Goal: Task Accomplishment & Management: Use online tool/utility

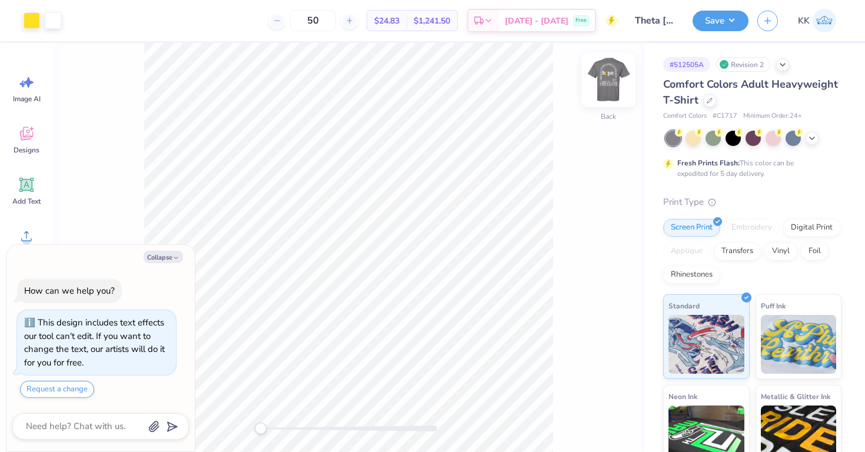
click at [605, 93] on img at bounding box center [608, 80] width 47 height 47
click at [24, 234] on icon at bounding box center [27, 236] width 18 height 18
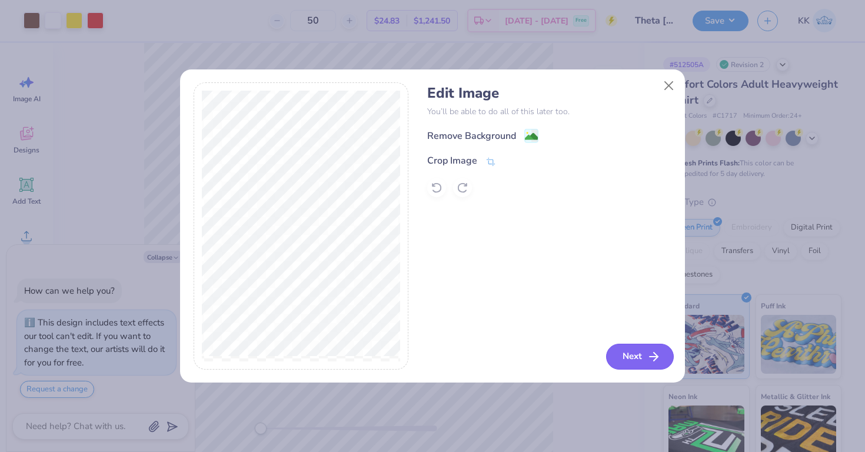
click at [638, 361] on button "Next" at bounding box center [640, 357] width 68 height 26
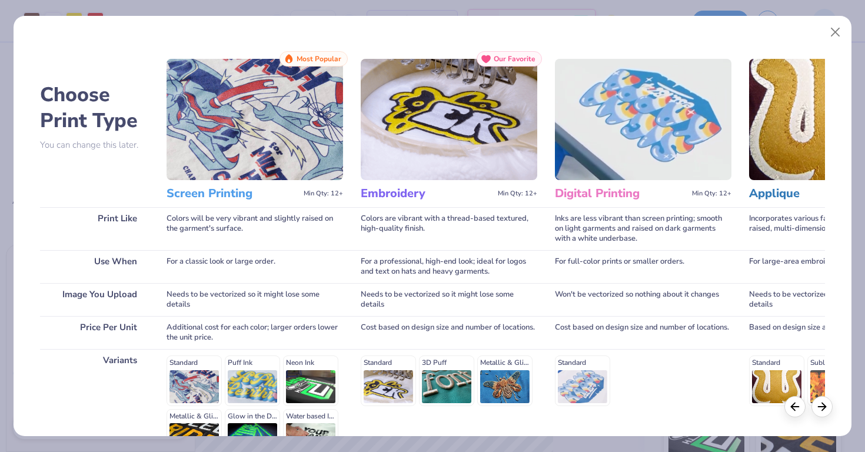
scroll to position [135, 0]
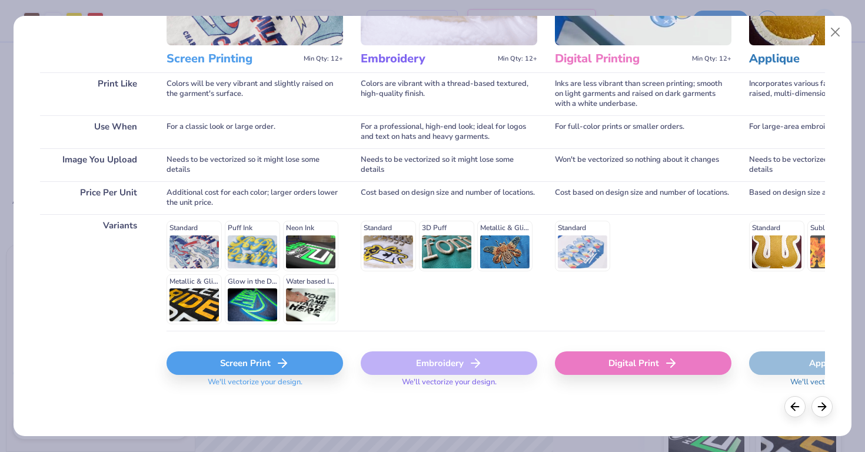
click at [276, 359] on icon at bounding box center [283, 363] width 14 height 14
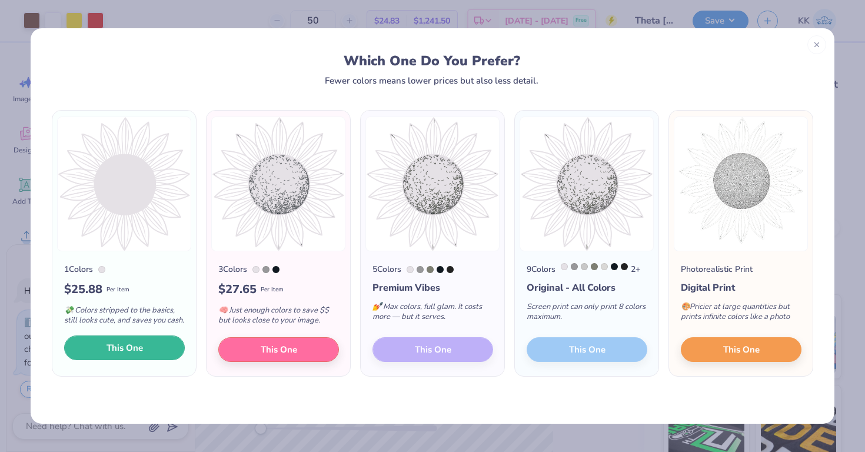
click at [155, 360] on button "This One" at bounding box center [124, 348] width 121 height 25
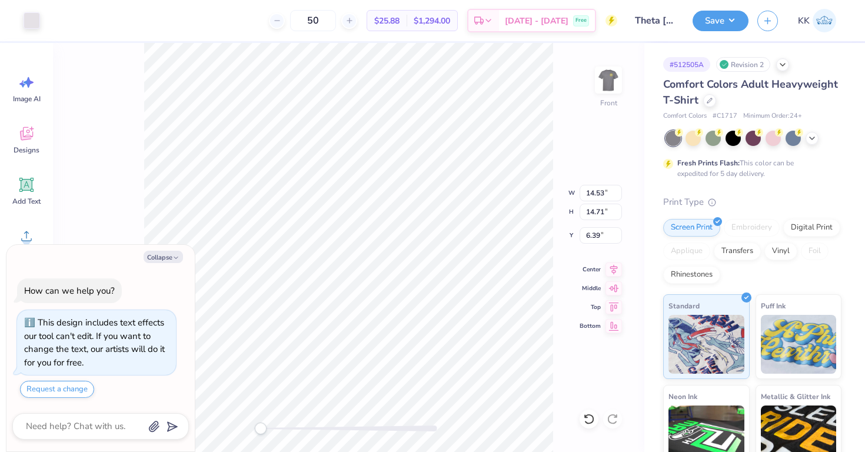
type textarea "x"
type input "7.65"
type input "7.75"
type input "13.36"
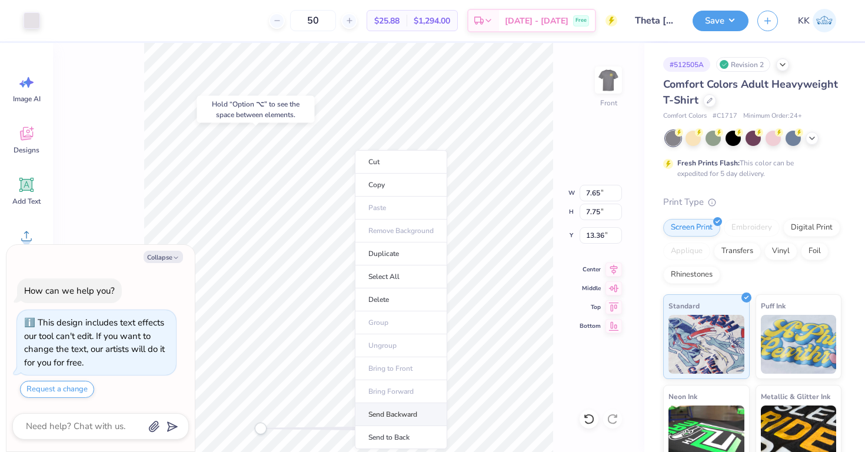
click at [389, 413] on li "Send Backward" at bounding box center [401, 414] width 92 height 23
type textarea "x"
type input "5.47"
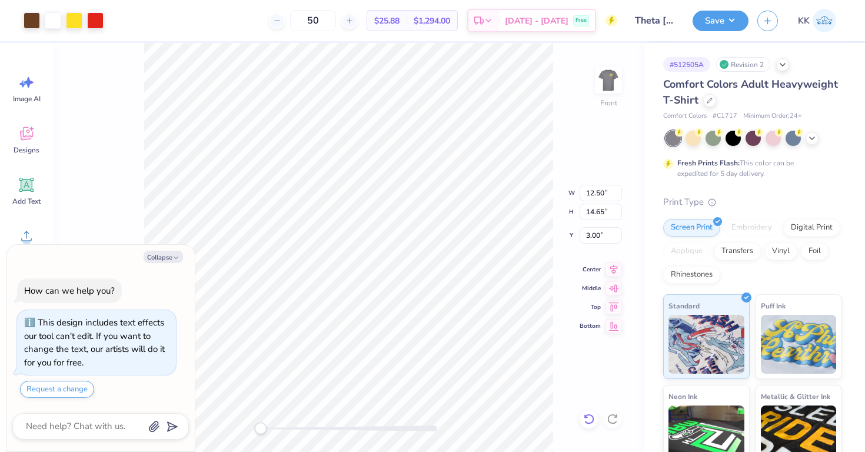
click at [593, 419] on icon at bounding box center [589, 419] width 10 height 11
click at [585, 417] on icon at bounding box center [586, 416] width 2 height 2
type textarea "x"
type input "10.07"
click at [585, 417] on icon at bounding box center [586, 416] width 2 height 2
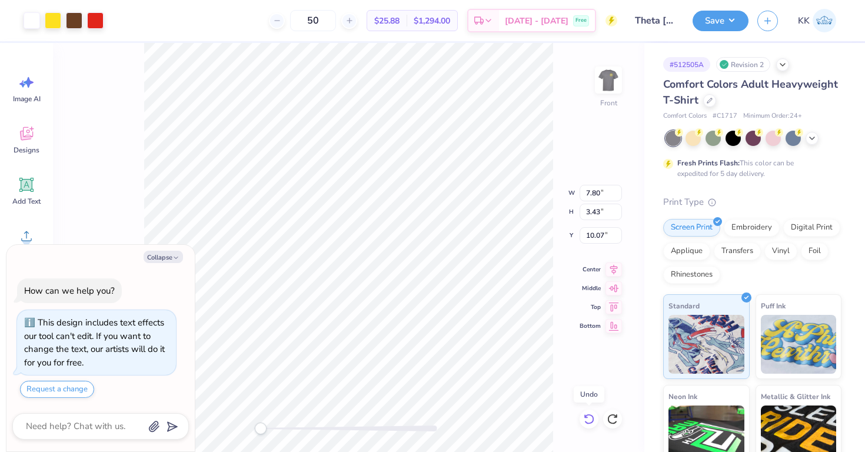
type textarea "x"
type input "9.97"
click at [585, 417] on icon at bounding box center [586, 416] width 2 height 2
type textarea "x"
type input "9.87"
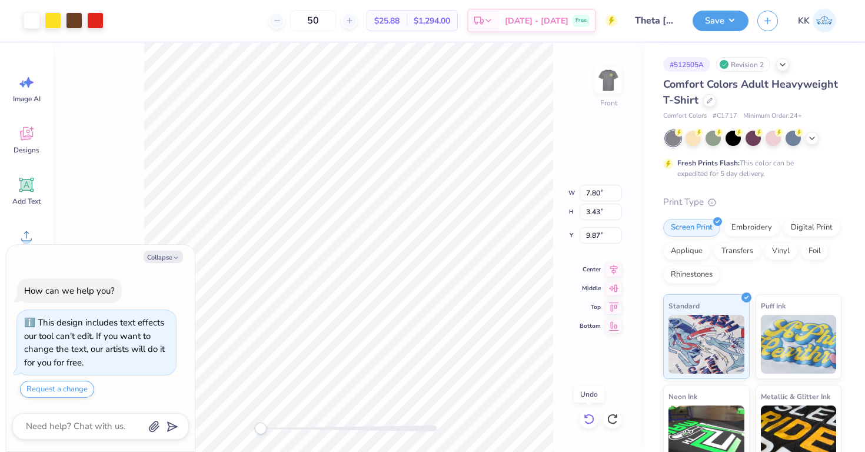
click at [585, 417] on icon at bounding box center [586, 416] width 2 height 2
type textarea "x"
type input "9.77"
click at [585, 417] on icon at bounding box center [586, 416] width 2 height 2
type textarea "x"
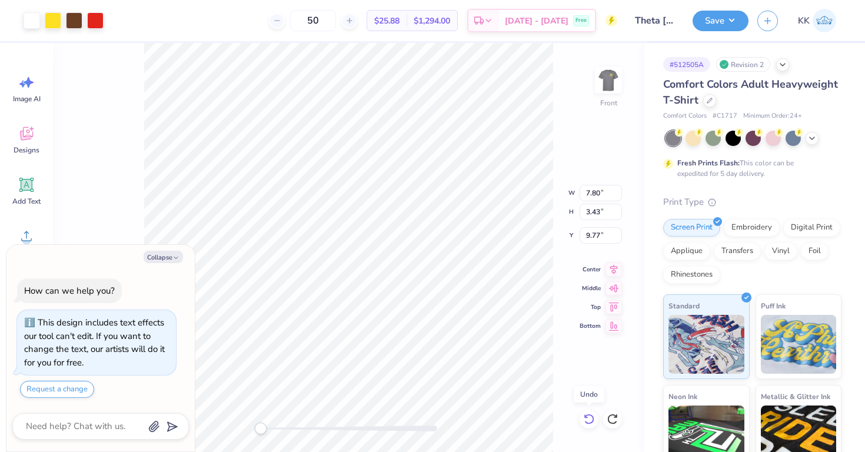
type input "9.67"
click at [585, 417] on icon at bounding box center [586, 416] width 2 height 2
type textarea "x"
type input "9.57"
click at [585, 417] on icon at bounding box center [586, 416] width 2 height 2
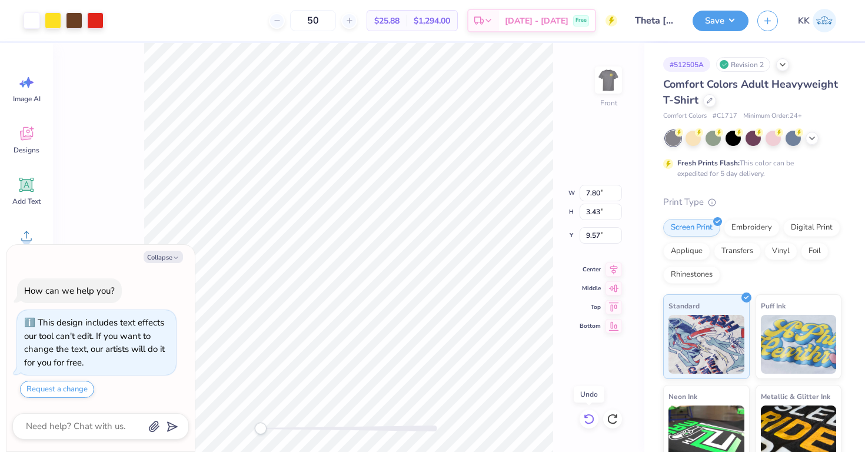
type textarea "x"
type input "9.47"
click at [585, 417] on icon at bounding box center [586, 416] width 2 height 2
type textarea "x"
type input "9.37"
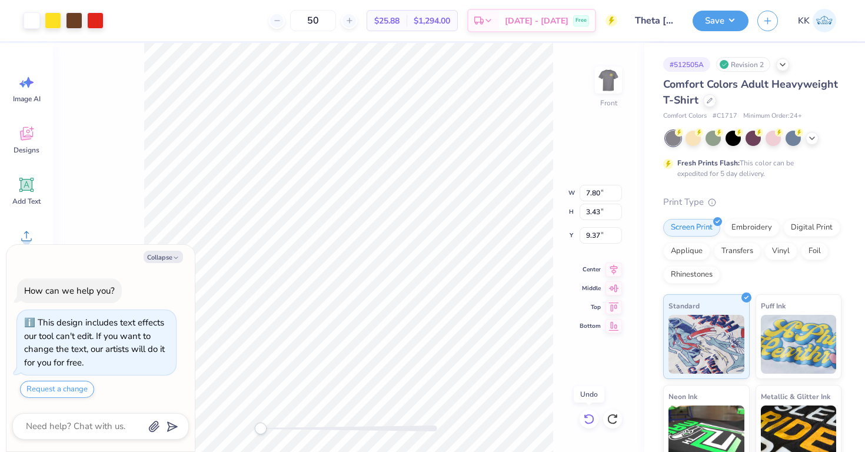
click at [585, 417] on icon at bounding box center [586, 416] width 2 height 2
type textarea "x"
type input "9.27"
click at [585, 417] on icon at bounding box center [586, 416] width 2 height 2
type textarea "x"
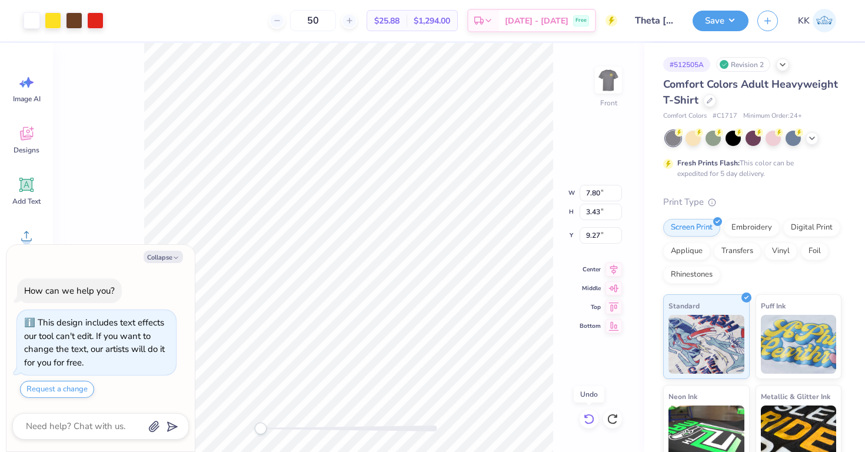
type input "9.17"
click at [585, 417] on icon at bounding box center [586, 416] width 2 height 2
type textarea "x"
type input "9.07"
click at [585, 417] on icon at bounding box center [586, 416] width 2 height 2
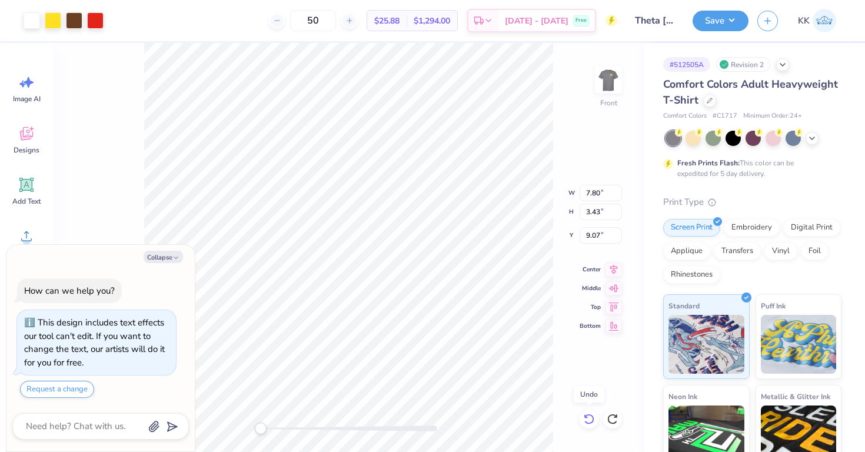
type textarea "x"
type input "8.97"
click at [585, 417] on icon at bounding box center [586, 416] width 2 height 2
type textarea "x"
type input "8.87"
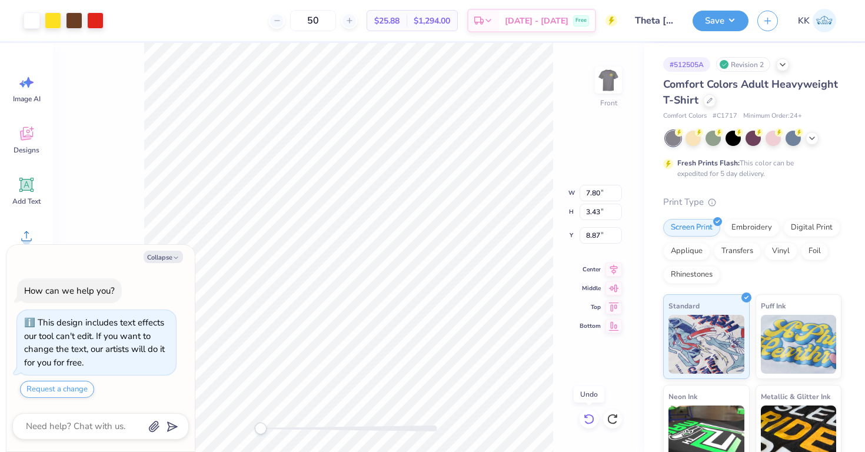
click at [585, 417] on icon at bounding box center [586, 416] width 2 height 2
type textarea "x"
type input "8.77"
click at [585, 417] on icon at bounding box center [586, 416] width 2 height 2
type textarea "x"
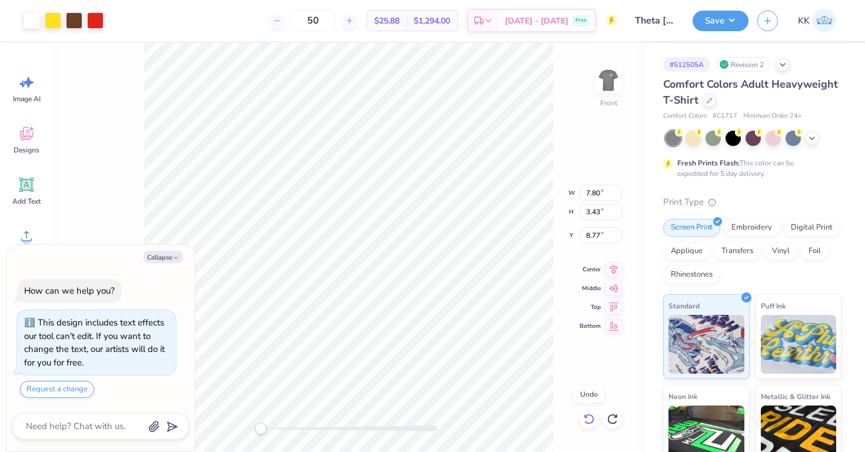
type input "8.67"
click at [585, 417] on icon at bounding box center [586, 416] width 2 height 2
type textarea "x"
type input "8.57"
click at [585, 417] on icon at bounding box center [586, 416] width 2 height 2
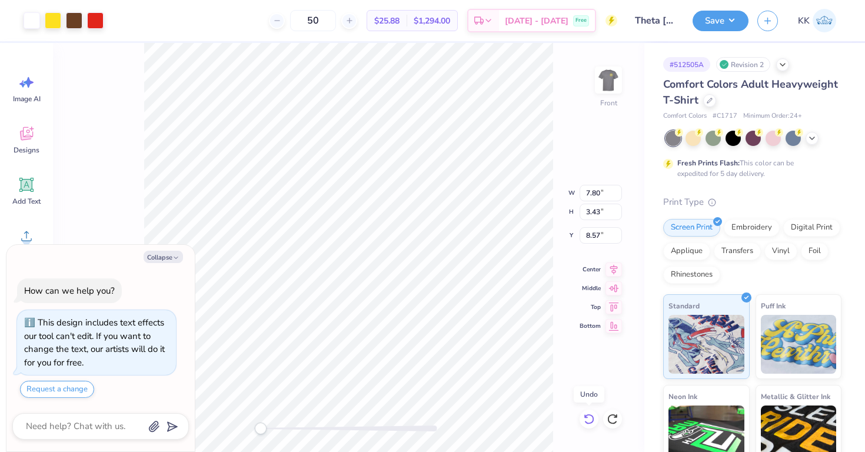
type textarea "x"
type input "8.47"
click at [585, 417] on icon at bounding box center [586, 416] width 2 height 2
type textarea "x"
type input "8.37"
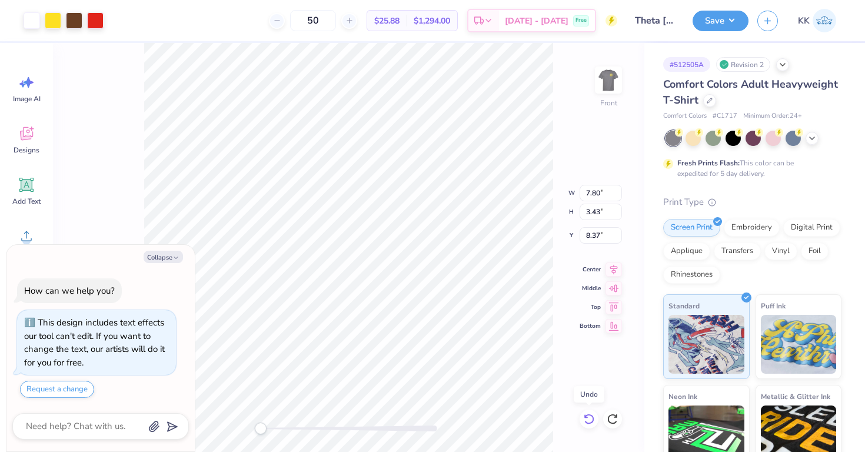
click at [585, 417] on icon at bounding box center [586, 416] width 2 height 2
type textarea "x"
type input "8.27"
click at [585, 417] on icon at bounding box center [586, 416] width 2 height 2
type textarea "x"
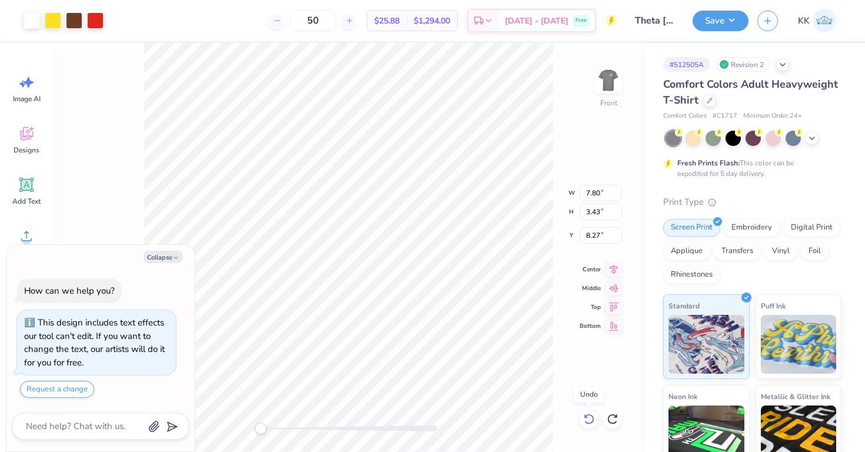
type input "8.17"
click at [585, 417] on icon at bounding box center [586, 416] width 2 height 2
type textarea "x"
type input "8.07"
click at [585, 417] on icon at bounding box center [586, 416] width 2 height 2
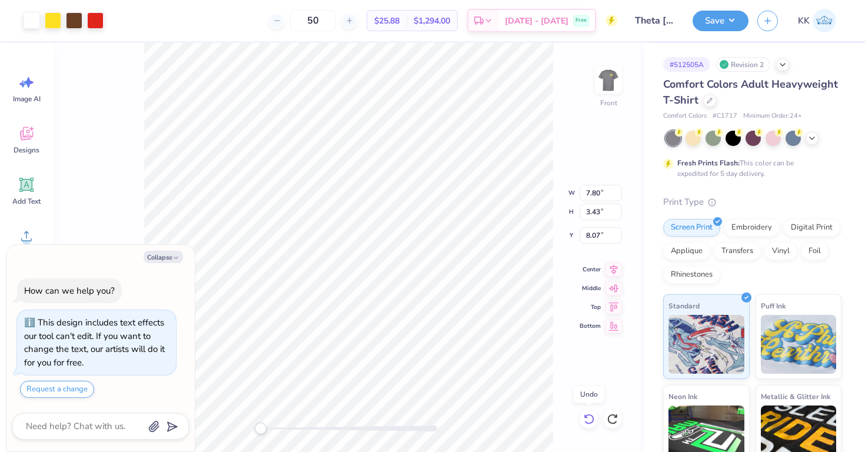
type textarea "x"
type input "7.97"
click at [585, 417] on icon at bounding box center [586, 416] width 2 height 2
type textarea "x"
type input "7.87"
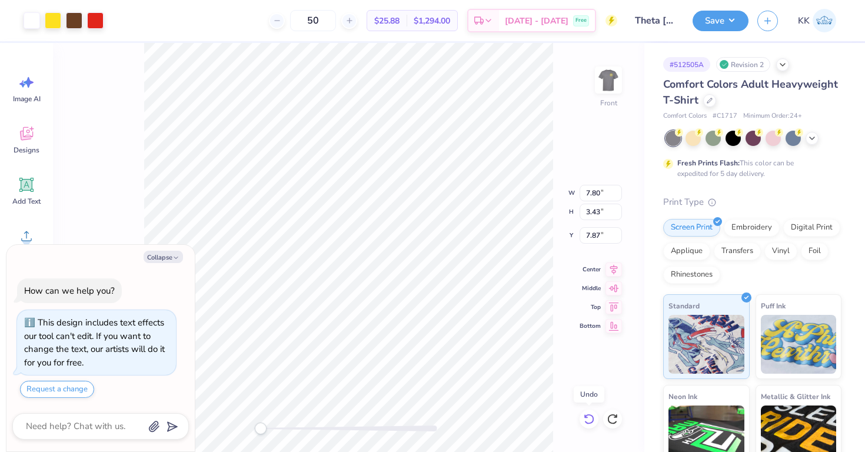
click at [585, 417] on icon at bounding box center [586, 416] width 2 height 2
type textarea "x"
type input "7.77"
click at [585, 417] on icon at bounding box center [586, 416] width 2 height 2
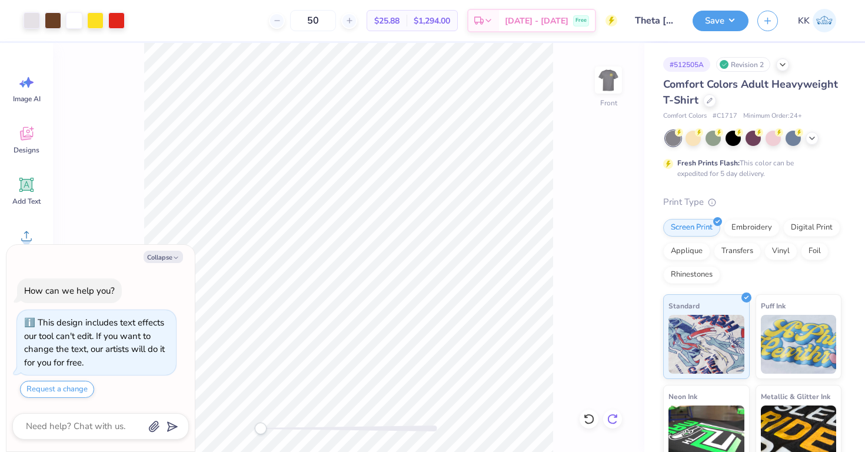
click at [618, 417] on icon at bounding box center [613, 419] width 12 height 12
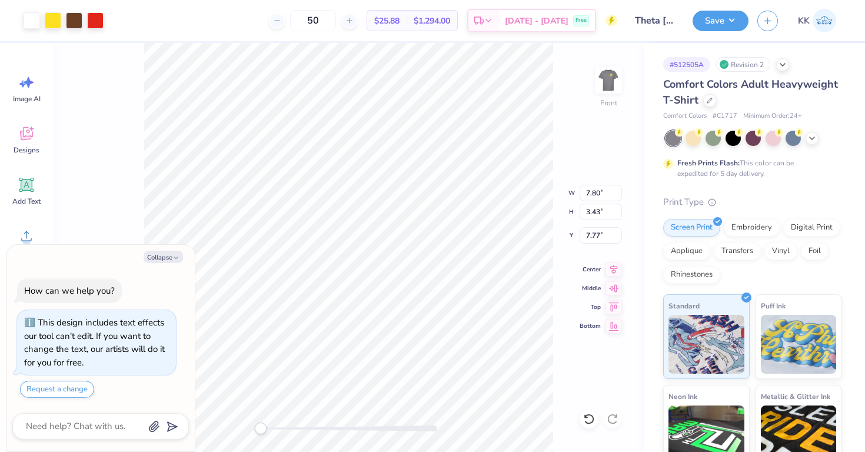
type textarea "x"
type input "7.65"
type input "7.75"
type input "17.61"
type textarea "x"
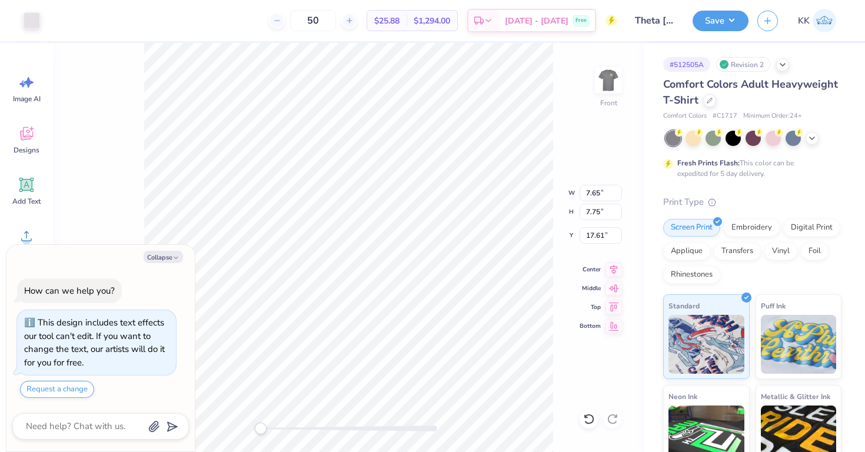
type input "6.01"
type input "6.09"
type input "4.48"
click at [34, 24] on div at bounding box center [32, 19] width 16 height 16
type textarea "x"
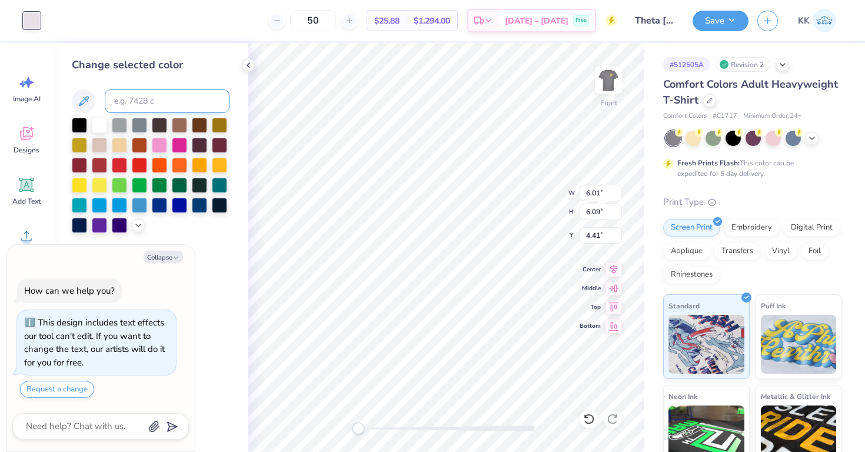
click at [145, 107] on input at bounding box center [167, 101] width 125 height 24
type input "107"
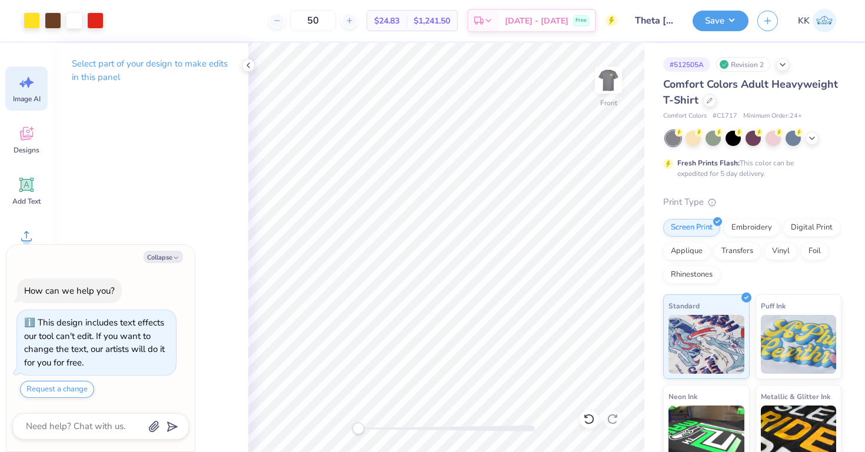
click at [27, 89] on icon at bounding box center [27, 83] width 18 height 18
type textarea "x"
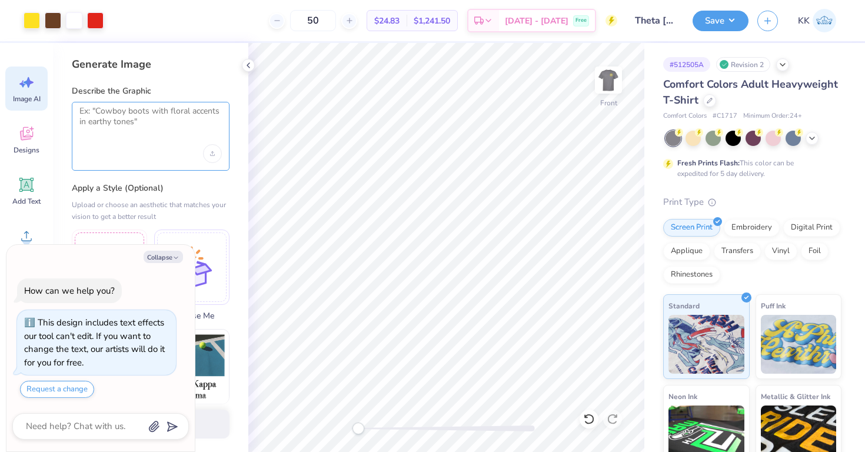
click at [130, 118] on textarea at bounding box center [150, 120] width 142 height 29
type textarea "sunflower"
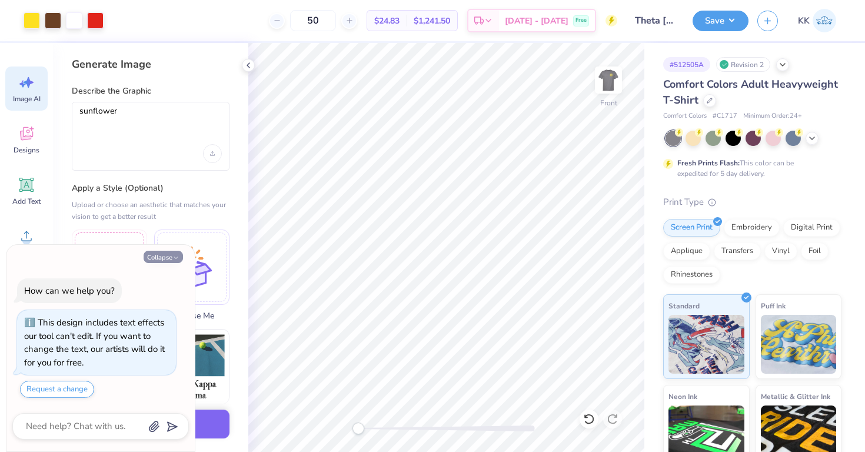
click at [176, 258] on icon "button" at bounding box center [175, 257] width 7 height 7
type textarea "x"
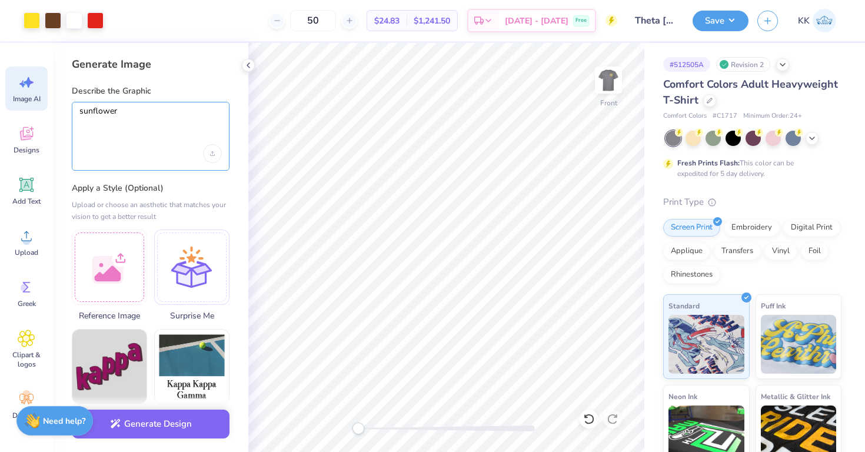
click at [79, 109] on textarea "sunflower" at bounding box center [150, 120] width 142 height 29
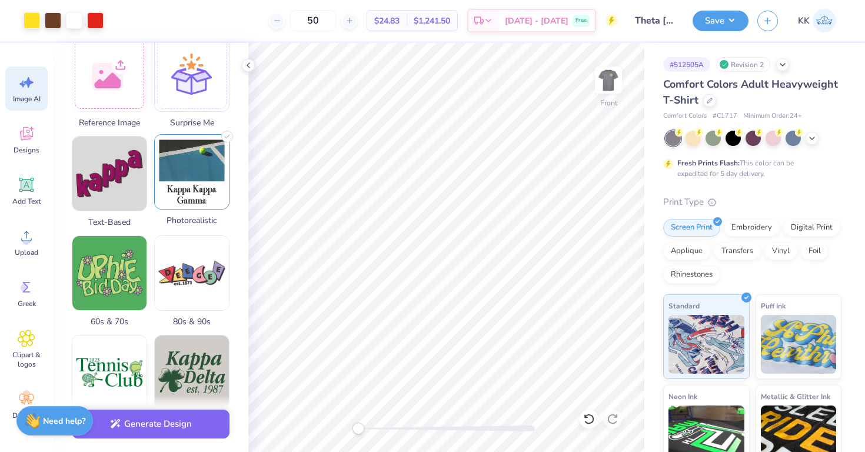
scroll to position [197, 0]
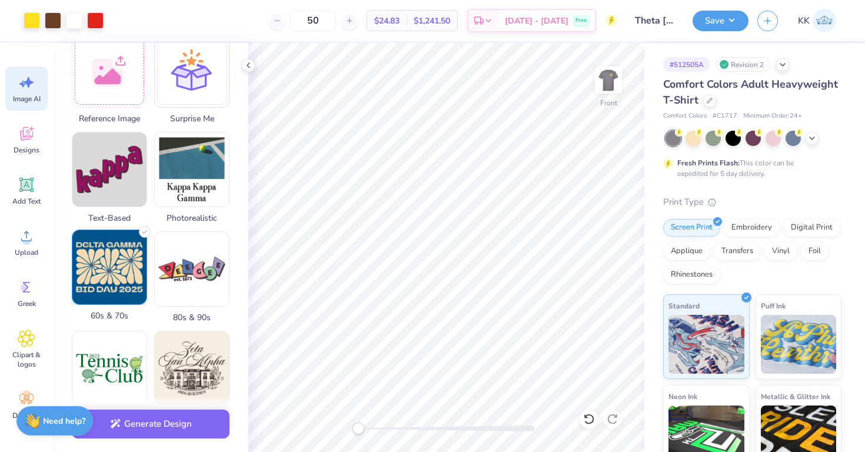
type textarea "soft sunflower"
click at [114, 286] on img at bounding box center [109, 267] width 74 height 74
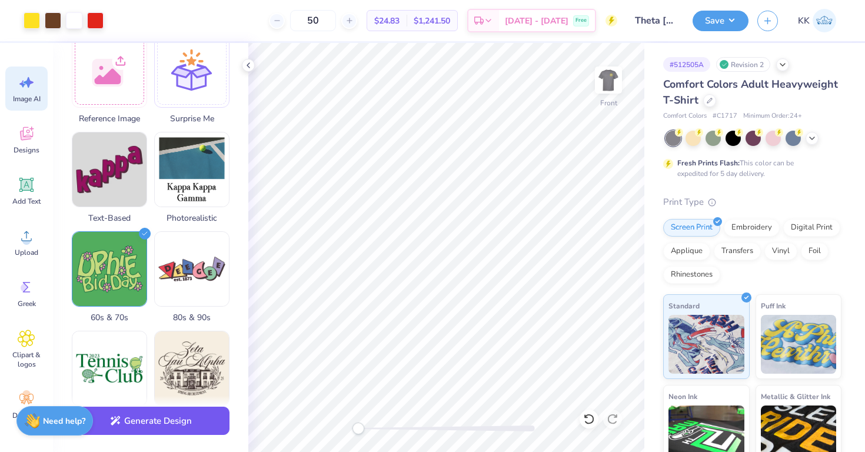
click at [189, 430] on button "Generate Design" at bounding box center [151, 421] width 158 height 29
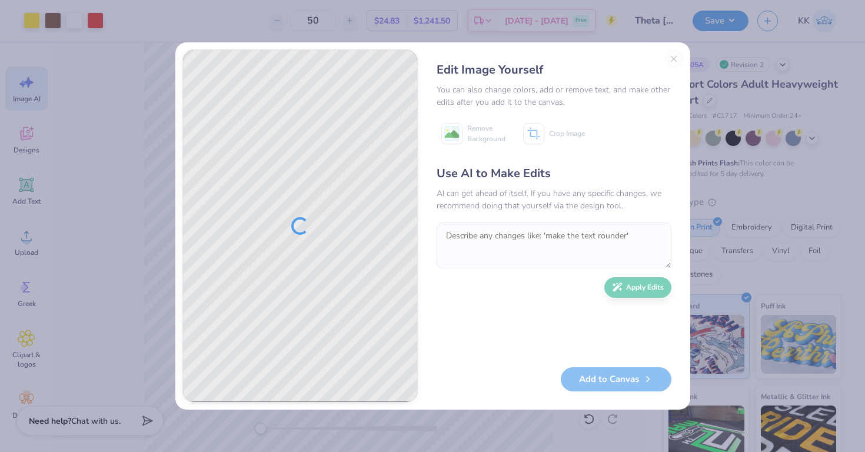
click at [671, 59] on div "Edit Image Yourself You can also change colors, add or remove text, and make ot…" at bounding box center [554, 225] width 258 height 353
click at [672, 59] on div "Edit Image Yourself You can also change colors, add or remove text, and make ot…" at bounding box center [554, 225] width 258 height 353
click at [722, 100] on div "Edit Image Yourself You can also change colors, add or remove text, and make ot…" at bounding box center [432, 226] width 865 height 452
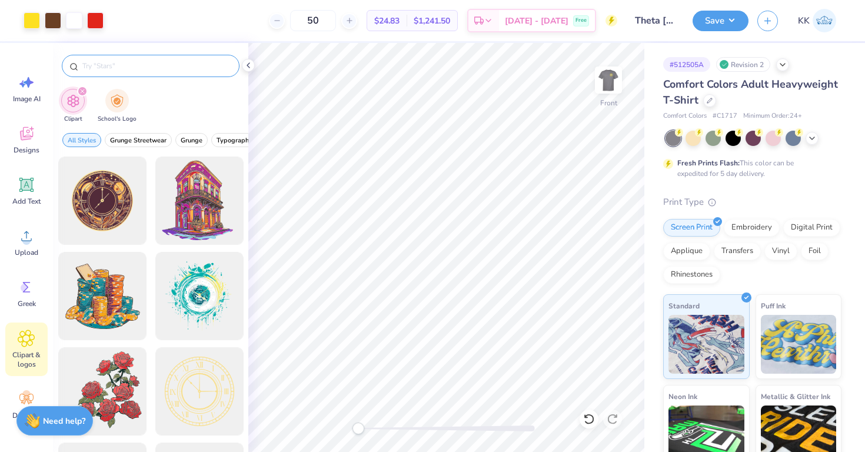
click at [182, 60] on input "text" at bounding box center [156, 66] width 151 height 12
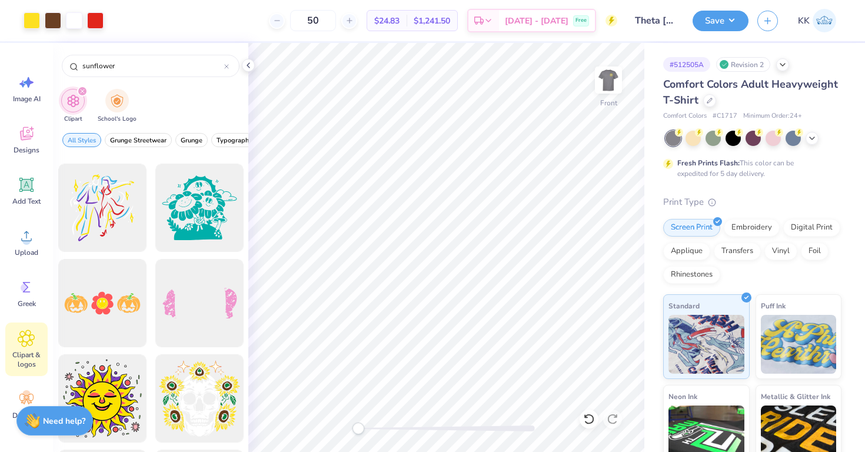
scroll to position [1425, 0]
type input "sunflower"
click at [247, 63] on icon at bounding box center [248, 65] width 9 height 9
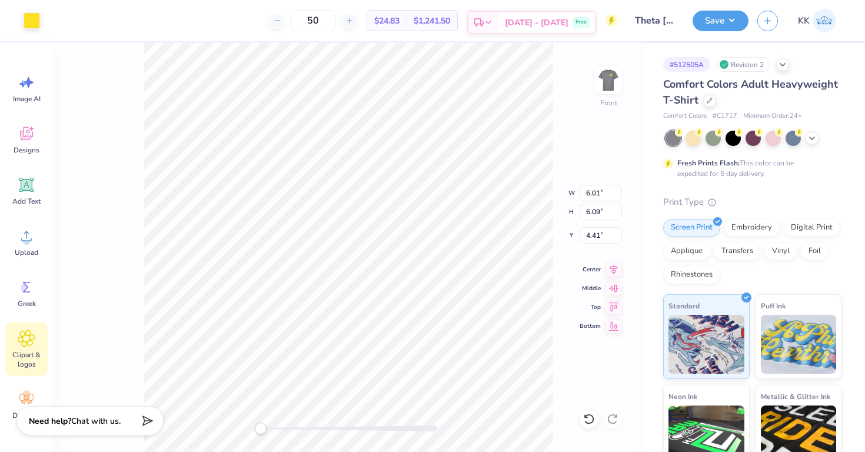
type input "4.47"
type input "4.52"
click at [586, 414] on icon at bounding box center [589, 419] width 12 height 12
type input "4.47"
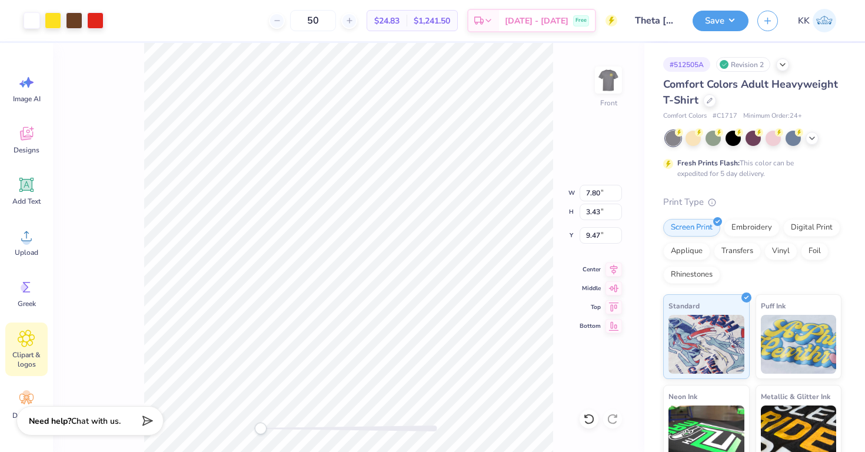
type input "4.52"
type input "4.54"
type input "5.44"
type input "5.51"
type input "5.44"
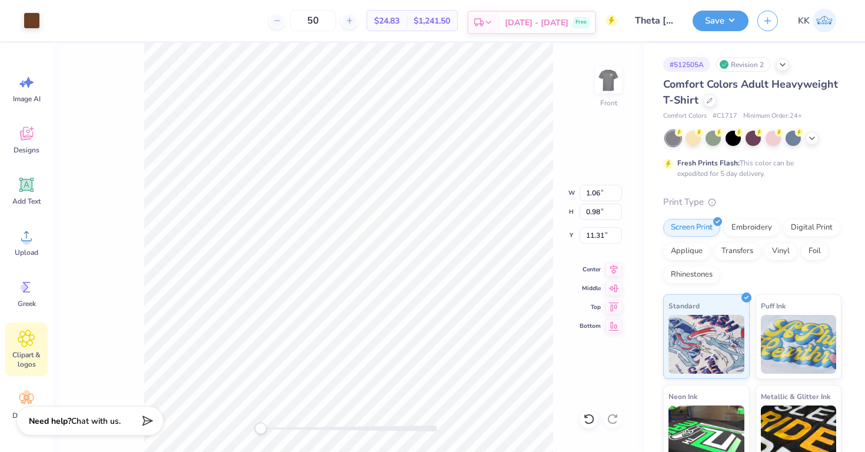
type input "5.51"
click at [590, 417] on icon at bounding box center [589, 419] width 12 height 12
type input "4.54"
click at [616, 417] on icon at bounding box center [616, 416] width 2 height 2
click at [589, 419] on icon at bounding box center [589, 419] width 12 height 12
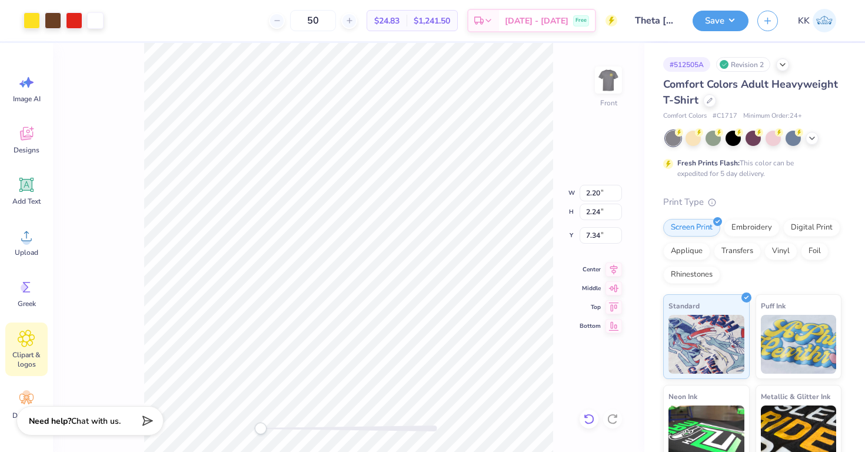
type input "10.74"
type input "5.44"
type input "5.51"
type input "4.57"
type input "5.86"
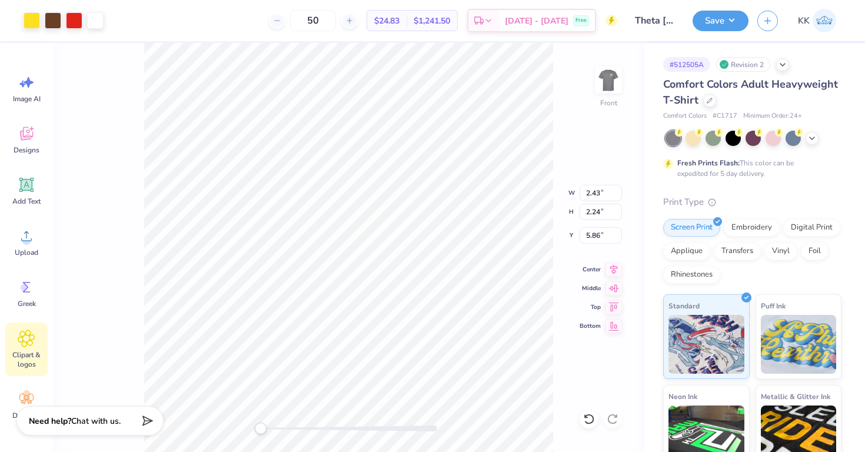
type input "4.57"
type input "4.22"
type input "4.84"
type input "5.72"
type input "5.28"
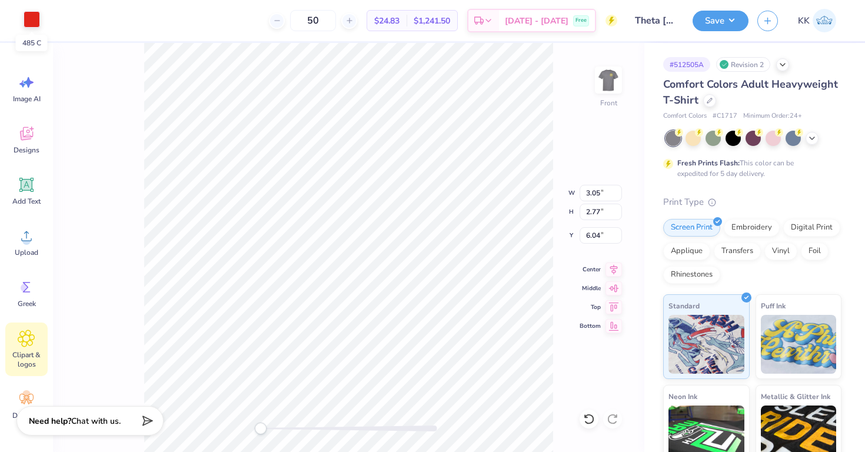
click at [39, 21] on div at bounding box center [32, 19] width 16 height 16
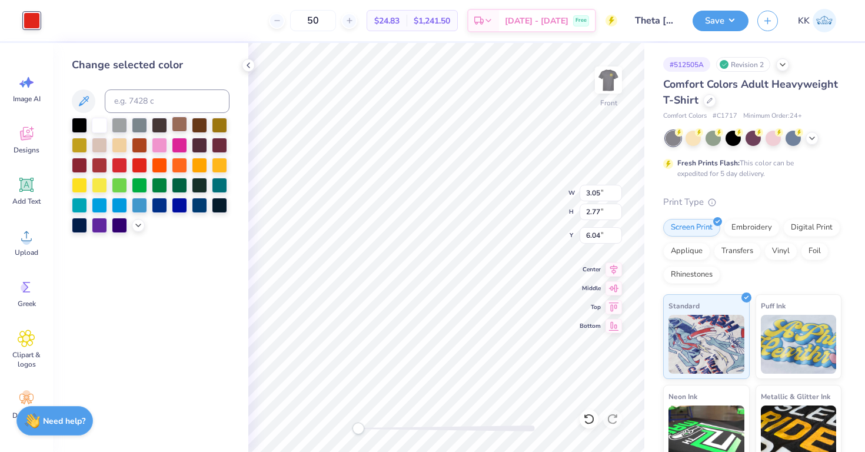
click at [183, 124] on div at bounding box center [179, 124] width 15 height 15
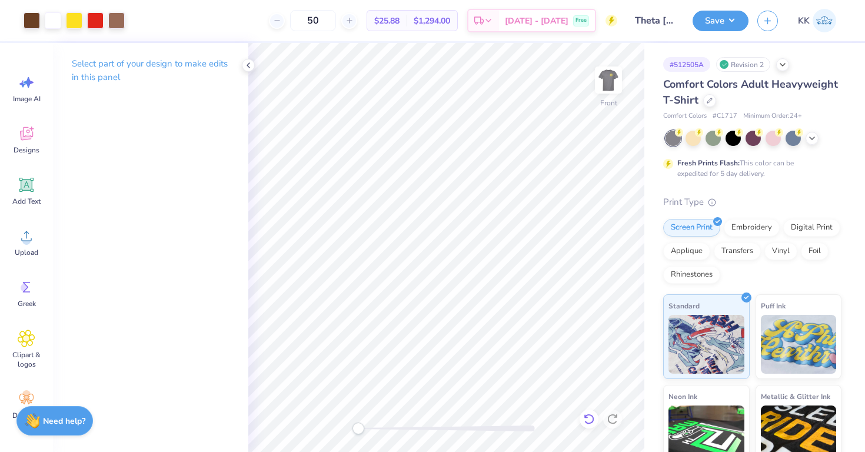
click at [590, 421] on icon at bounding box center [589, 419] width 12 height 12
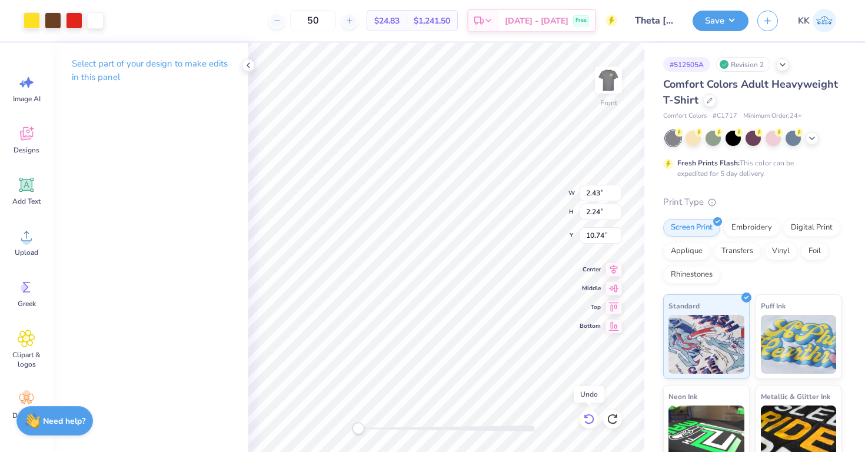
click at [590, 421] on icon at bounding box center [589, 419] width 12 height 12
type input "5.44"
type input "5.51"
type input "4.57"
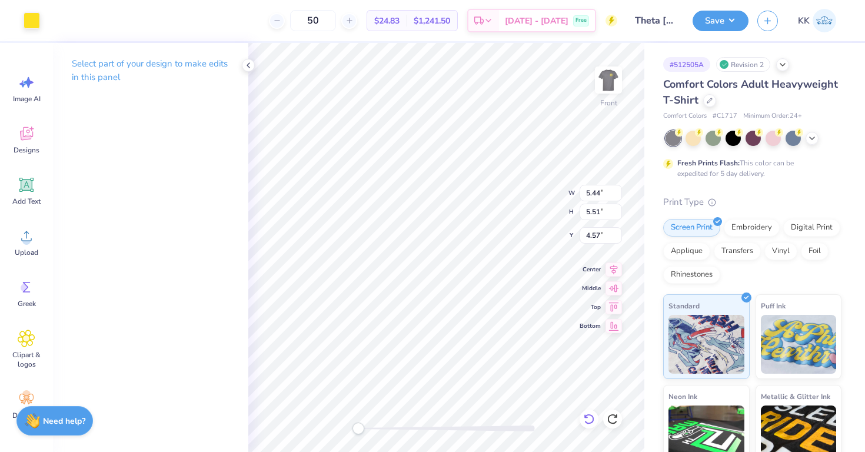
type input "1.19"
type input "1.21"
type input "5.44"
type input "5.51"
type input "5.20"
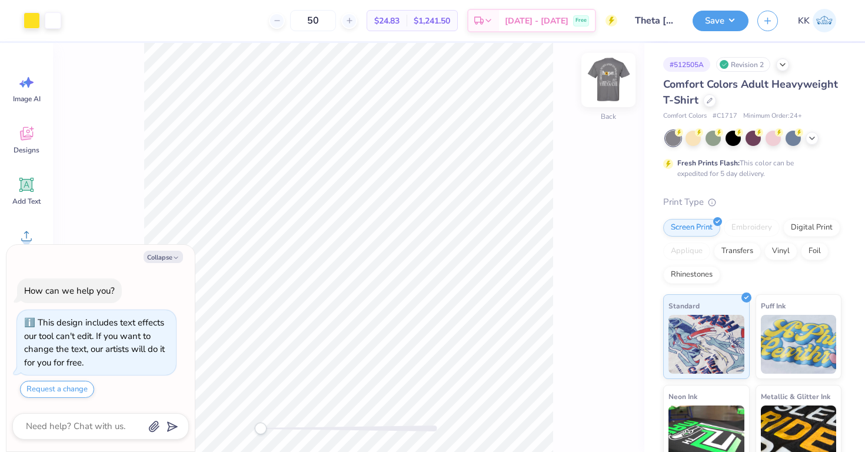
click at [606, 83] on img at bounding box center [608, 80] width 47 height 47
click at [581, 146] on div "Front" at bounding box center [349, 247] width 592 height 409
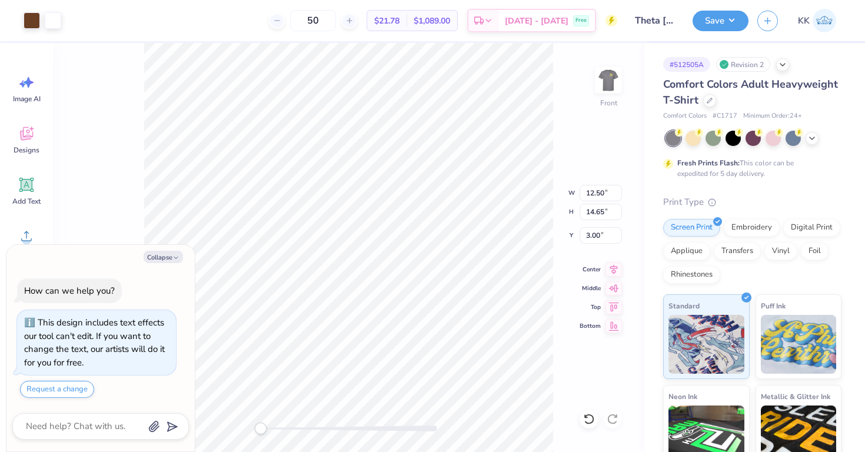
type textarea "x"
type input "4.77"
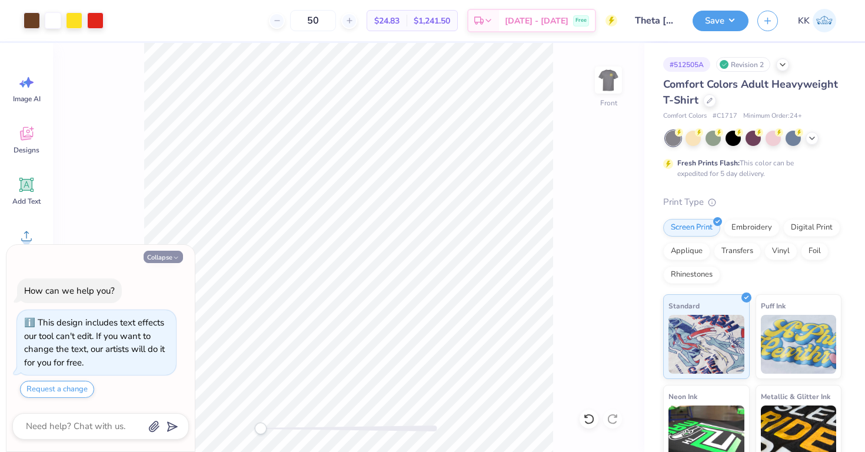
click at [168, 254] on button "Collapse" at bounding box center [163, 257] width 39 height 12
type textarea "x"
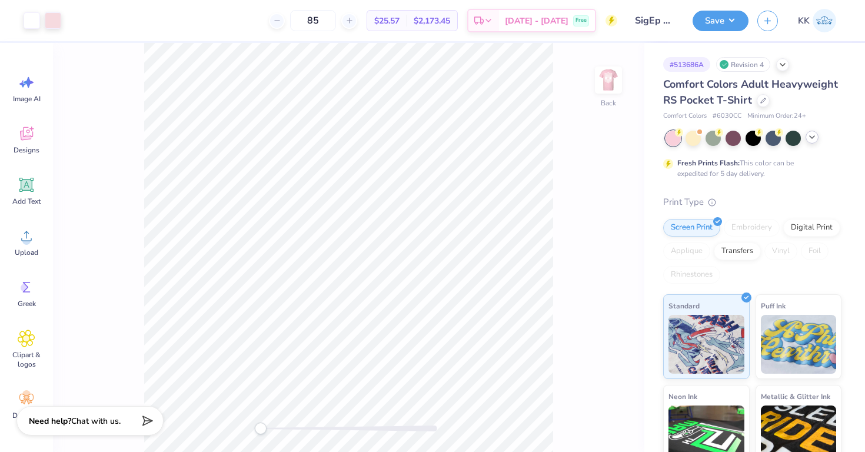
click at [810, 139] on icon at bounding box center [812, 136] width 9 height 9
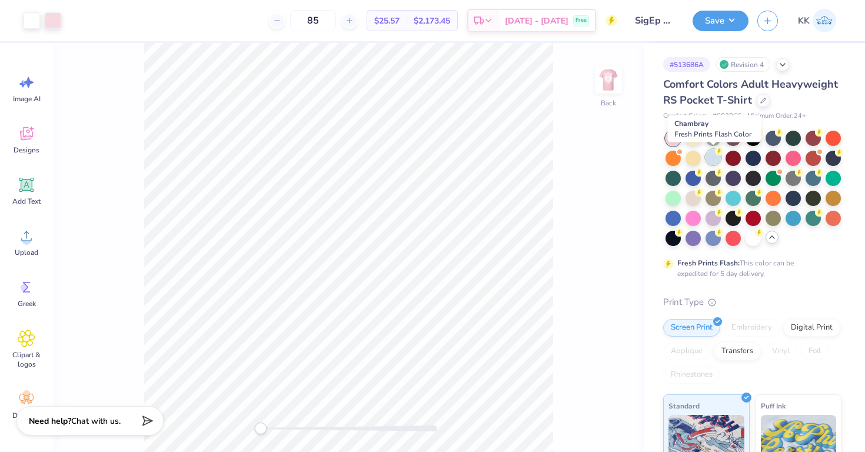
click at [713, 154] on div at bounding box center [713, 157] width 15 height 15
click at [54, 25] on div at bounding box center [53, 19] width 16 height 16
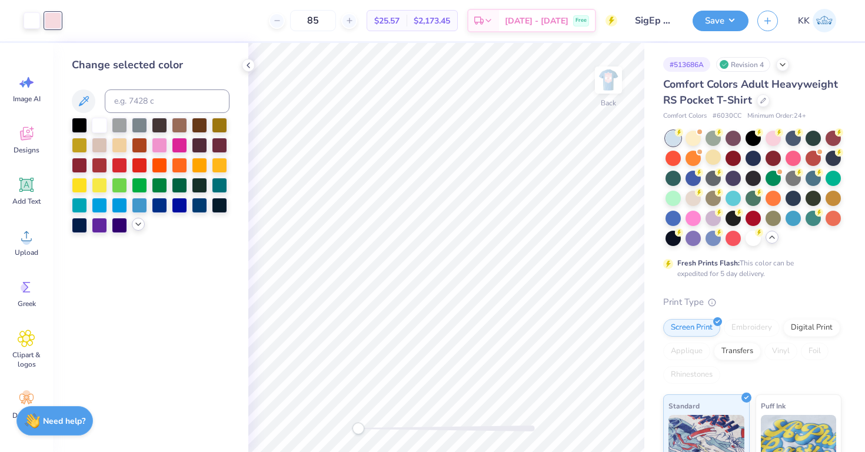
click at [137, 224] on polyline at bounding box center [138, 224] width 5 height 2
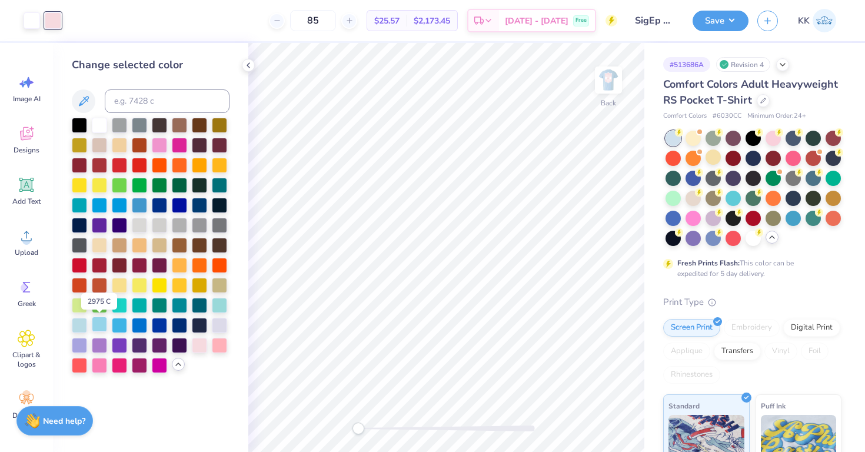
click at [99, 326] on div at bounding box center [99, 324] width 15 height 15
click at [80, 324] on div at bounding box center [79, 324] width 15 height 15
click at [607, 86] on img at bounding box center [608, 80] width 47 height 47
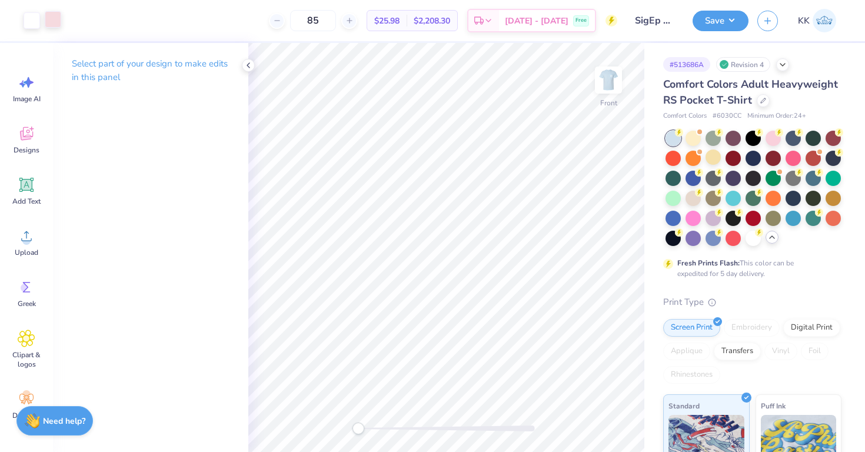
click at [49, 19] on div at bounding box center [53, 19] width 16 height 16
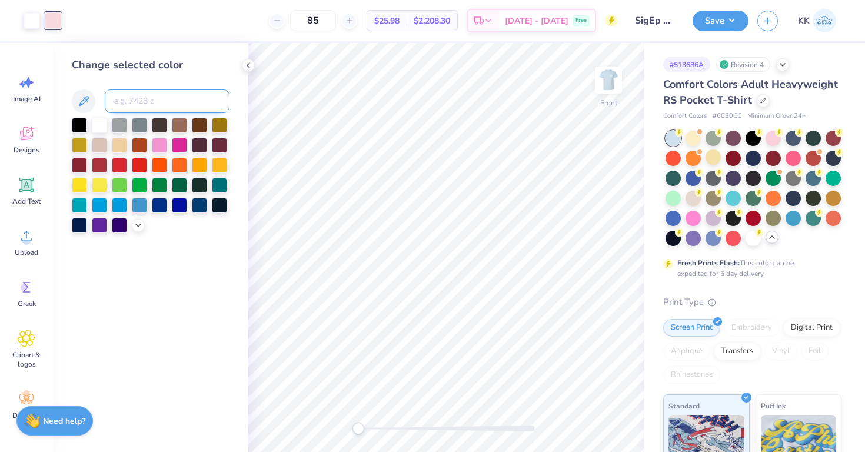
click at [158, 94] on input at bounding box center [167, 101] width 125 height 24
type input "7457"
click at [139, 230] on div at bounding box center [138, 224] width 13 height 13
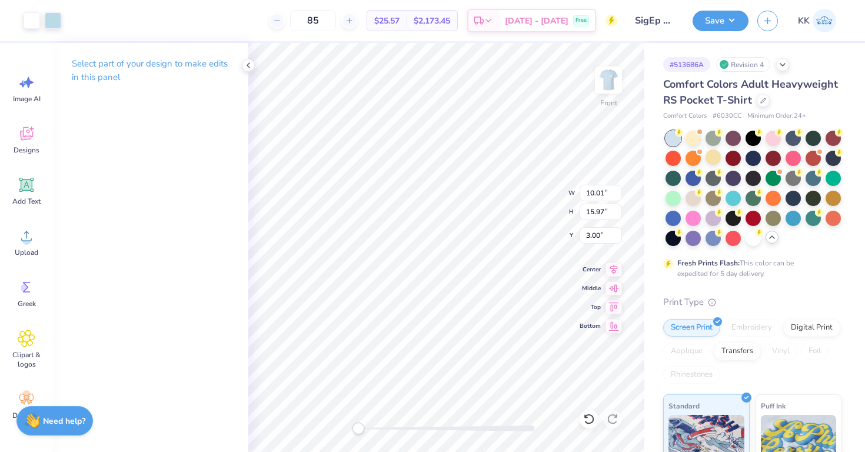
type input "8.92"
type input "14.23"
click at [21, 188] on icon at bounding box center [26, 185] width 11 height 11
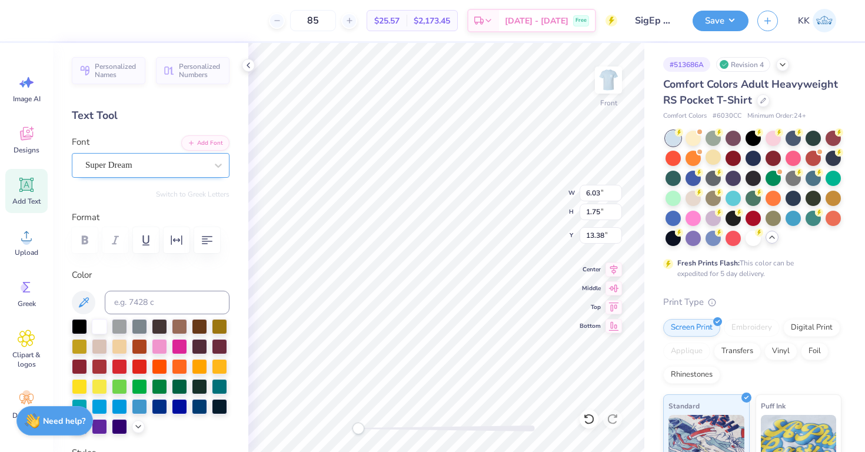
click at [118, 169] on div "Super Dream" at bounding box center [146, 165] width 124 height 18
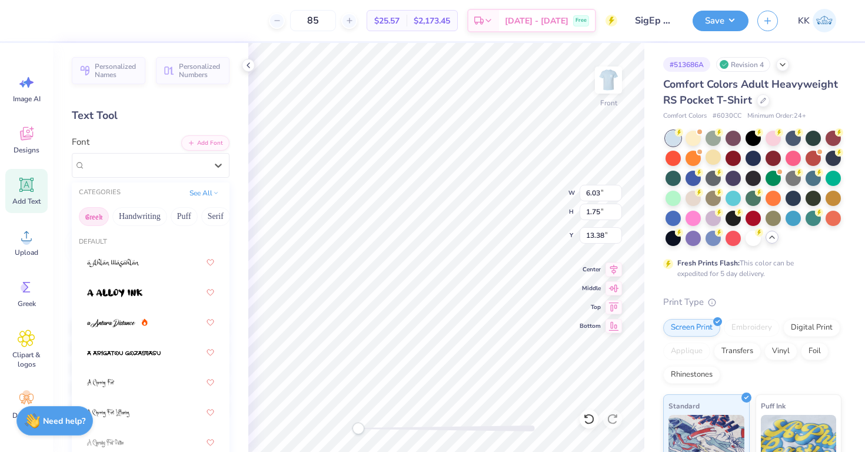
click at [99, 220] on button "Greek" at bounding box center [94, 216] width 30 height 19
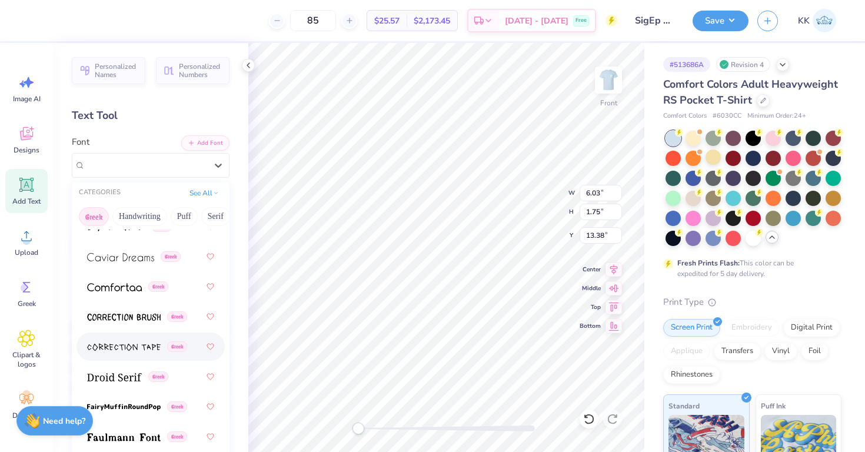
scroll to position [367, 0]
click at [118, 371] on span at bounding box center [114, 376] width 55 height 12
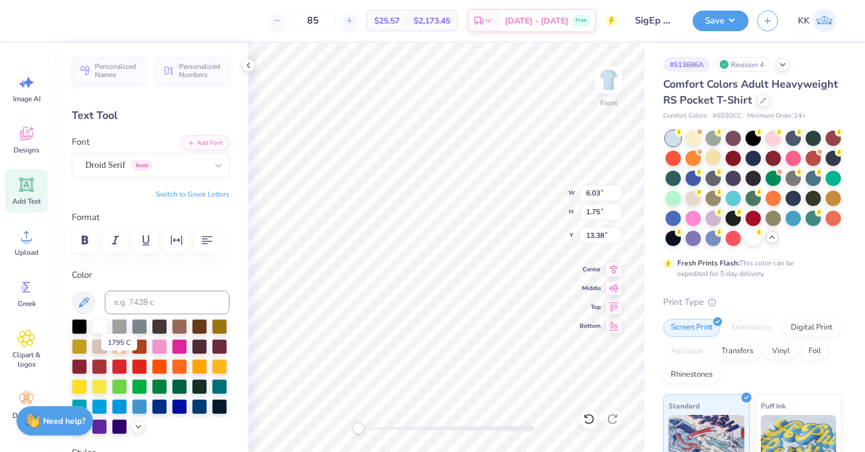
type textarea "A"
type textarea "a"
type textarea "p"
click at [129, 165] on div "Droid Serif Greek" at bounding box center [146, 165] width 124 height 18
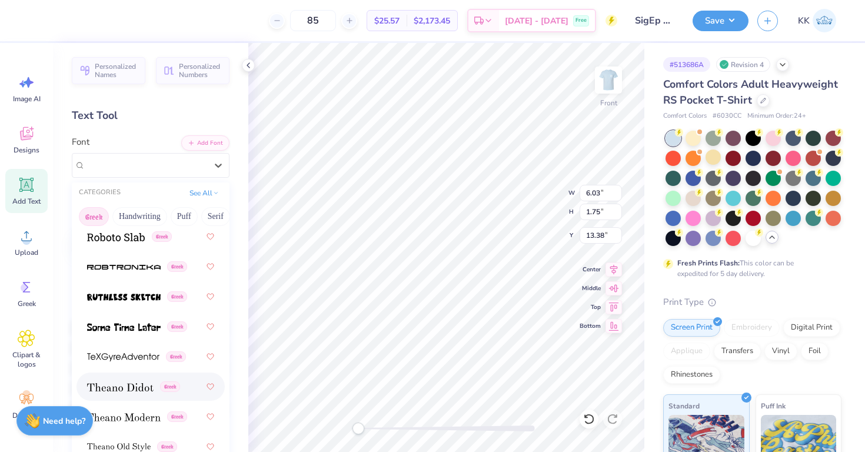
scroll to position [1145, 0]
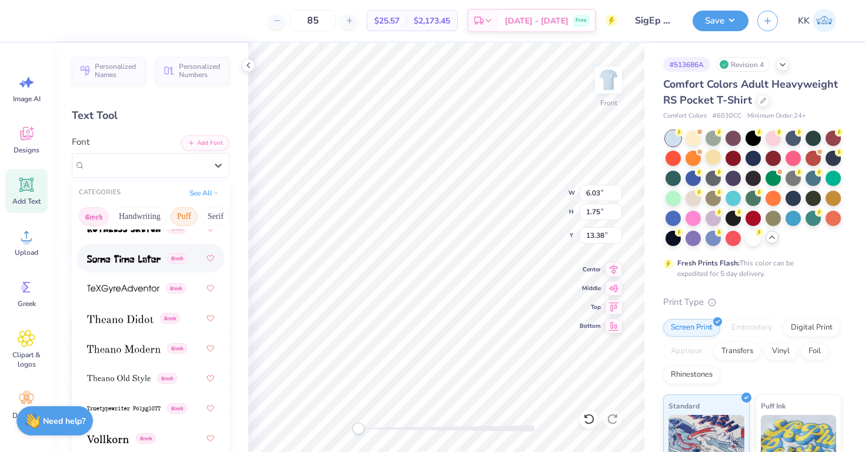
click at [185, 210] on button "Puff" at bounding box center [184, 216] width 27 height 19
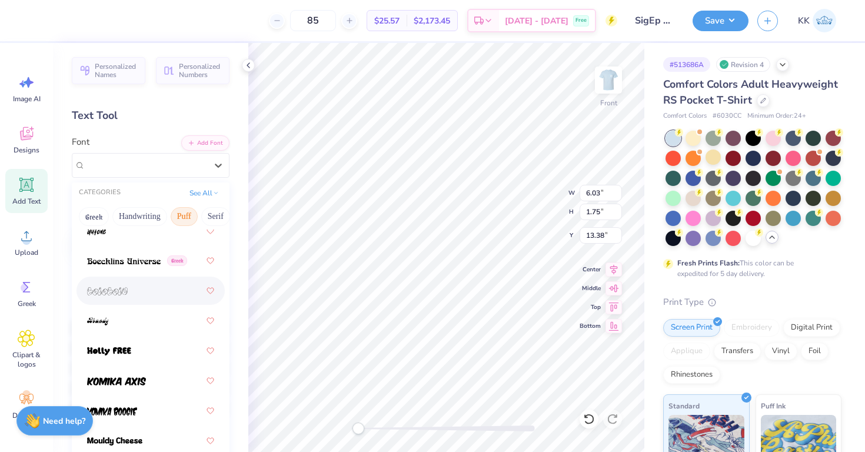
scroll to position [124, 0]
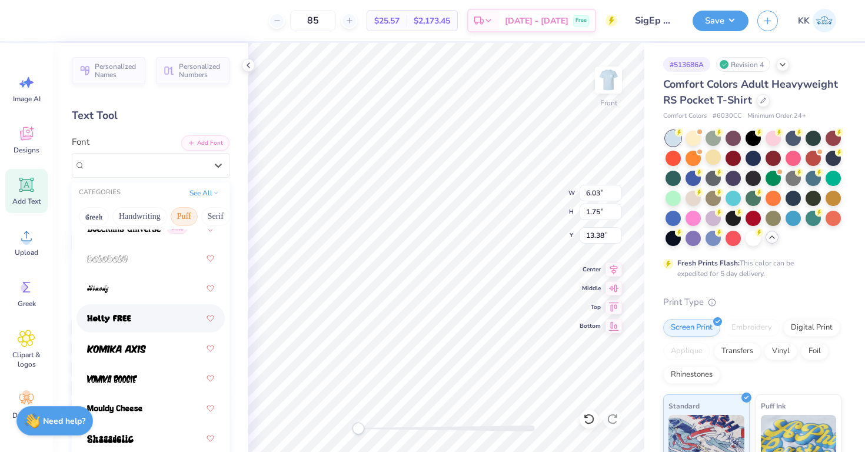
click at [145, 321] on div at bounding box center [150, 318] width 127 height 21
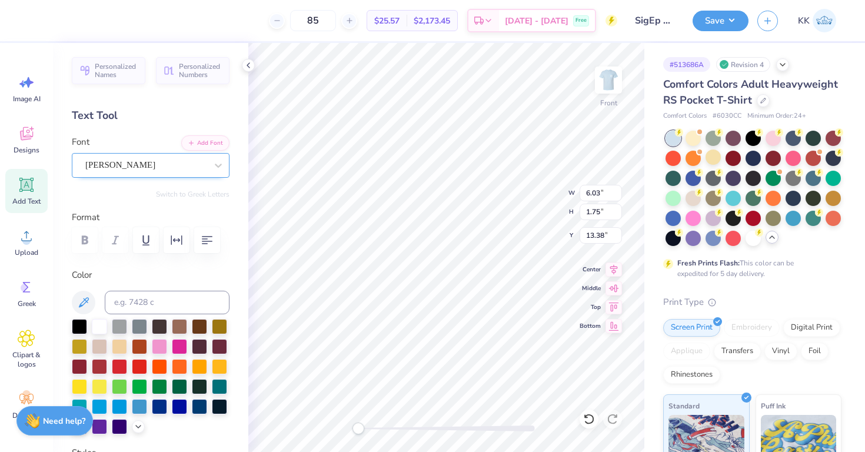
click at [190, 167] on div "Holly FREE" at bounding box center [146, 165] width 124 height 18
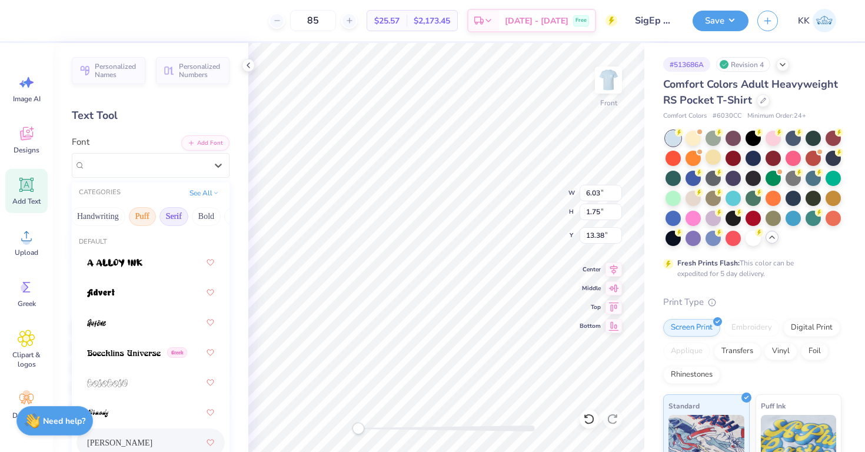
scroll to position [0, 43]
click at [213, 218] on button "Bold" at bounding box center [205, 216] width 29 height 19
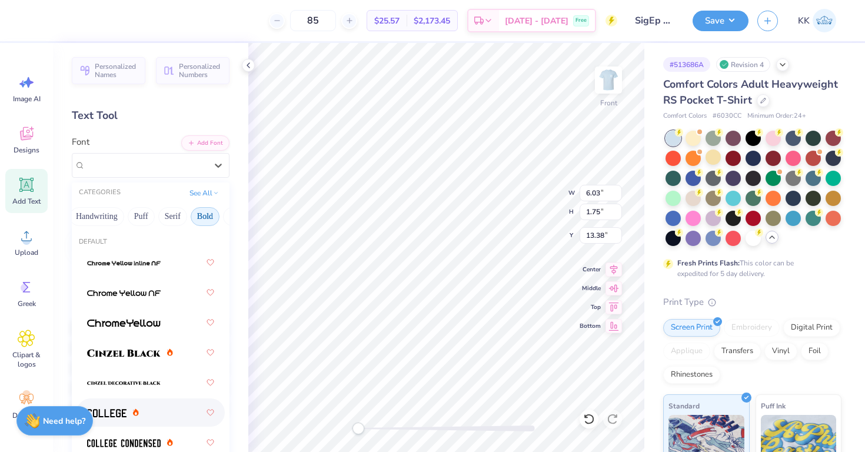
click at [122, 411] on img at bounding box center [106, 413] width 39 height 8
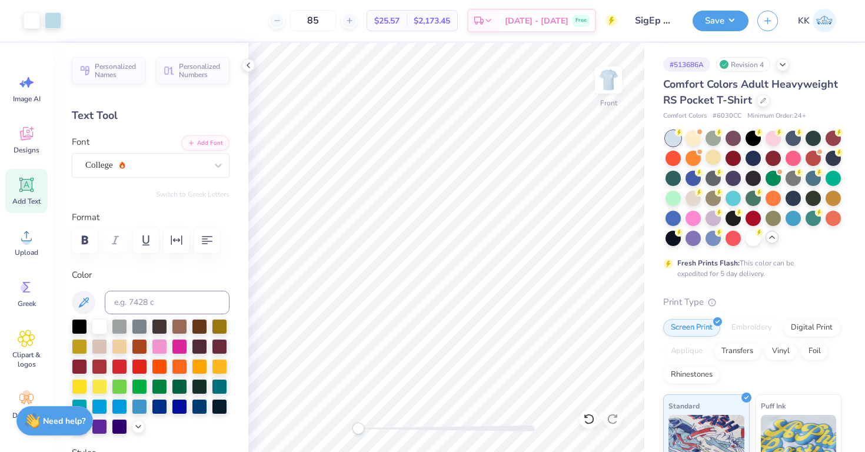
click at [37, 204] on span "Add Text" at bounding box center [26, 201] width 28 height 9
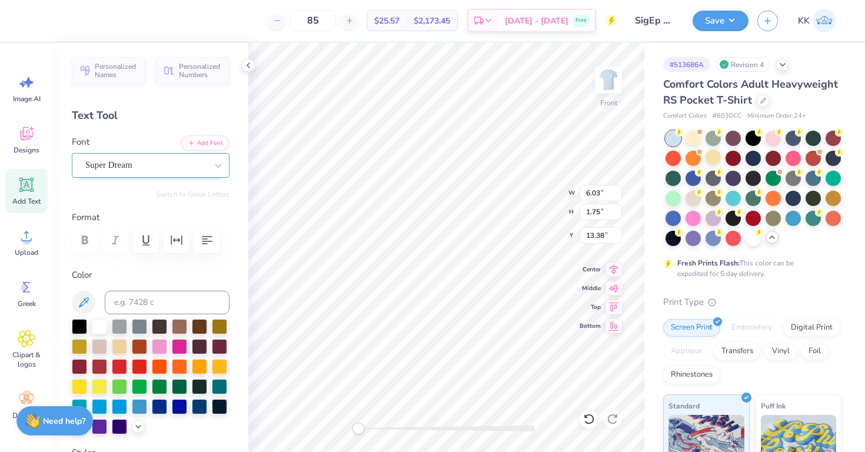
click at [185, 170] on div "Super Dream" at bounding box center [146, 165] width 124 height 18
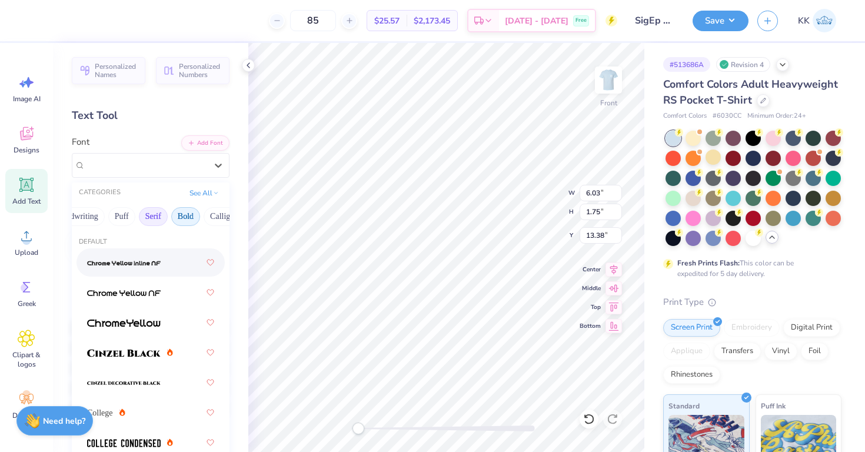
scroll to position [0, 66]
click at [171, 219] on button "Bold" at bounding box center [182, 216] width 29 height 19
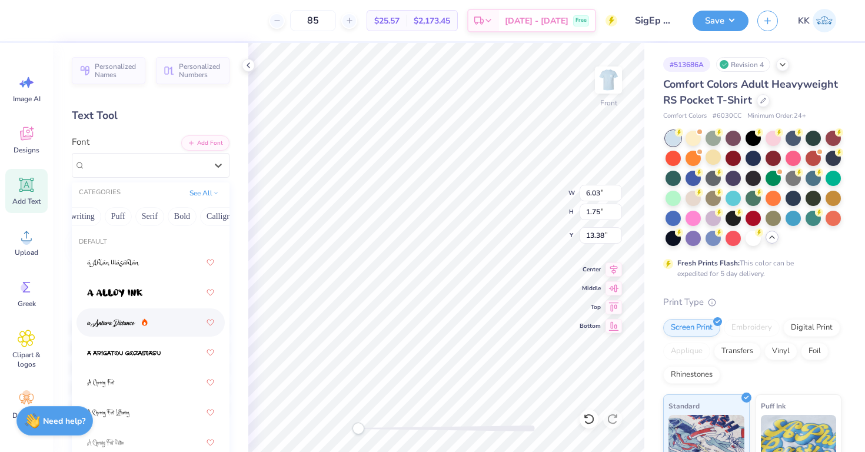
scroll to position [16, 0]
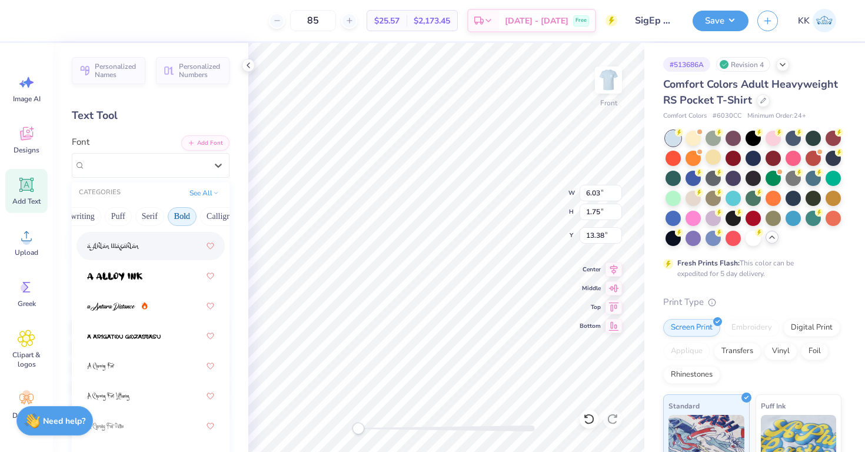
click at [182, 211] on button "Bold" at bounding box center [182, 216] width 29 height 19
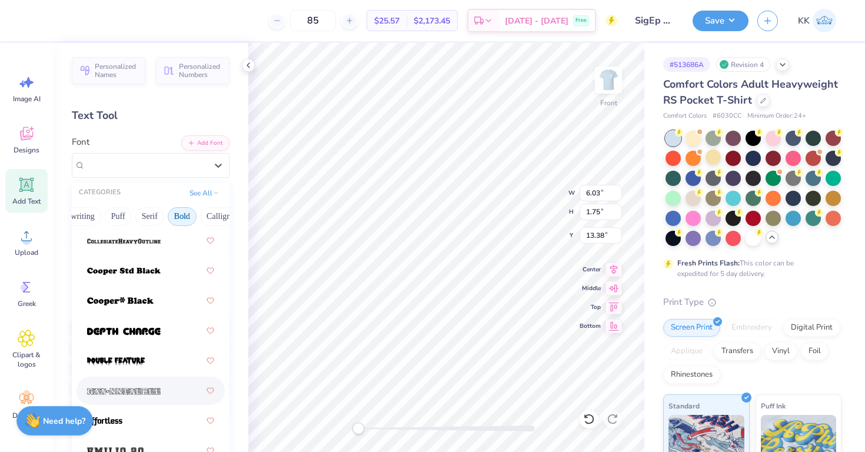
scroll to position [255, 0]
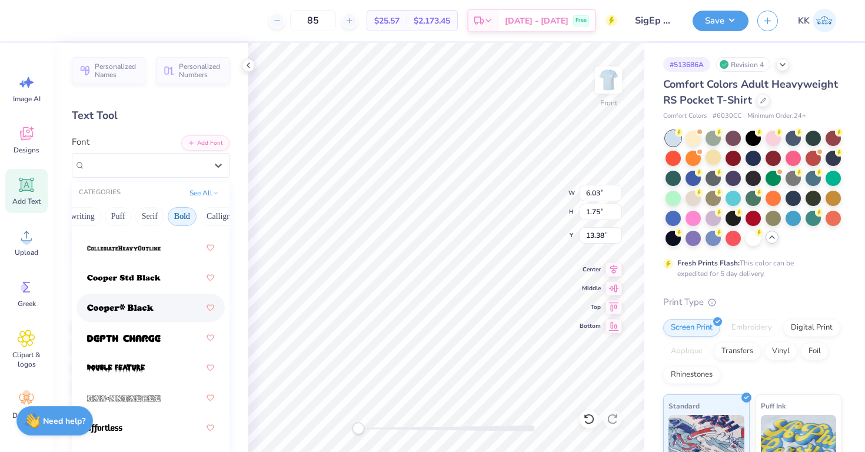
click at [139, 316] on div at bounding box center [150, 307] width 127 height 21
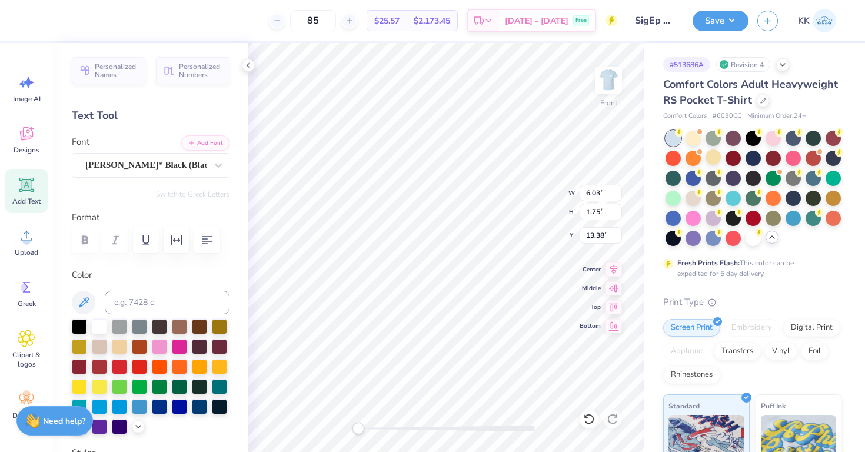
type textarea "Δ"
type textarea "Δπ"
click at [185, 173] on div "Cooper* Black (Black)" at bounding box center [146, 165] width 124 height 18
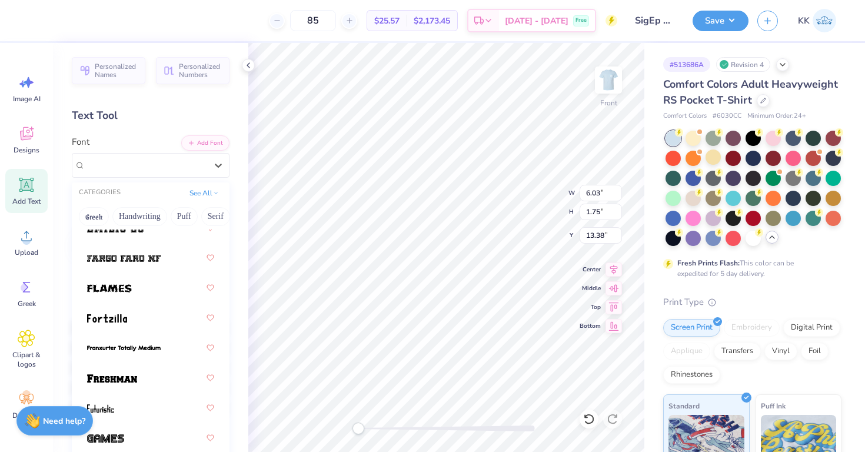
scroll to position [586, 0]
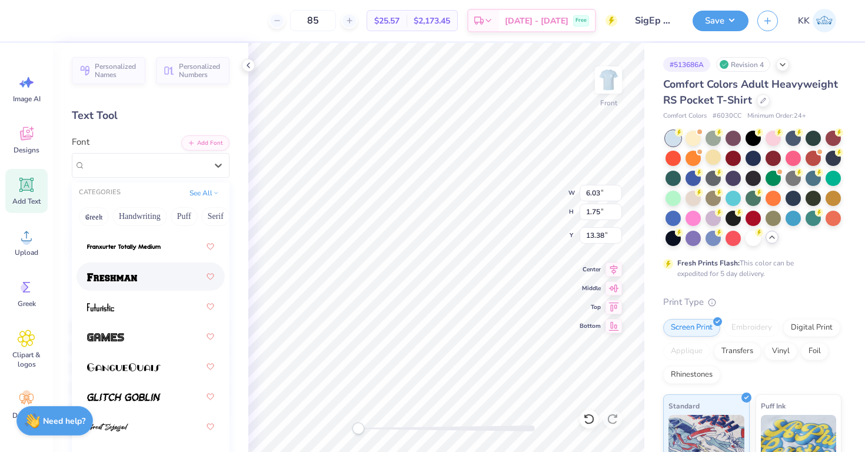
click at [150, 279] on div at bounding box center [150, 276] width 127 height 21
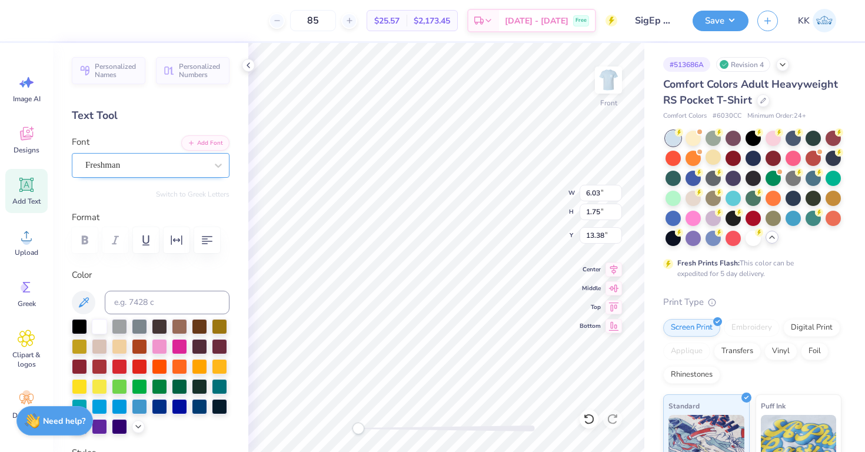
click at [165, 170] on div "Freshman" at bounding box center [146, 165] width 124 height 18
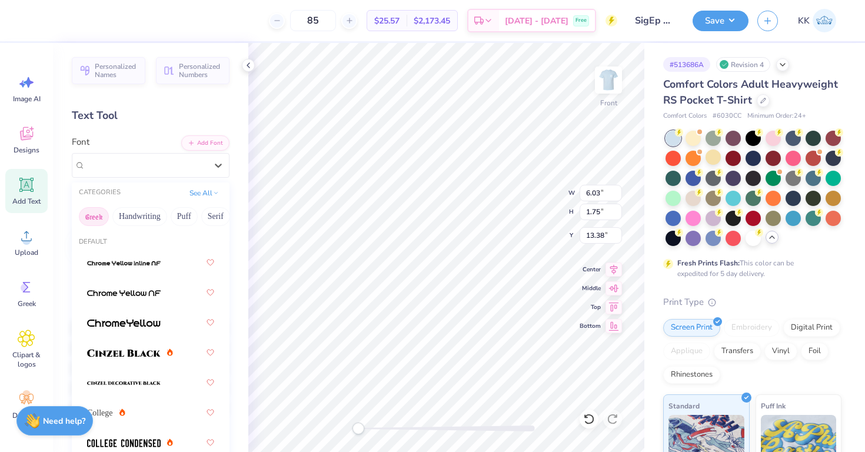
click at [88, 215] on button "Greek" at bounding box center [94, 216] width 30 height 19
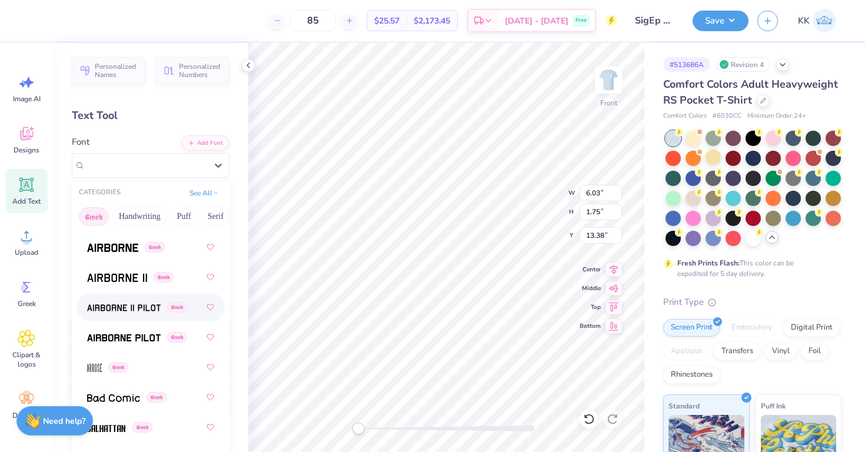
scroll to position [21, 0]
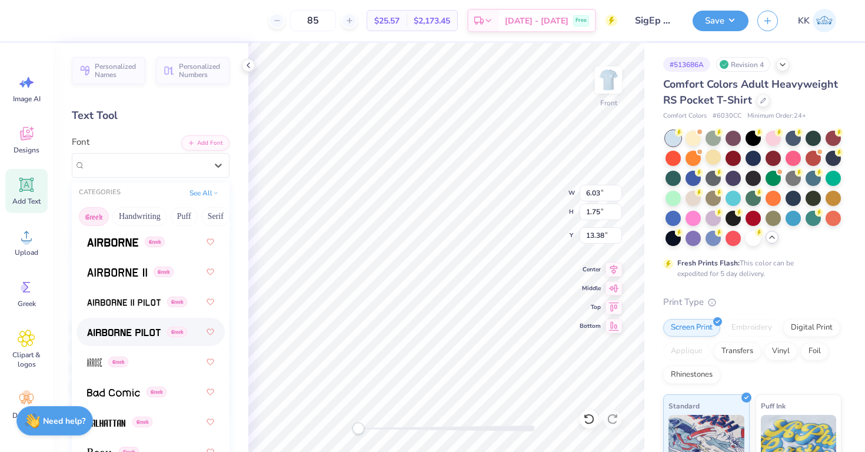
click at [119, 334] on img at bounding box center [124, 332] width 74 height 8
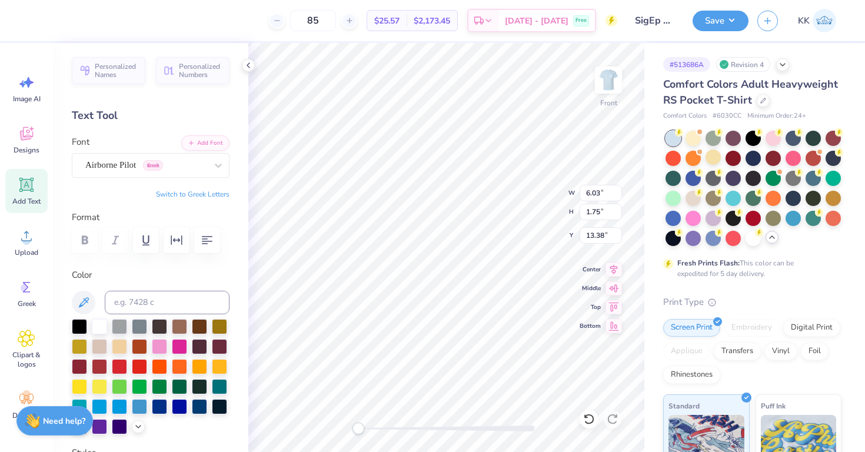
type textarea "a"
type textarea "A"
type textarea "N"
type textarea "T"
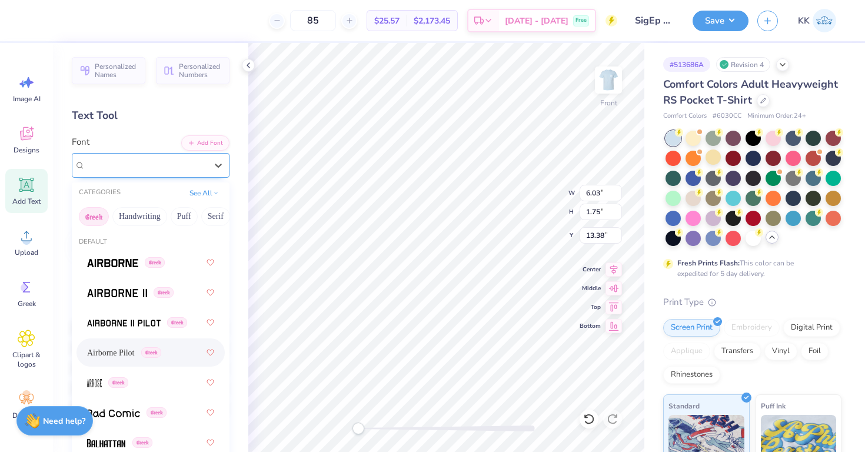
click at [132, 161] on div "Airborne Pilot Greek" at bounding box center [146, 165] width 124 height 18
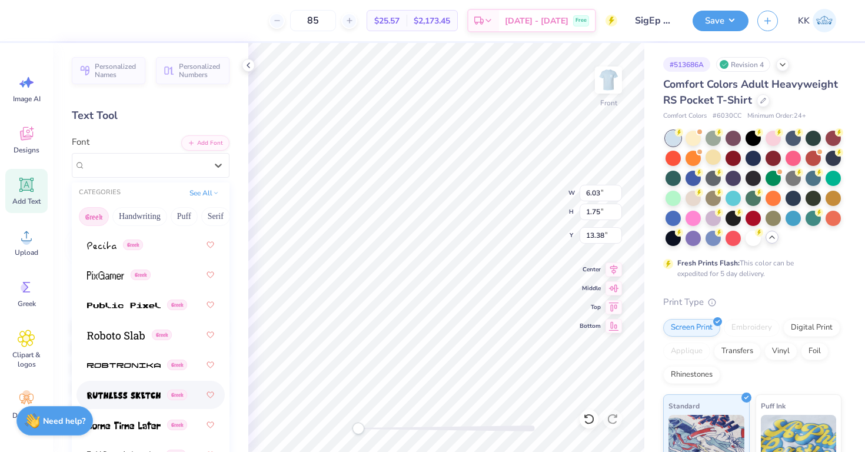
scroll to position [981, 0]
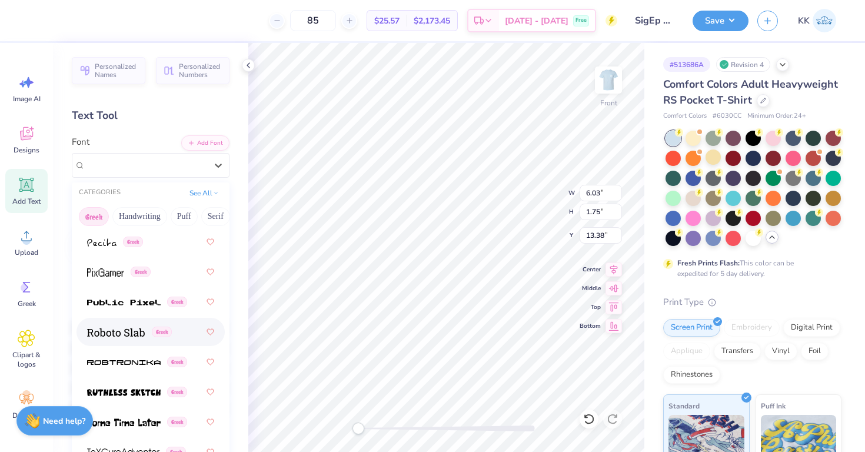
click at [131, 341] on div "Greek" at bounding box center [150, 331] width 127 height 21
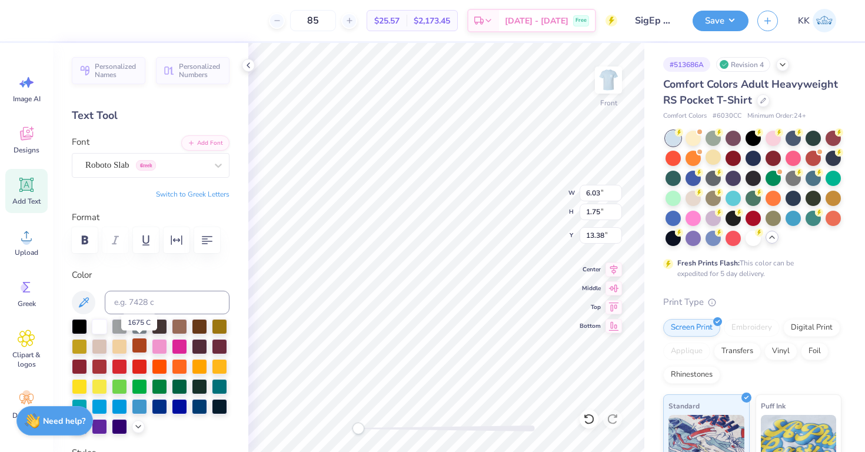
type textarea "D"
click at [194, 174] on div "Roboto Slab Greek" at bounding box center [151, 165] width 158 height 25
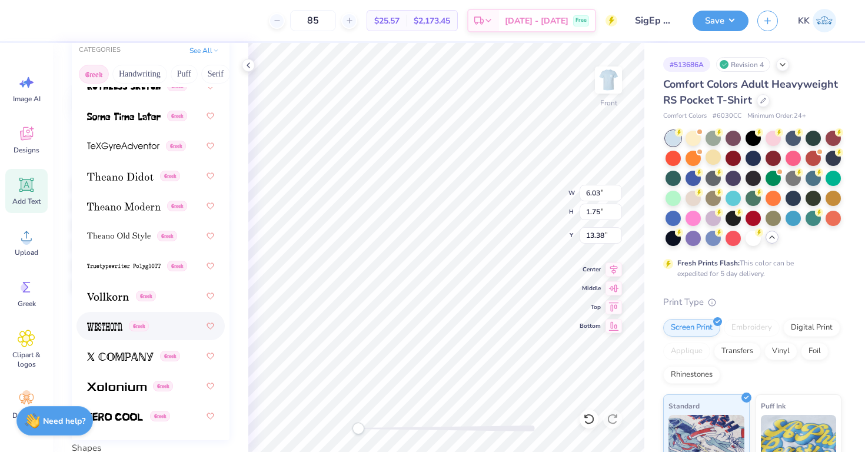
scroll to position [138, 0]
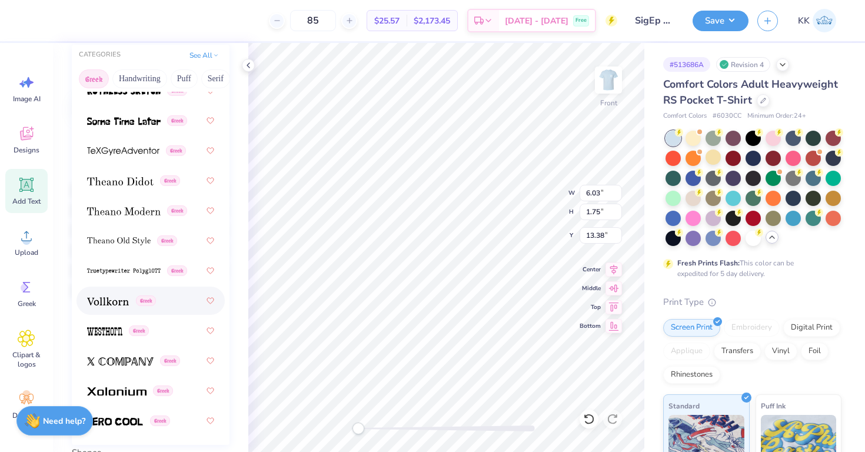
click at [119, 290] on div "Greek" at bounding box center [151, 301] width 148 height 28
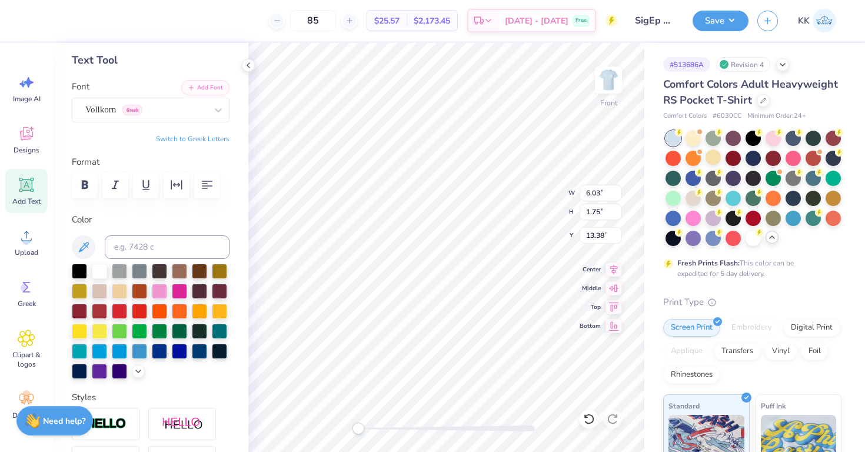
scroll to position [0, 0]
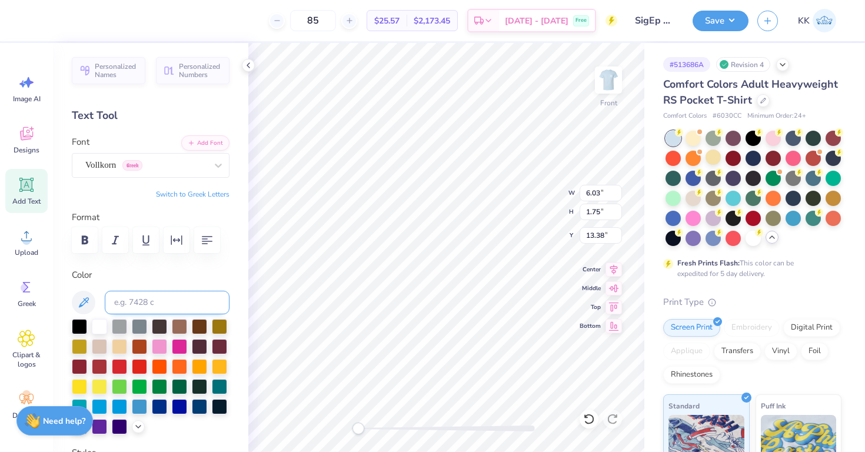
type textarea "P"
type textarea "a"
click at [587, 413] on icon at bounding box center [589, 419] width 12 height 12
type input "6.03"
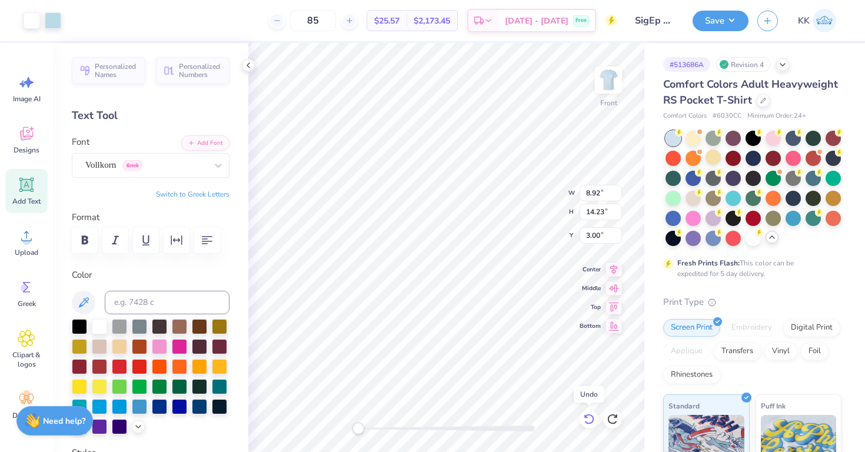
type input "1.75"
type input "13.38"
click at [587, 413] on icon at bounding box center [589, 419] width 12 height 12
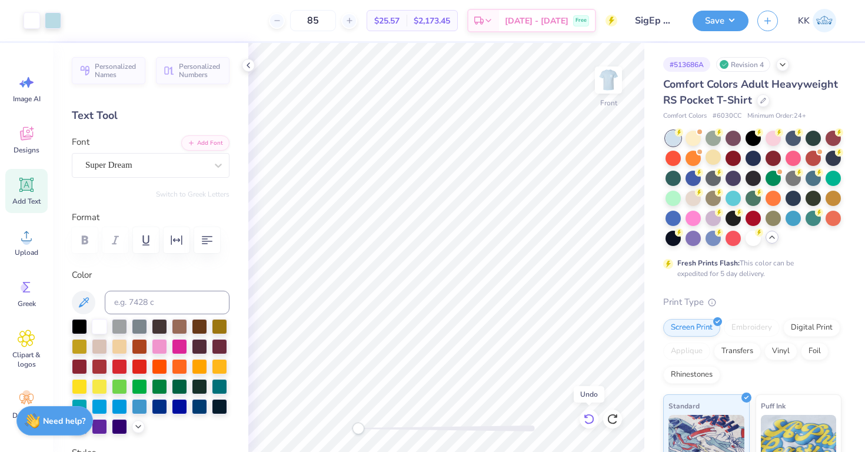
click at [587, 413] on icon at bounding box center [589, 419] width 12 height 12
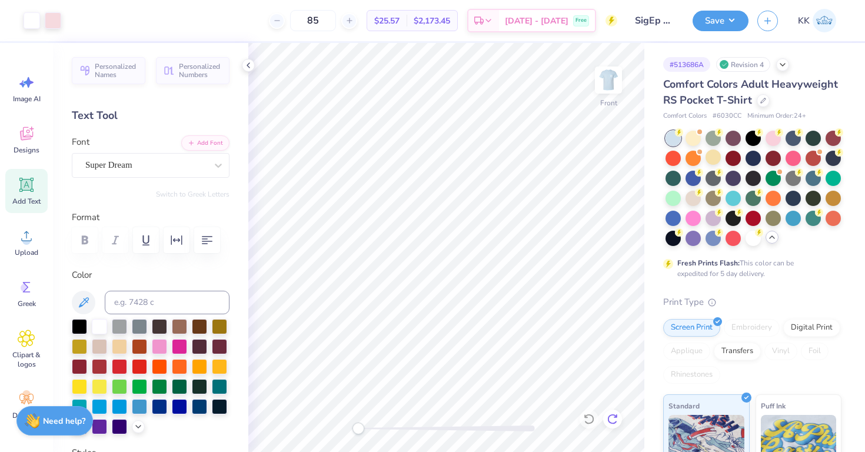
click at [616, 414] on icon at bounding box center [613, 419] width 12 height 12
click at [336, 22] on input "85" at bounding box center [313, 20] width 46 height 21
type input "8"
type input "150"
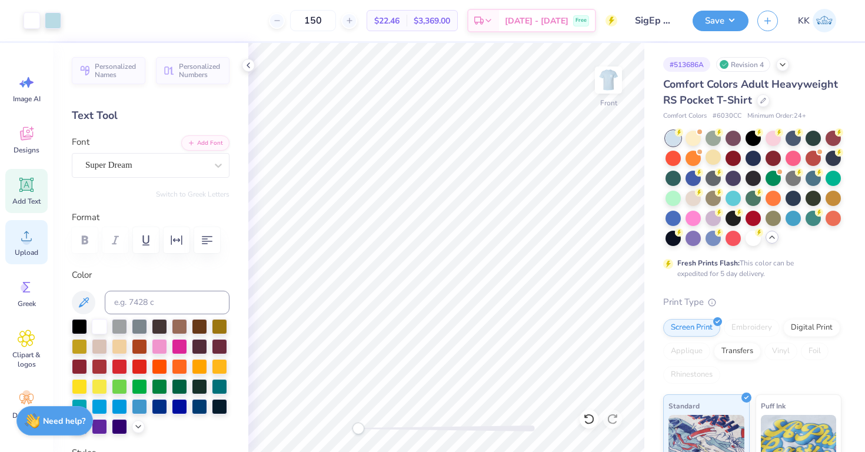
click at [21, 252] on span "Upload" at bounding box center [27, 252] width 24 height 9
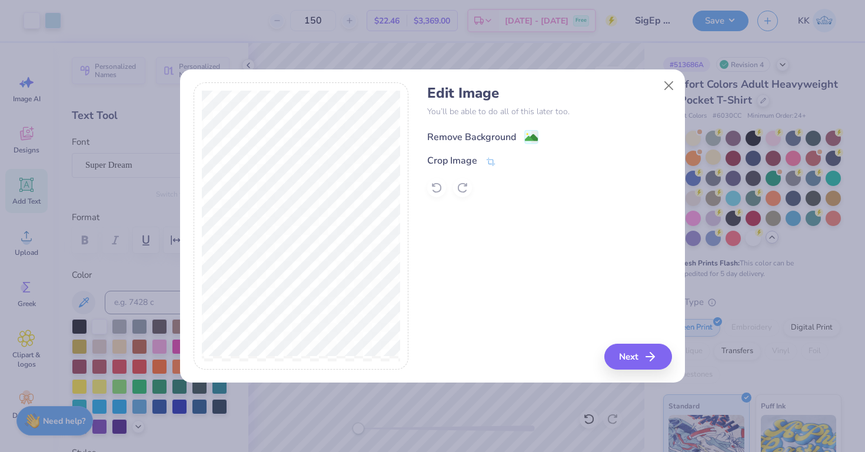
click at [480, 135] on div "Remove Background" at bounding box center [471, 137] width 89 height 14
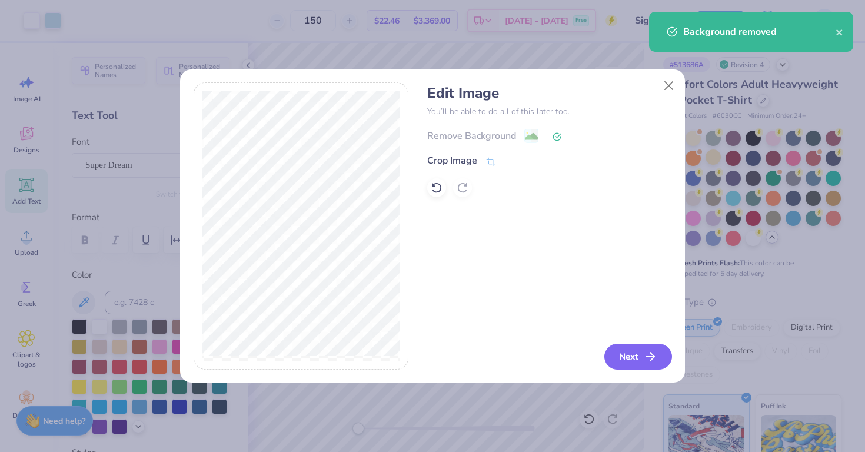
click at [625, 360] on button "Next" at bounding box center [639, 357] width 68 height 26
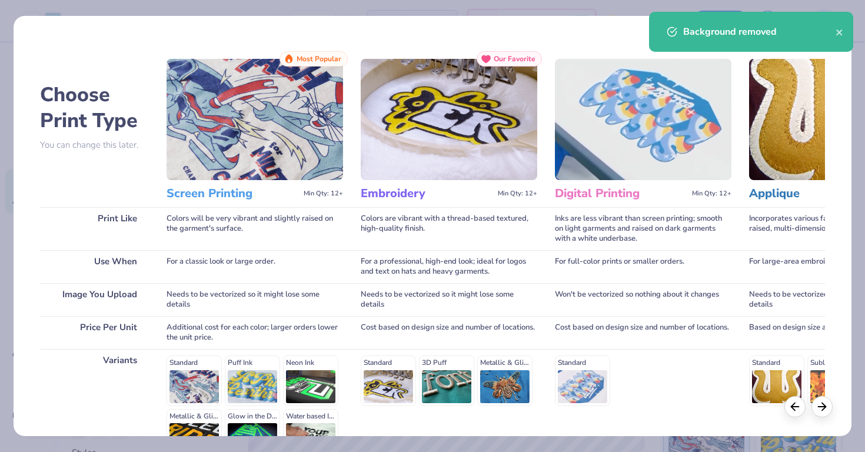
scroll to position [135, 0]
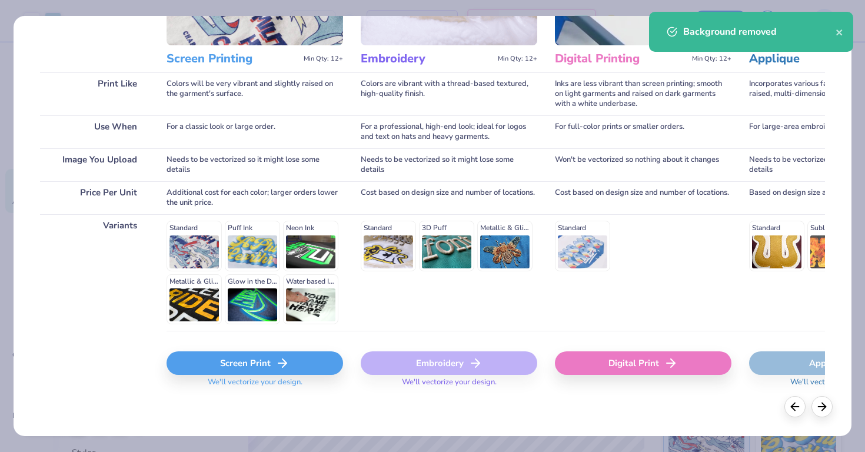
click at [286, 360] on icon at bounding box center [283, 363] width 14 height 14
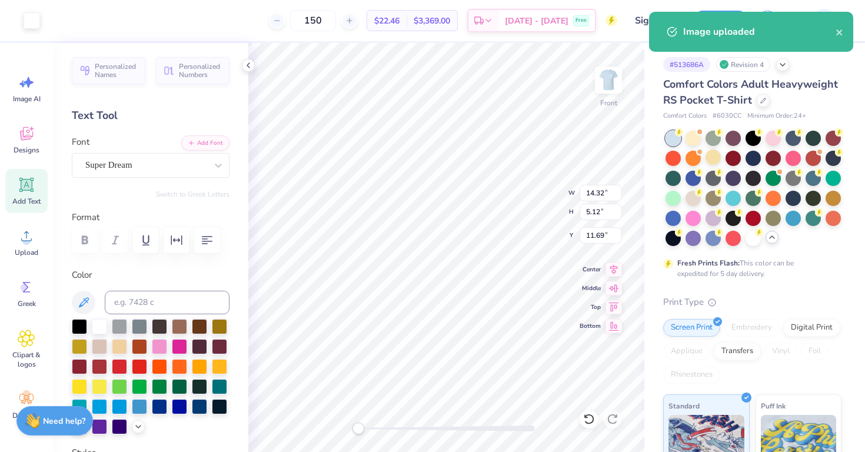
type input "4.66"
type input "1.67"
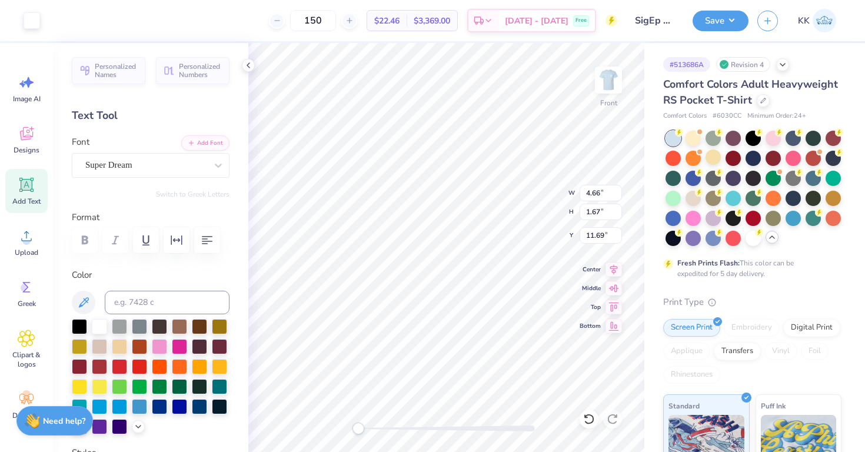
type input "2.20"
type input "0.79"
type input "18.51"
click at [31, 239] on icon at bounding box center [27, 236] width 18 height 18
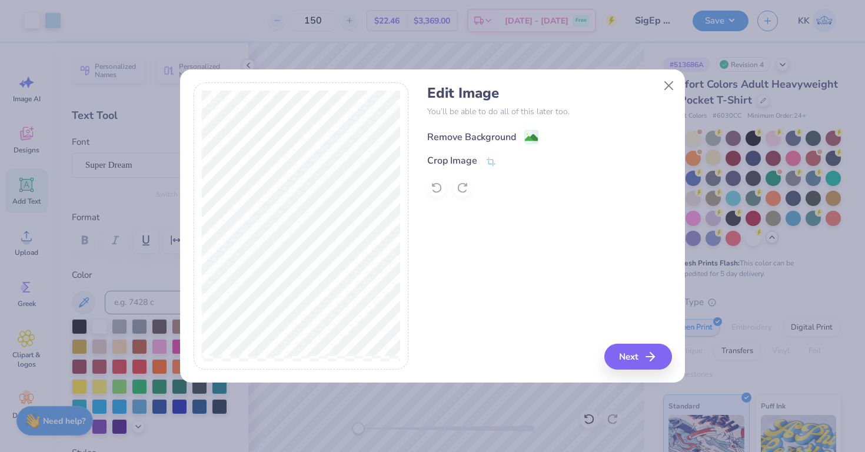
click at [509, 133] on div "Remove Background" at bounding box center [471, 137] width 89 height 14
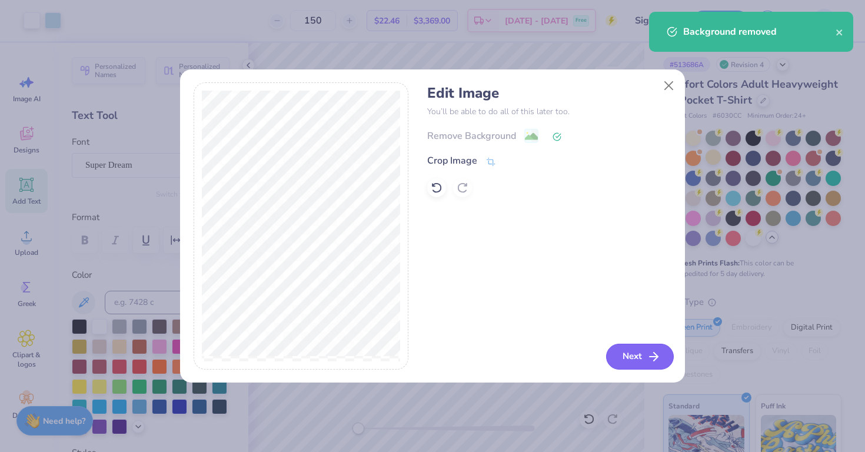
click at [631, 355] on button "Next" at bounding box center [640, 357] width 68 height 26
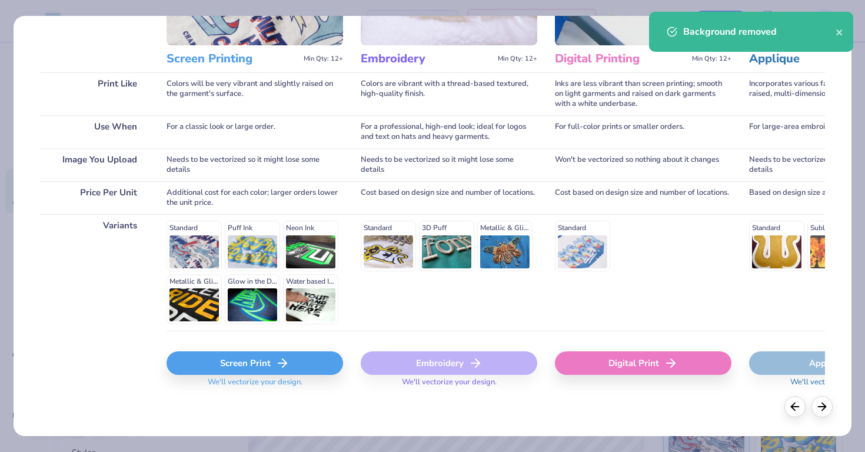
click at [311, 371] on div "Screen Print" at bounding box center [255, 363] width 177 height 24
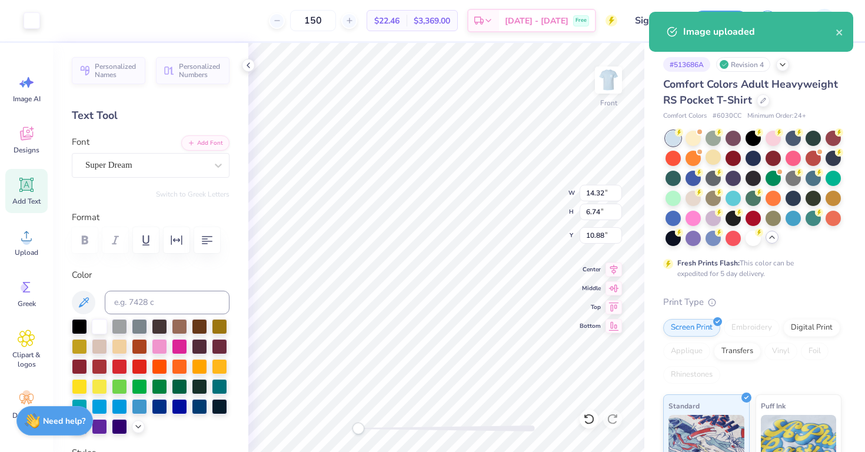
type input "2.65"
type input "1.25"
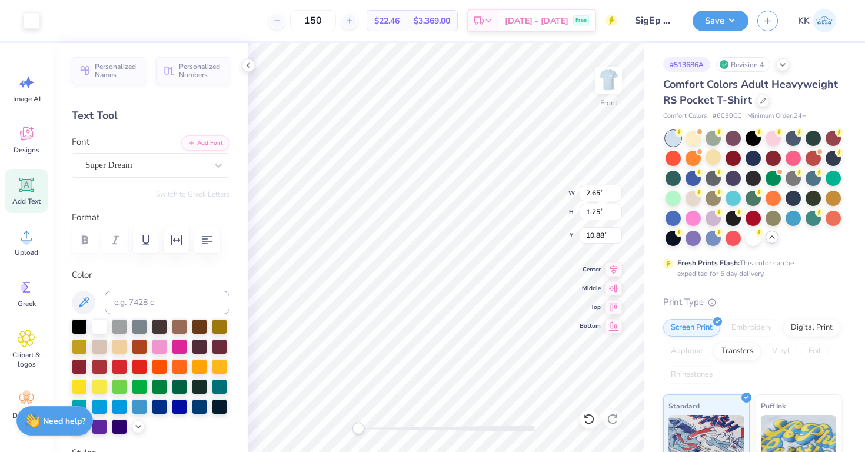
type input "1.30"
type input "0.61"
type input "18.34"
type input "1.57"
type input "0.74"
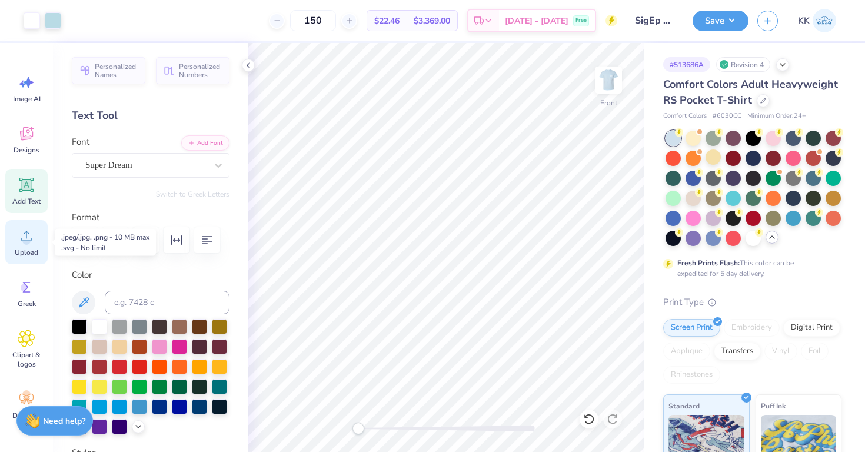
click at [21, 237] on icon at bounding box center [27, 236] width 18 height 18
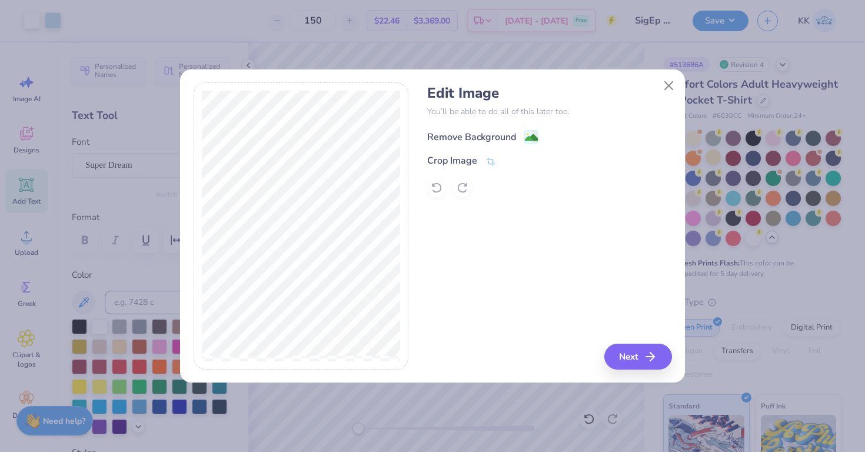
click at [519, 138] on div "Remove Background" at bounding box center [482, 137] width 111 height 15
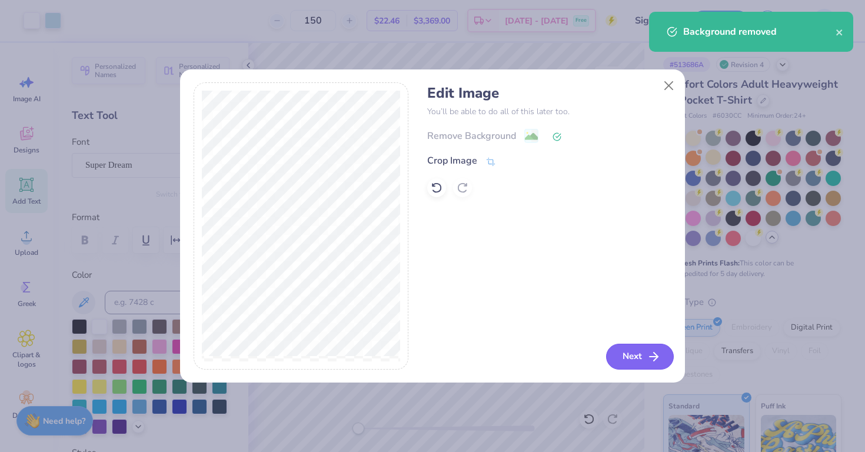
click at [619, 356] on button "Next" at bounding box center [640, 357] width 68 height 26
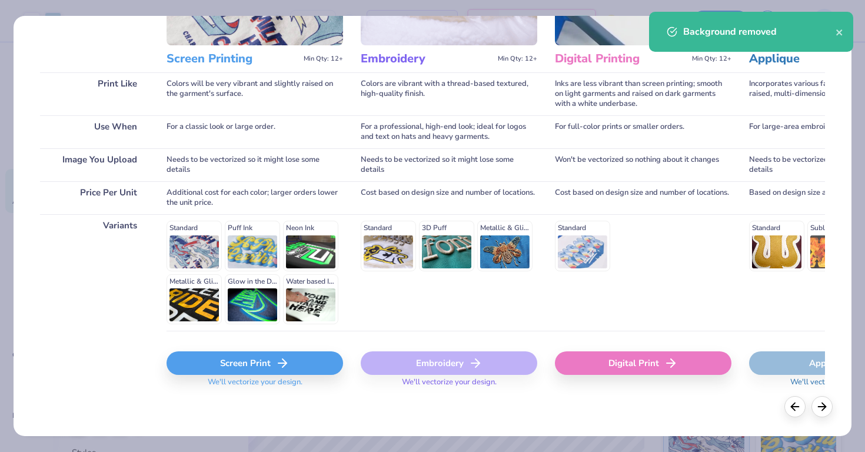
click at [344, 358] on div "Choose Print Type You can change this later. Print Like Use When Image You Uplo…" at bounding box center [432, 158] width 785 height 484
click at [333, 359] on div "Screen Print" at bounding box center [255, 363] width 177 height 24
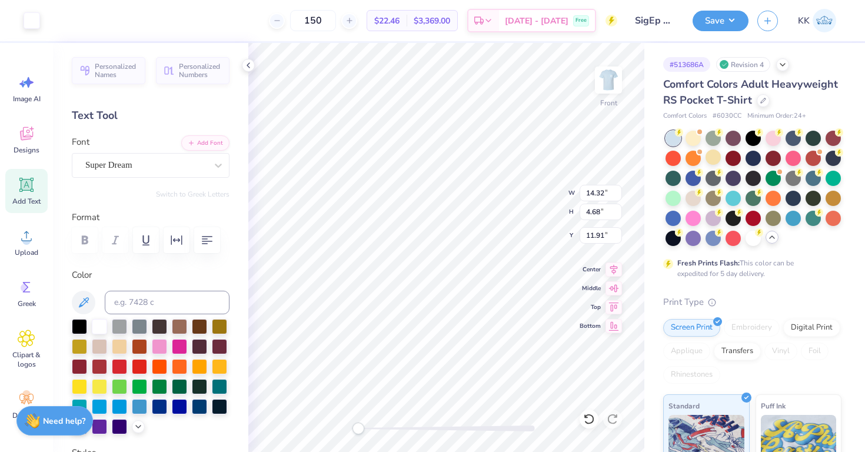
type input "2.64"
type input "0.86"
type input "2.20"
type input "0.79"
type input "18.17"
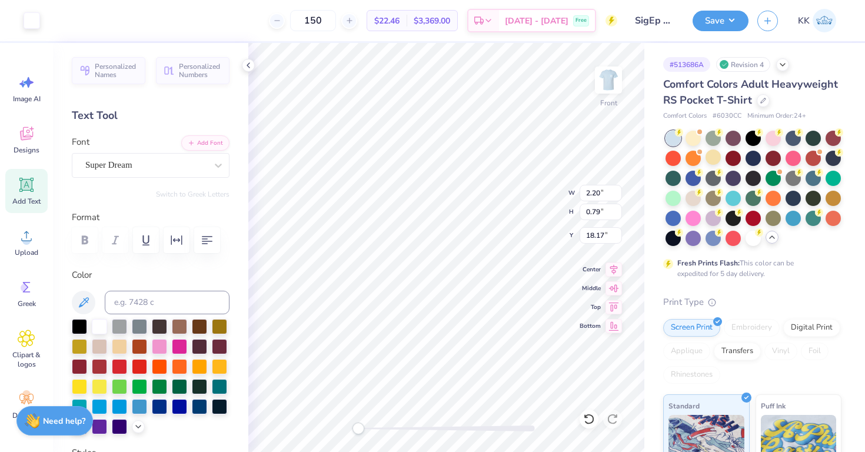
type input "1.57"
type input "0.74"
type input "2.64"
type input "0.86"
type input "18.11"
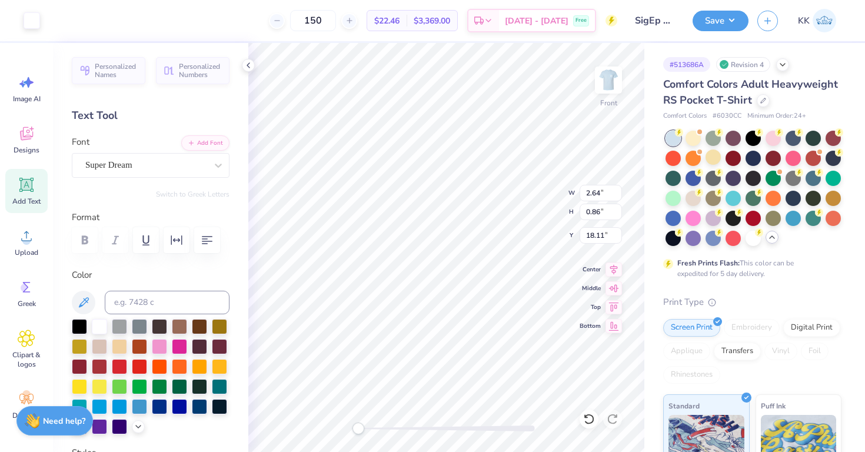
type input "2.02"
type input "0.66"
type input "1.57"
type input "0.74"
type input "18.17"
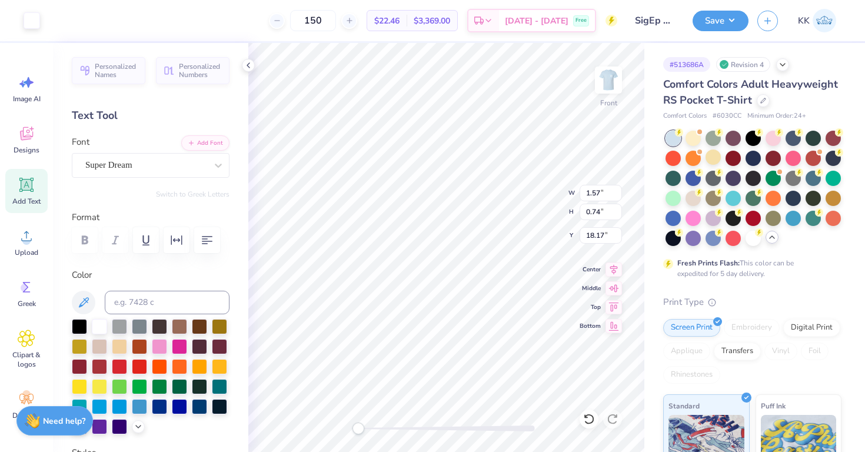
type input "10.01"
type input "15.97"
type input "2.20"
type input "5.81"
type input "0.73"
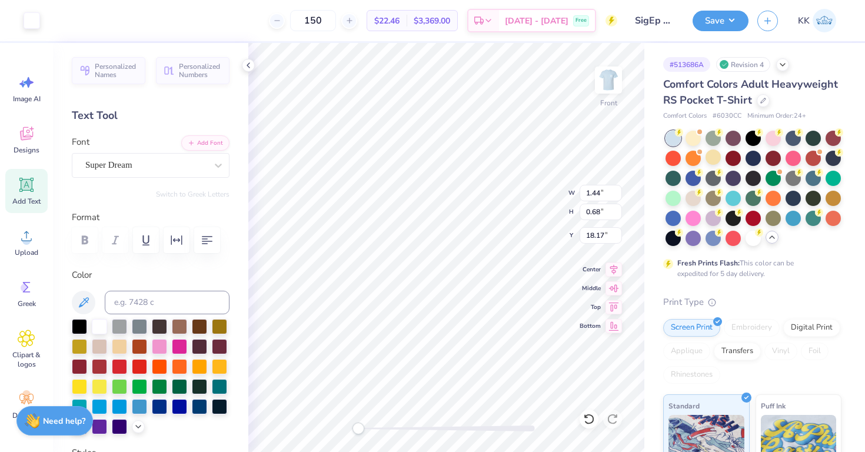
type input "2.02"
type input "0.72"
type input "18.19"
type input "1.77"
type input "0.63"
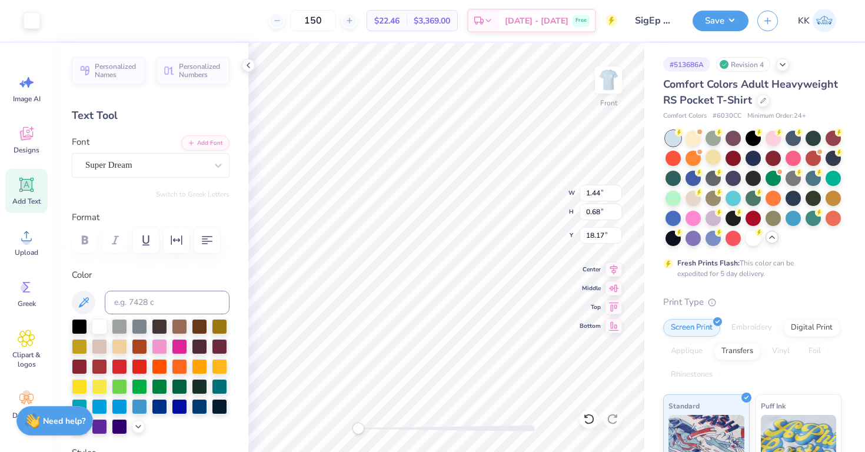
type input "1.85"
type input "0.61"
type input "18.24"
click at [35, 245] on div "Upload" at bounding box center [26, 242] width 42 height 44
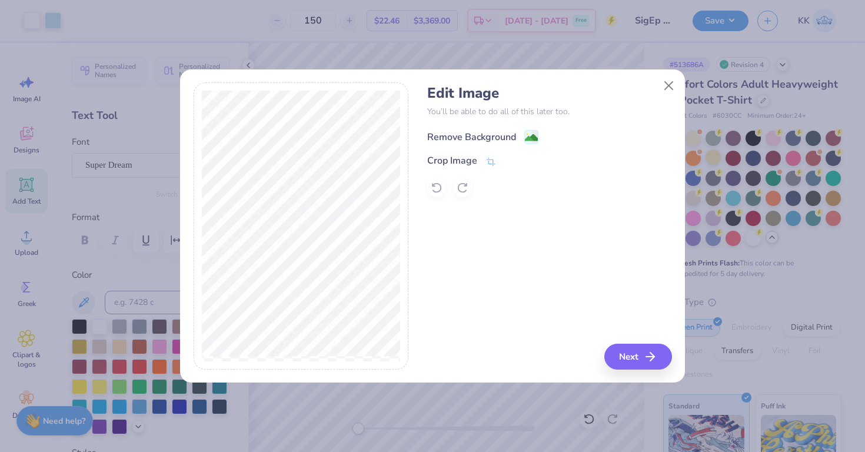
click at [513, 138] on div "Remove Background" at bounding box center [471, 137] width 89 height 14
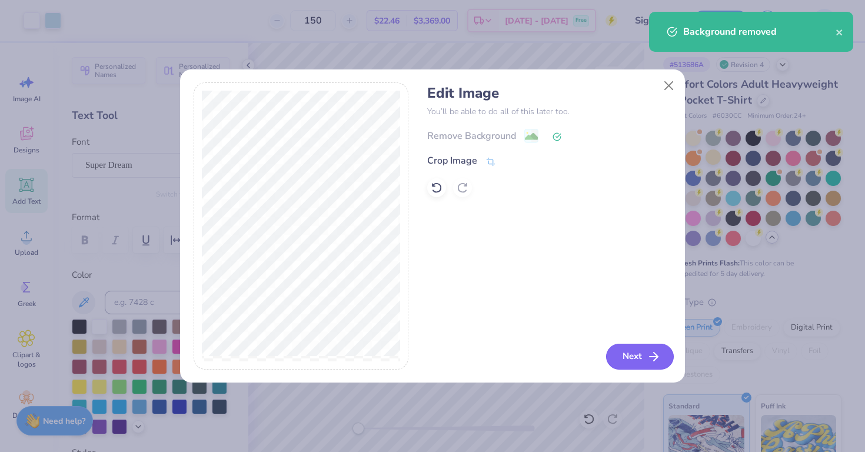
click at [646, 356] on button "Next" at bounding box center [640, 357] width 68 height 26
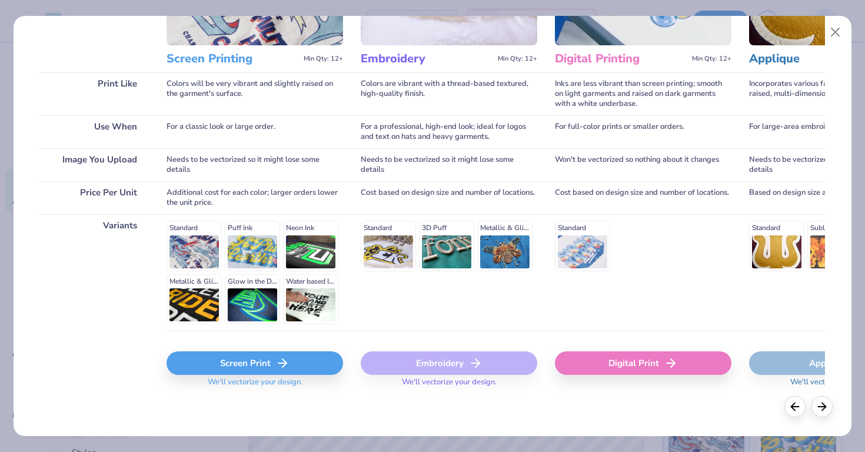
click at [264, 363] on div "Screen Print" at bounding box center [255, 363] width 177 height 24
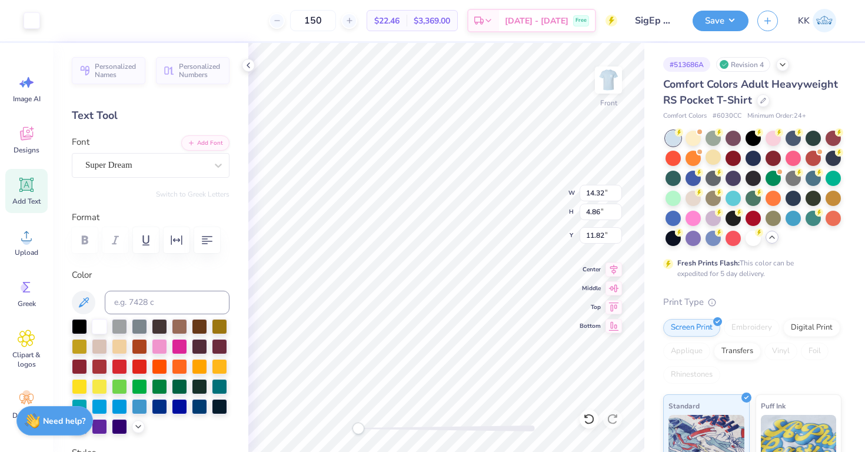
type input "1.75"
type input "0.59"
click at [36, 254] on span "Upload" at bounding box center [27, 252] width 24 height 9
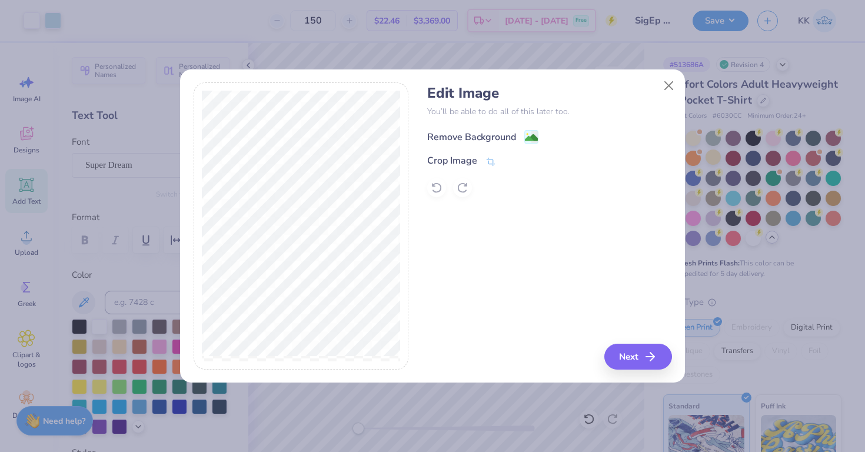
click at [517, 141] on div "Remove Background" at bounding box center [482, 137] width 111 height 15
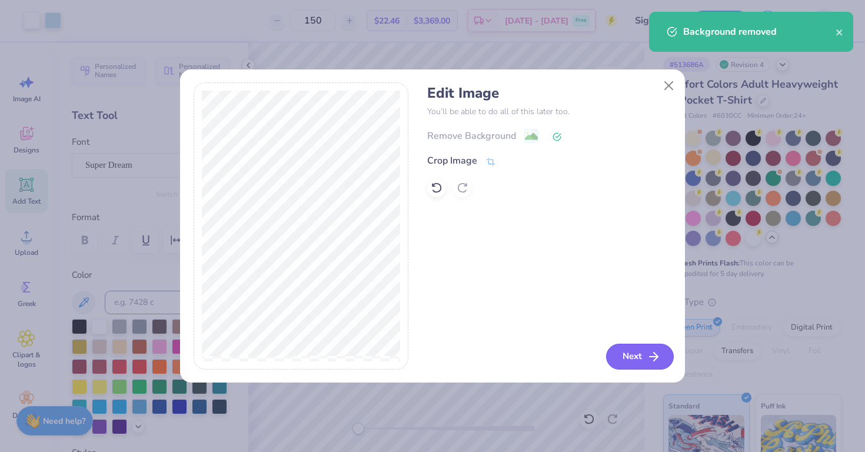
click at [638, 357] on button "Next" at bounding box center [640, 357] width 68 height 26
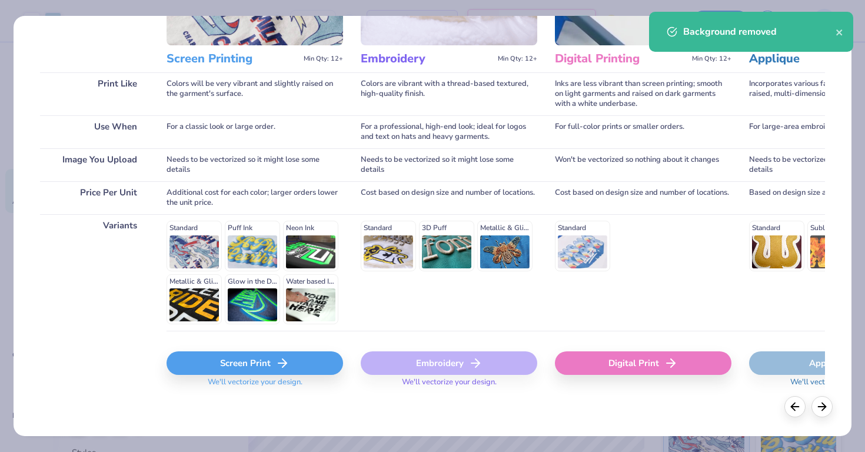
click at [305, 369] on div "Screen Print" at bounding box center [255, 363] width 177 height 24
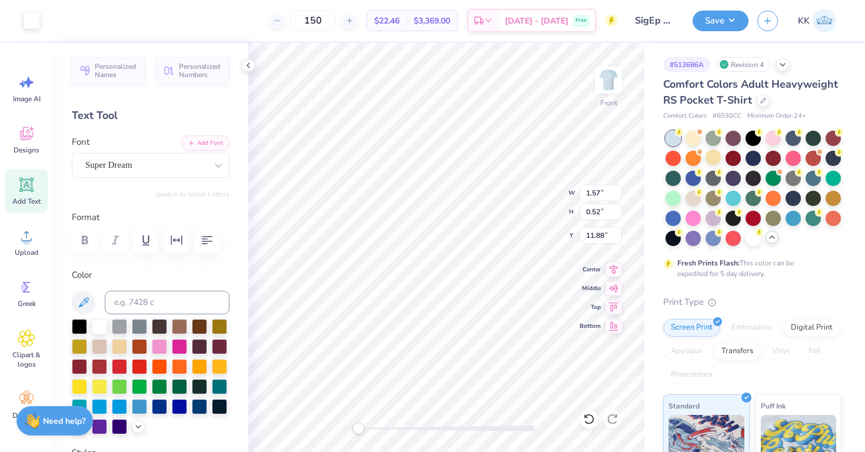
type input "1.57"
type input "0.52"
type input "1.85"
type input "0.61"
type input "18.24"
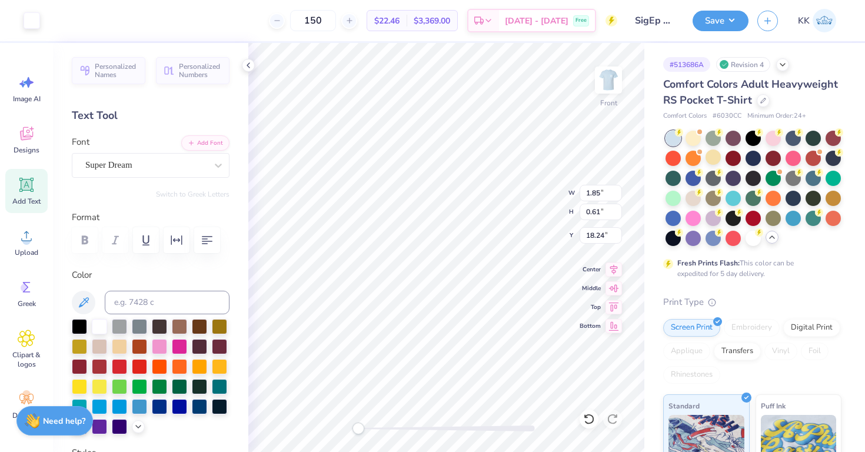
type input "1.44"
type input "0.68"
type input "18.17"
type input "1.77"
type input "0.63"
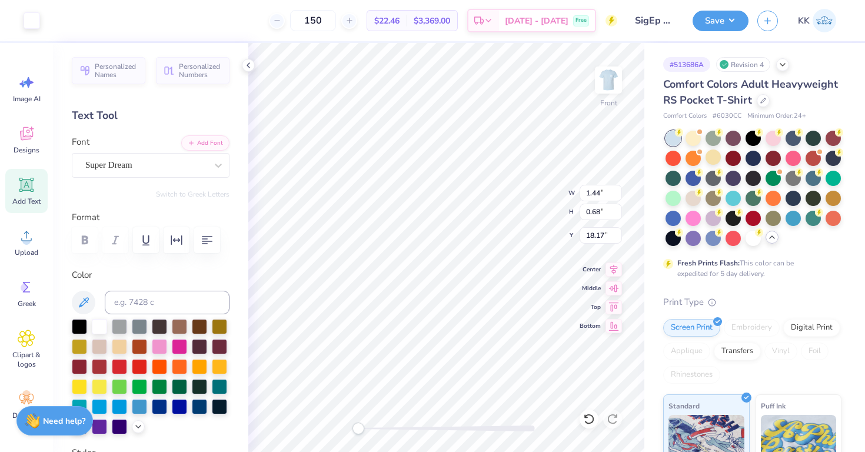
type input "18.19"
type input "1.57"
type input "0.52"
type input "18.26"
type input "1.81"
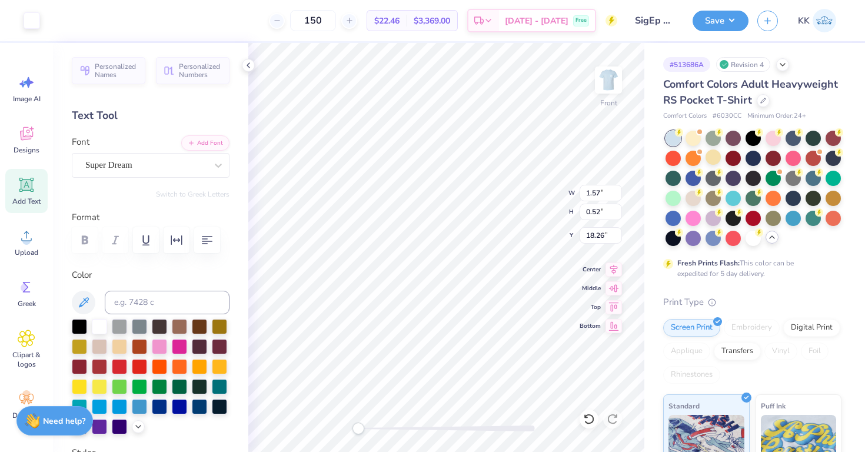
type input "0.60"
click at [26, 245] on div "Upload" at bounding box center [26, 242] width 42 height 44
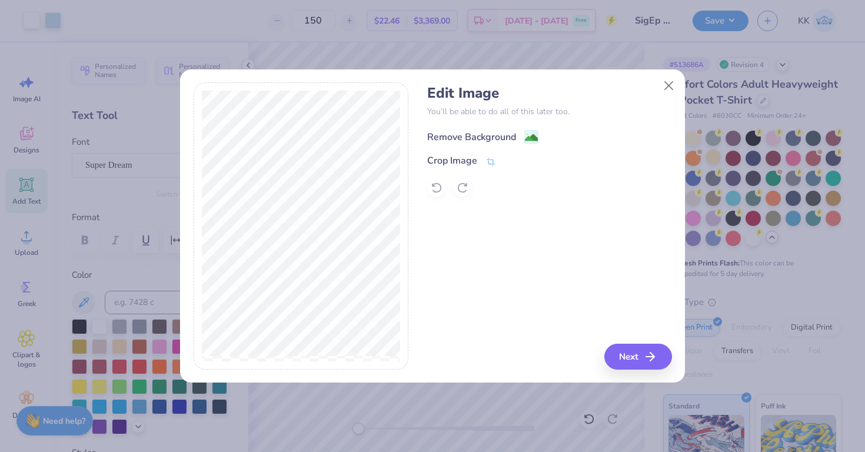
click at [515, 134] on div "Remove Background" at bounding box center [471, 137] width 89 height 14
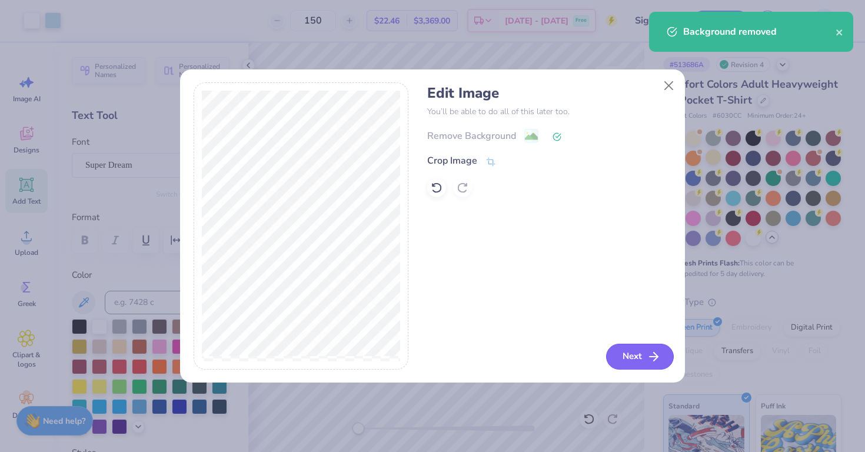
click at [638, 358] on button "Next" at bounding box center [640, 357] width 68 height 26
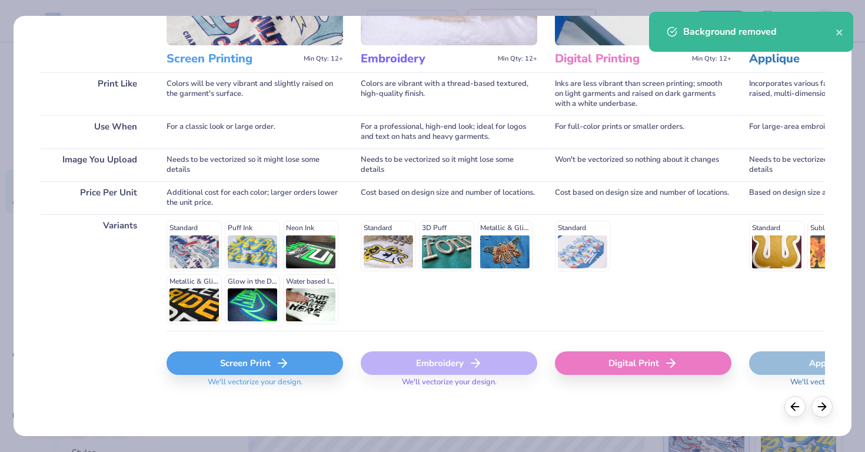
click at [308, 359] on div "Screen Print" at bounding box center [255, 363] width 177 height 24
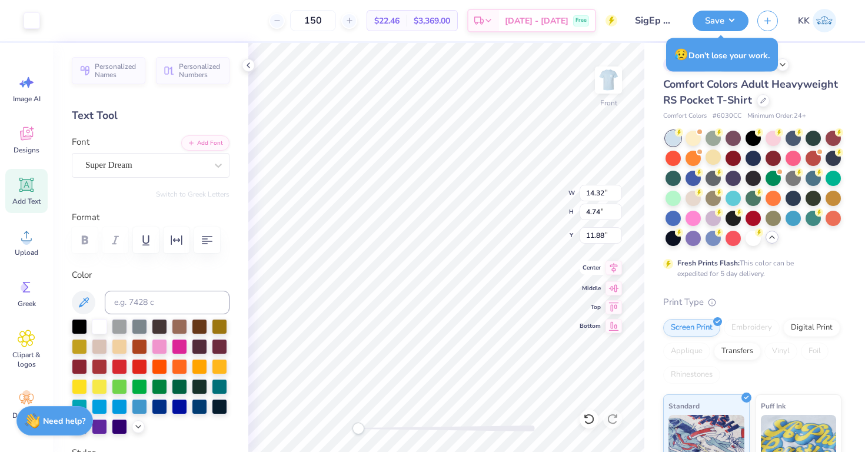
type input "1.73"
type input "0.57"
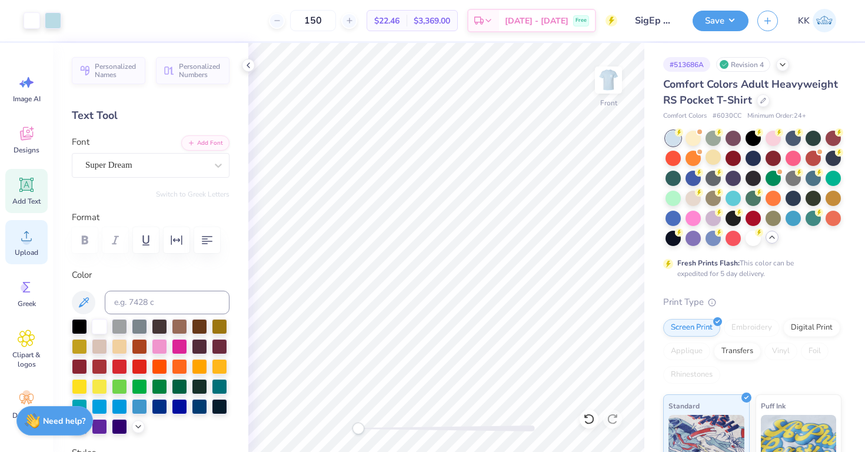
click at [21, 244] on icon at bounding box center [27, 236] width 18 height 18
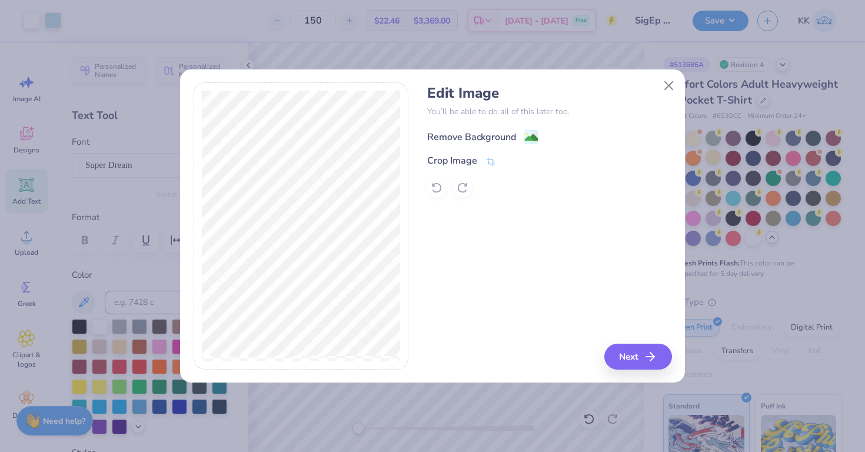
click at [496, 138] on div "Remove Background" at bounding box center [471, 137] width 89 height 14
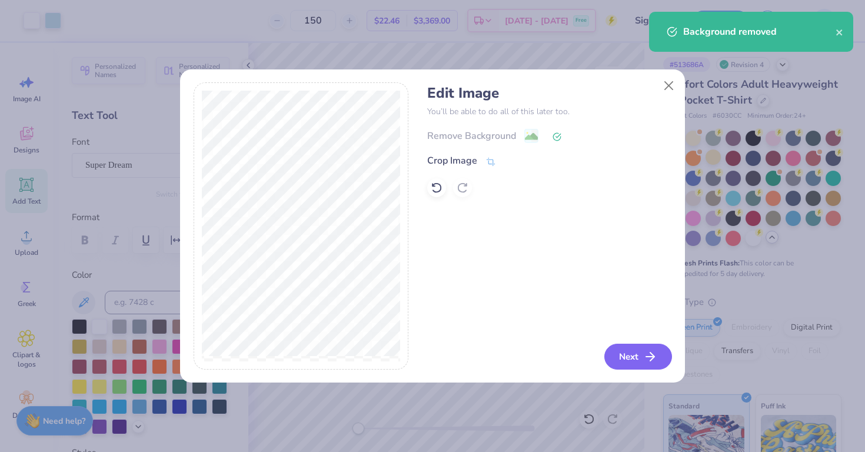
click at [626, 354] on button "Next" at bounding box center [639, 357] width 68 height 26
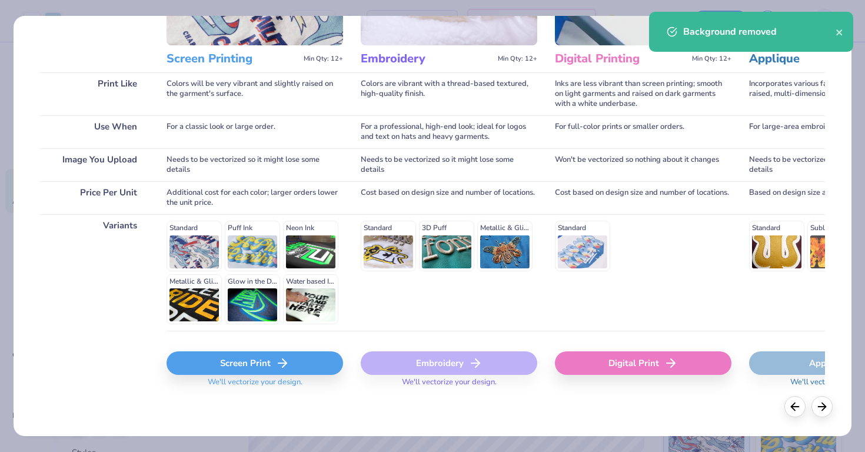
click at [262, 355] on div "Screen Print" at bounding box center [255, 363] width 177 height 24
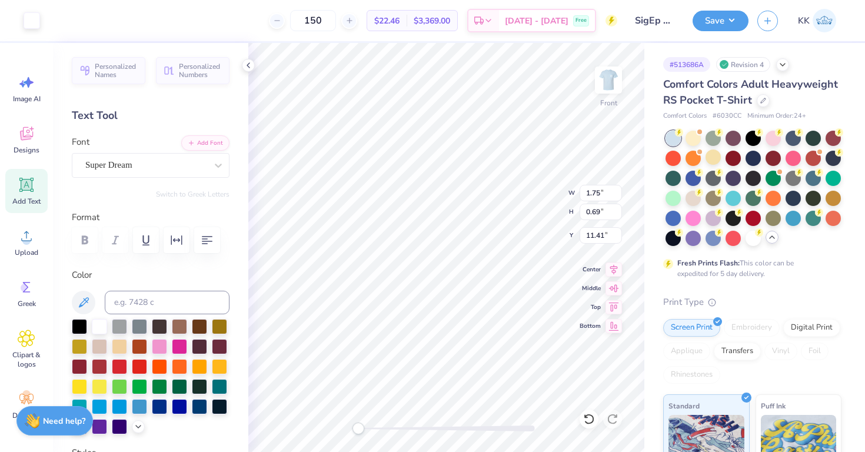
type input "1.75"
type input "0.69"
click at [40, 237] on div "Upload" at bounding box center [26, 242] width 42 height 44
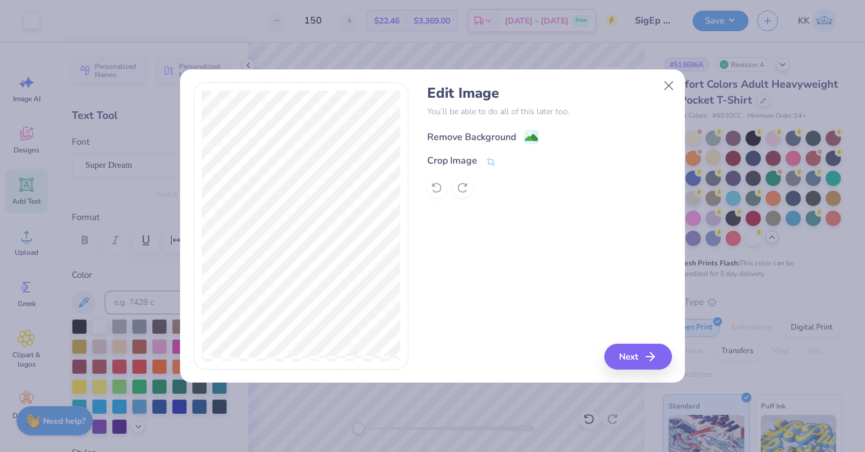
click at [518, 131] on div "Remove Background" at bounding box center [482, 137] width 111 height 15
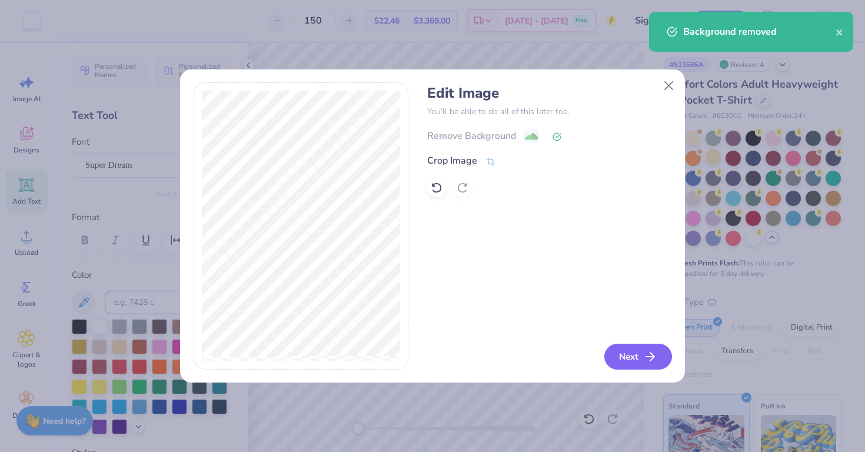
click at [641, 363] on button "Next" at bounding box center [639, 357] width 68 height 26
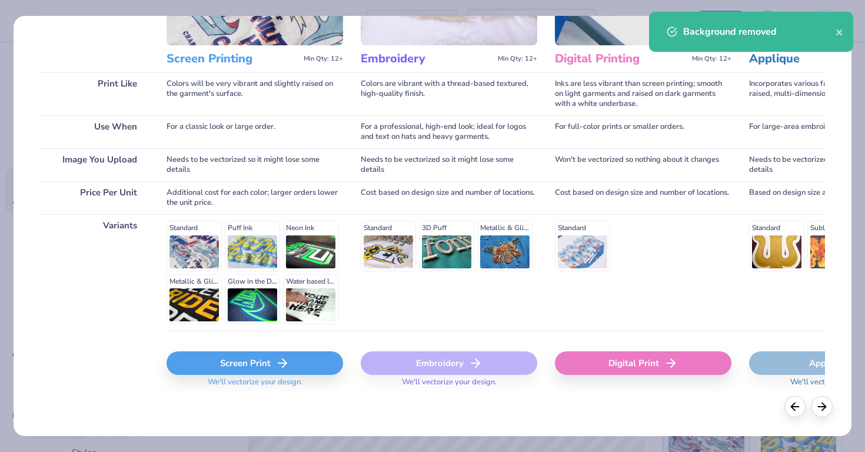
click at [293, 367] on div "Screen Print" at bounding box center [255, 363] width 177 height 24
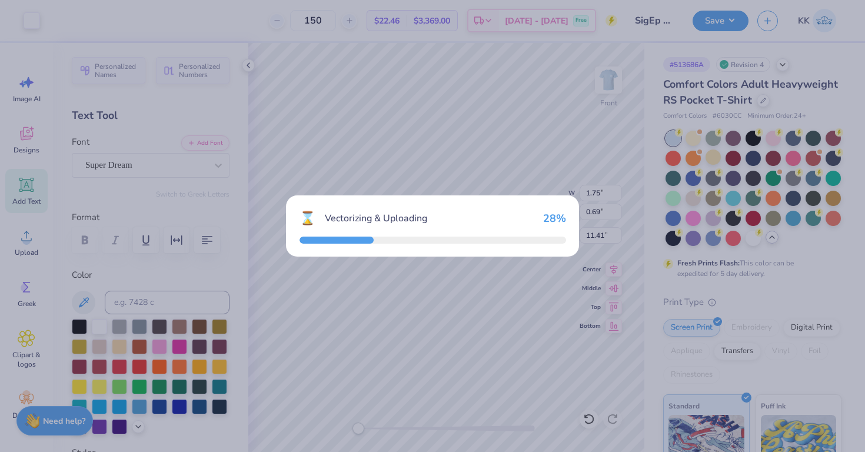
type input "14.32"
type input "4.72"
type input "11.89"
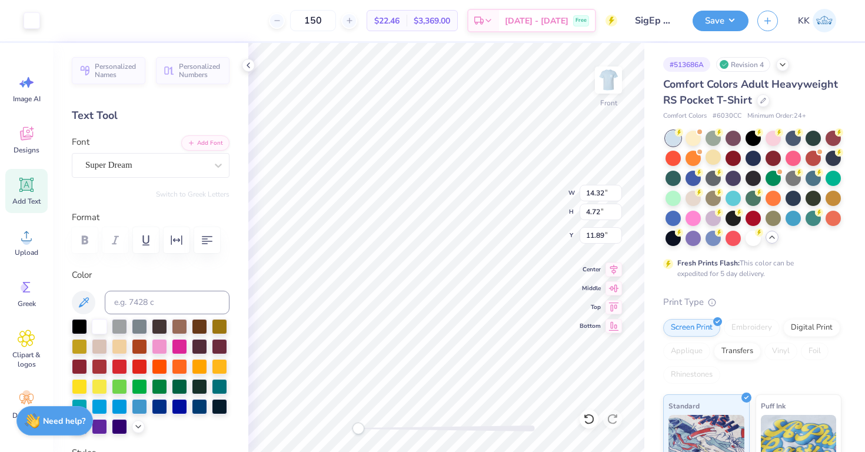
type input "1.43"
type input "0.47"
type input "1.67"
type input "0.55"
type input "19.16"
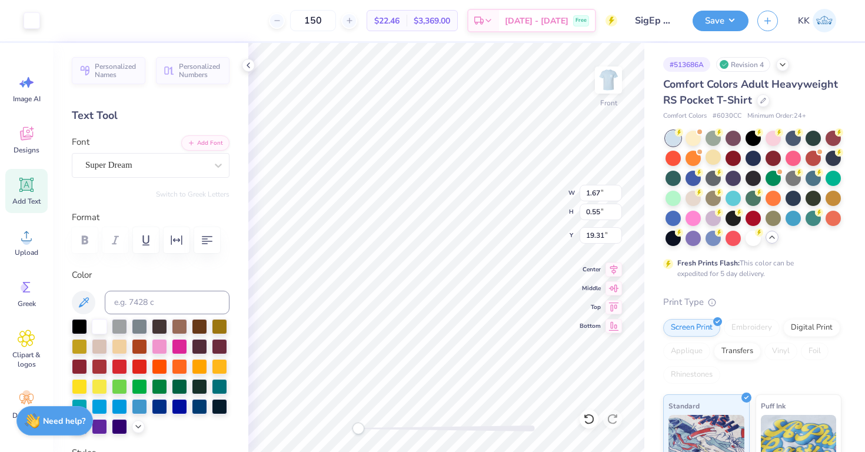
type input "1.75"
type input "0.69"
type input "19.16"
type input "1.47"
type input "0.58"
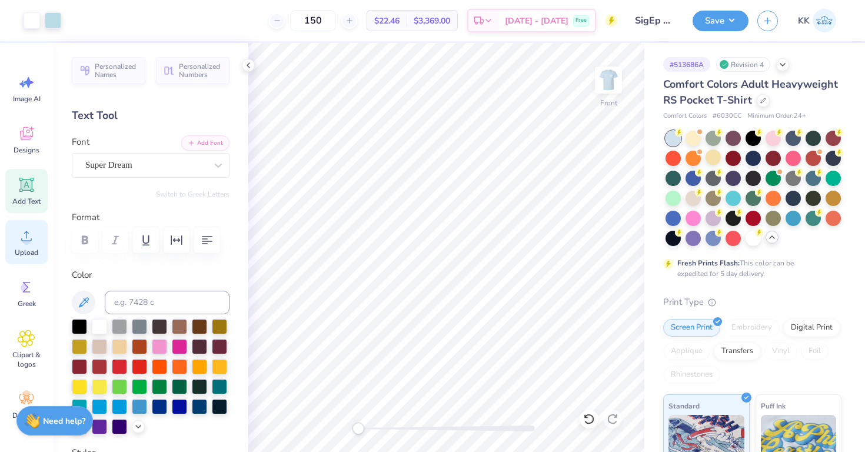
click at [30, 253] on span "Upload" at bounding box center [27, 252] width 24 height 9
click at [36, 247] on div "Upload" at bounding box center [26, 242] width 42 height 44
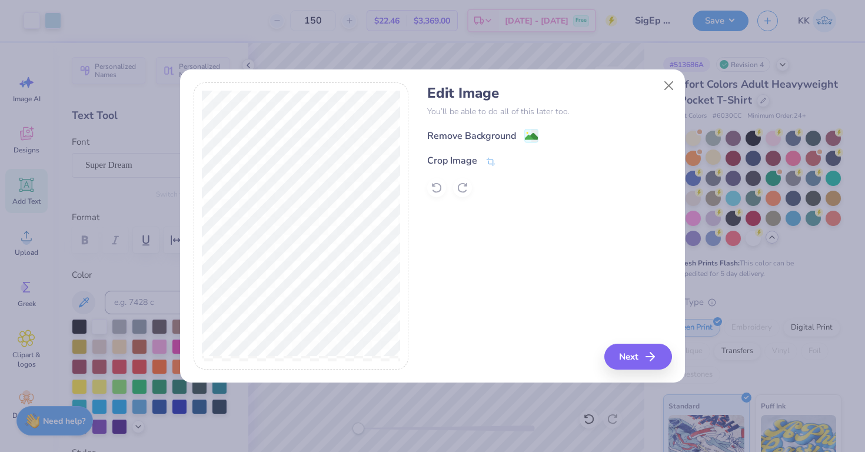
click at [509, 147] on div "Remove Background Crop Image" at bounding box center [549, 162] width 244 height 69
click at [509, 140] on div "Remove Background" at bounding box center [471, 137] width 89 height 14
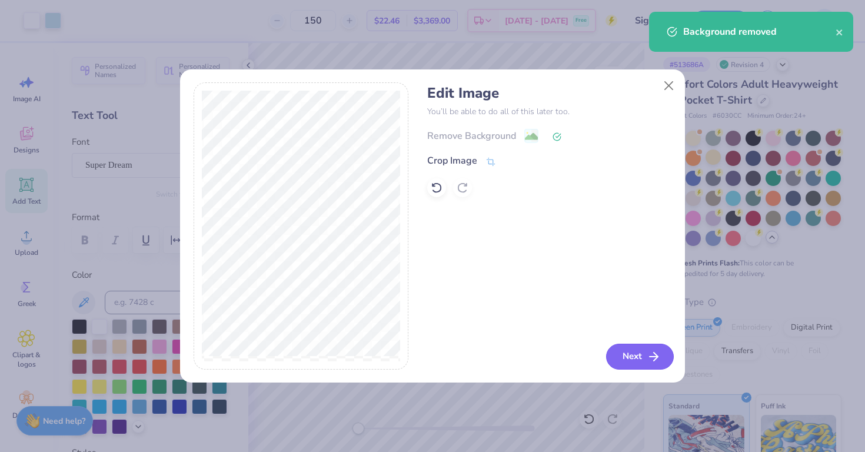
click at [640, 363] on button "Next" at bounding box center [640, 357] width 68 height 26
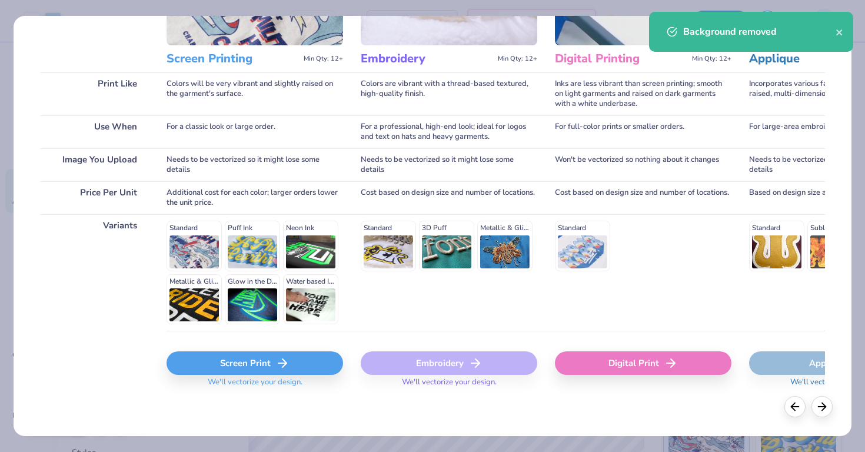
click at [301, 361] on div "Screen Print" at bounding box center [255, 363] width 177 height 24
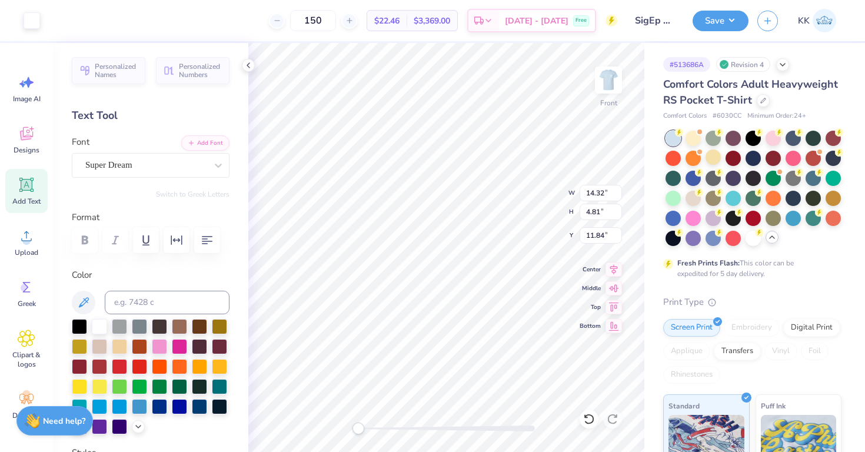
type input "1.67"
type input "0.56"
click at [19, 248] on span "Upload" at bounding box center [27, 252] width 24 height 9
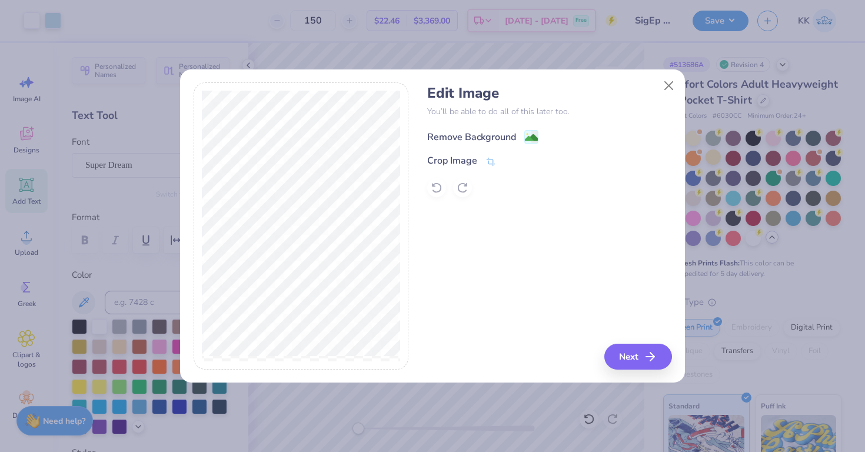
click at [506, 138] on div "Remove Background" at bounding box center [471, 137] width 89 height 14
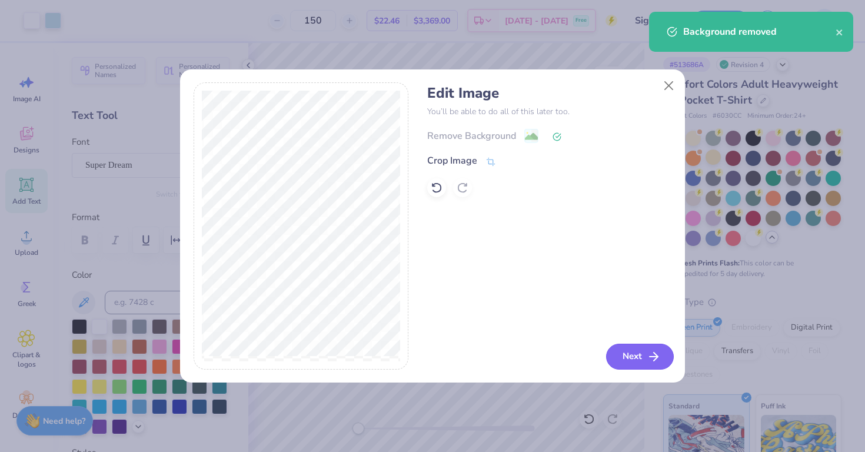
click at [639, 359] on button "Next" at bounding box center [640, 357] width 68 height 26
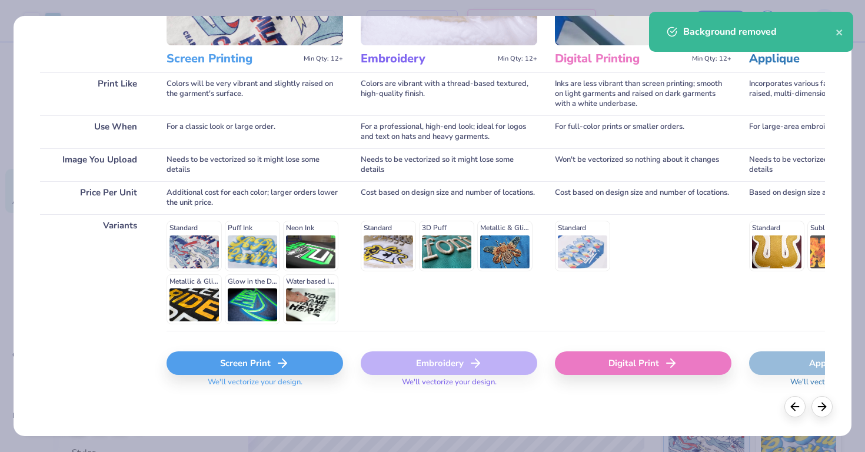
click at [308, 360] on div "Screen Print" at bounding box center [255, 363] width 177 height 24
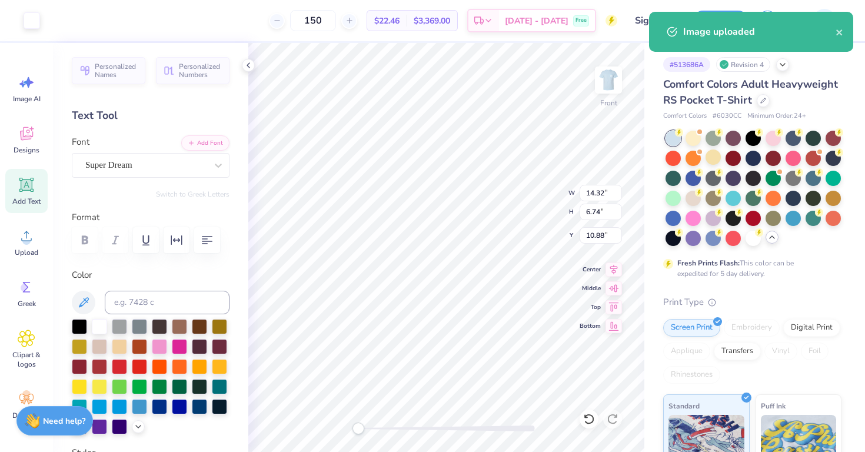
type input "1.74"
type input "0.82"
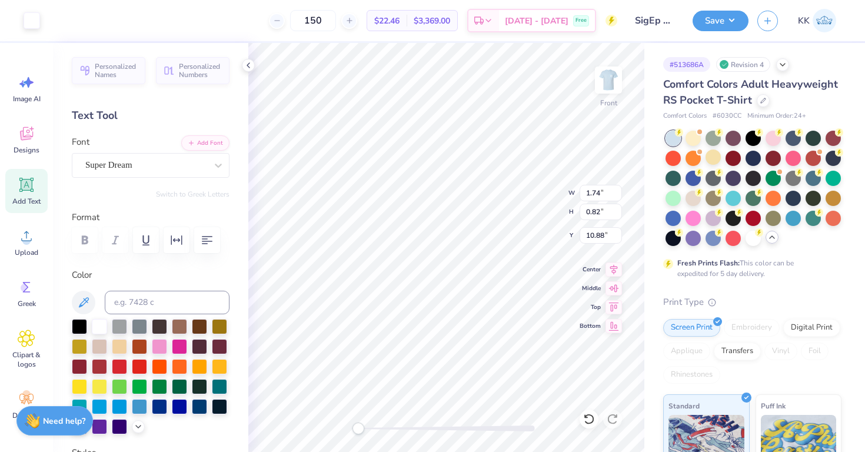
type input "1.28"
type input "0.60"
type input "19.07"
click at [19, 240] on icon at bounding box center [27, 236] width 18 height 18
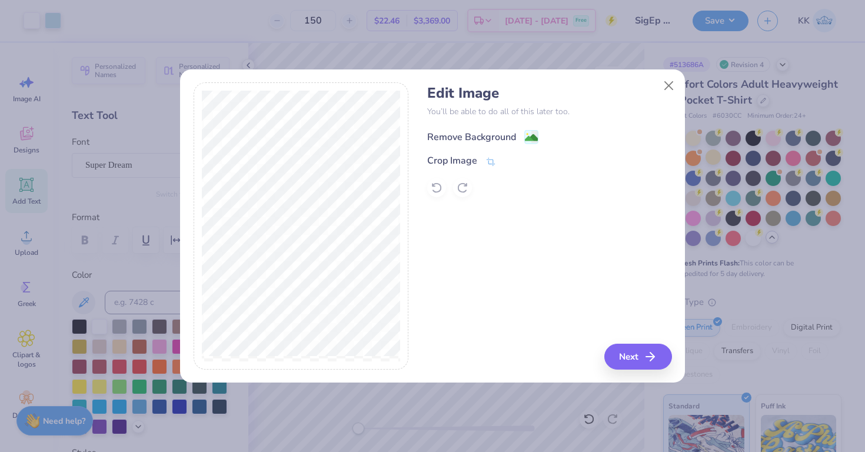
click at [500, 130] on div "Remove Background" at bounding box center [471, 137] width 89 height 14
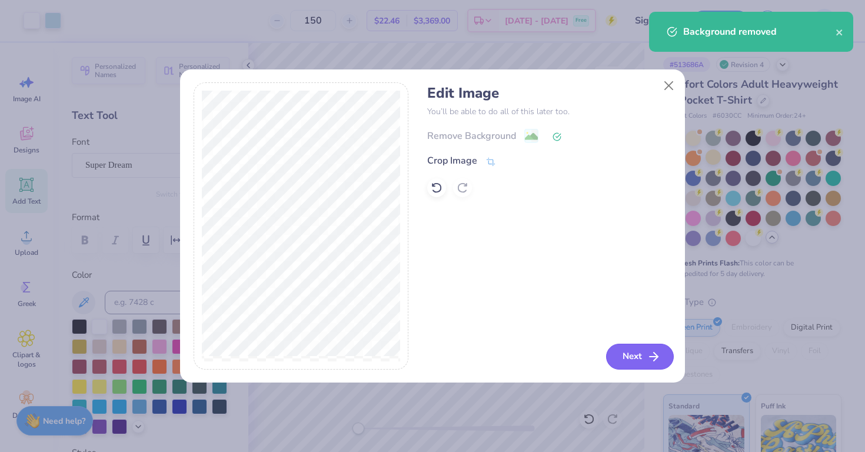
click at [639, 360] on button "Next" at bounding box center [640, 357] width 68 height 26
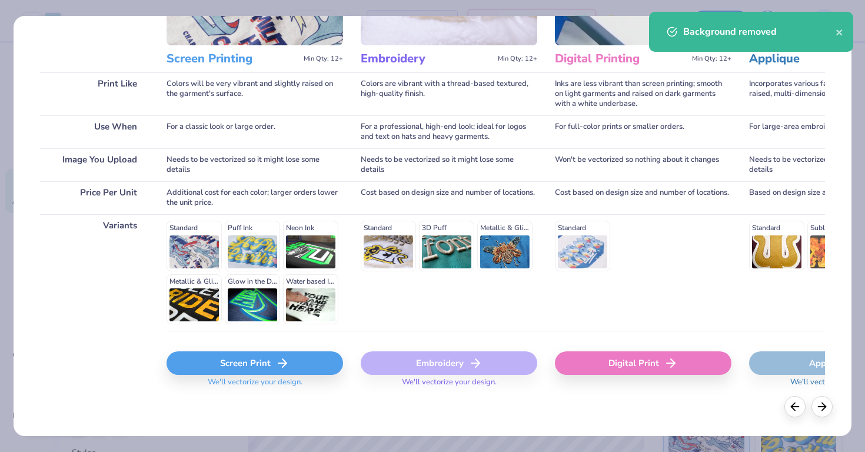
click at [288, 349] on div "Screen Print We'll vectorize your design." at bounding box center [255, 366] width 177 height 70
click at [291, 366] on div "Screen Print" at bounding box center [255, 363] width 177 height 24
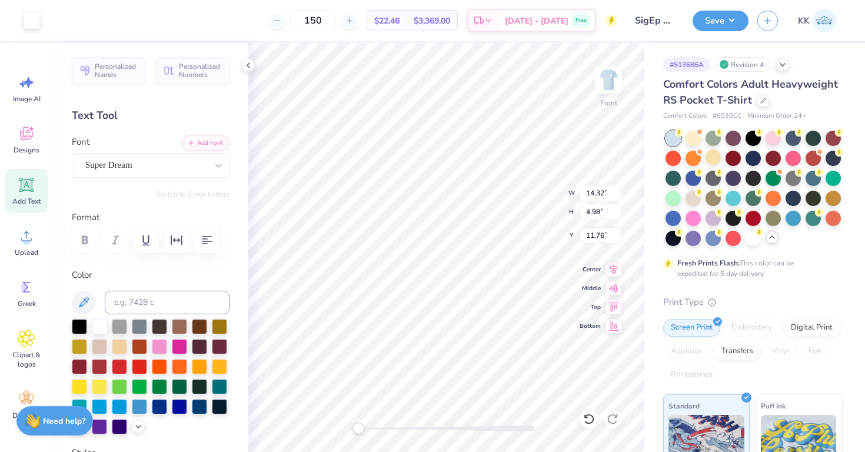
type input "1.92"
type input "0.67"
type input "1.43"
type input "0.50"
type input "19.09"
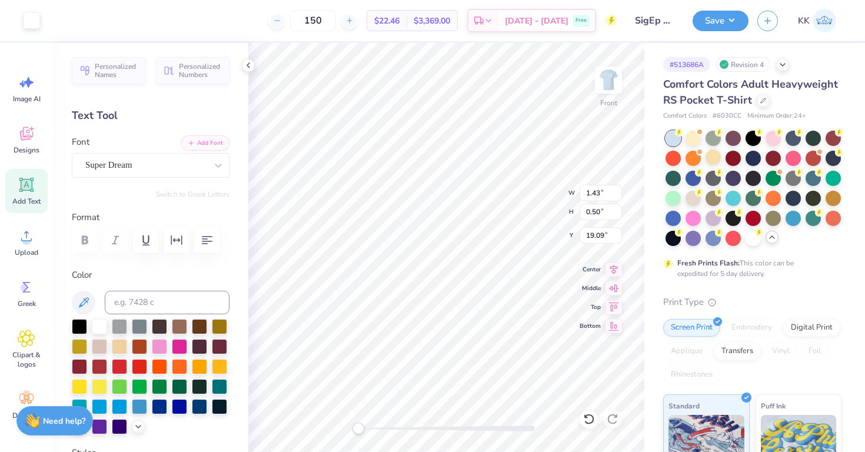
type input "1.54"
type input "0.53"
type input "19.16"
type input "1.28"
type input "0.60"
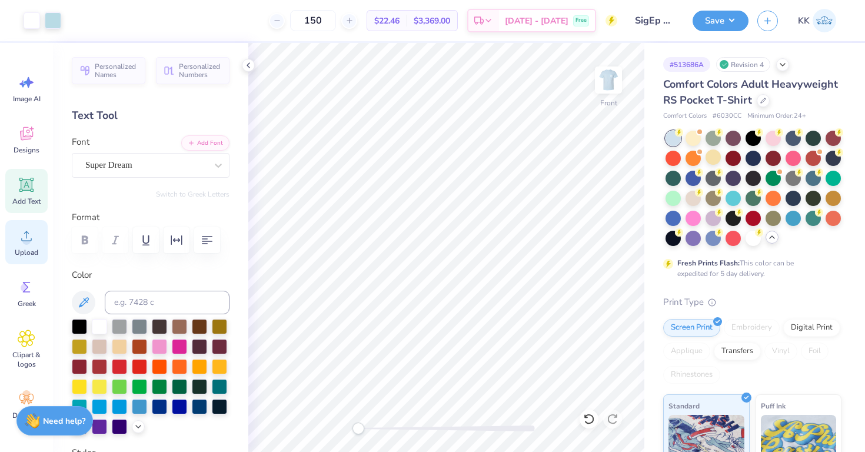
click at [14, 236] on div "Upload" at bounding box center [26, 242] width 42 height 44
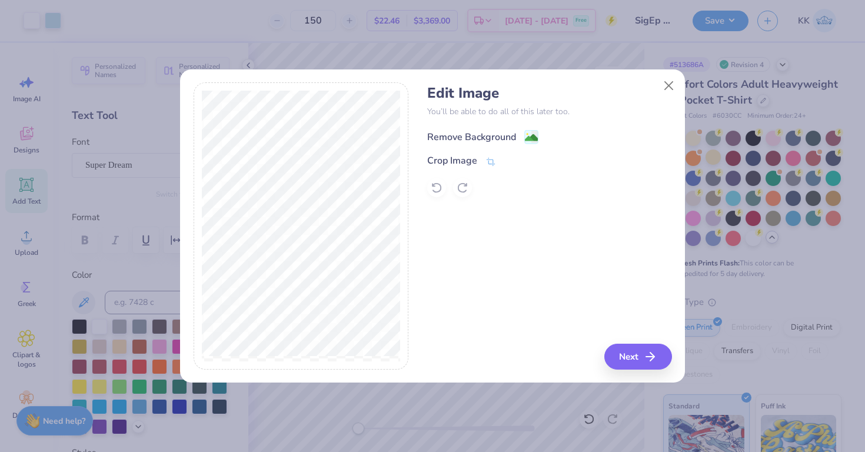
click at [492, 135] on div "Remove Background" at bounding box center [471, 137] width 89 height 14
click at [644, 357] on button "Next" at bounding box center [640, 357] width 68 height 26
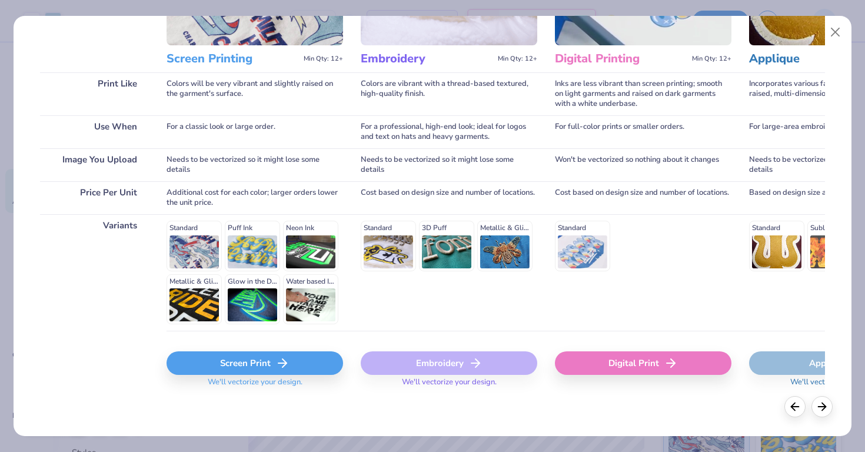
click at [304, 360] on div "Screen Print" at bounding box center [255, 363] width 177 height 24
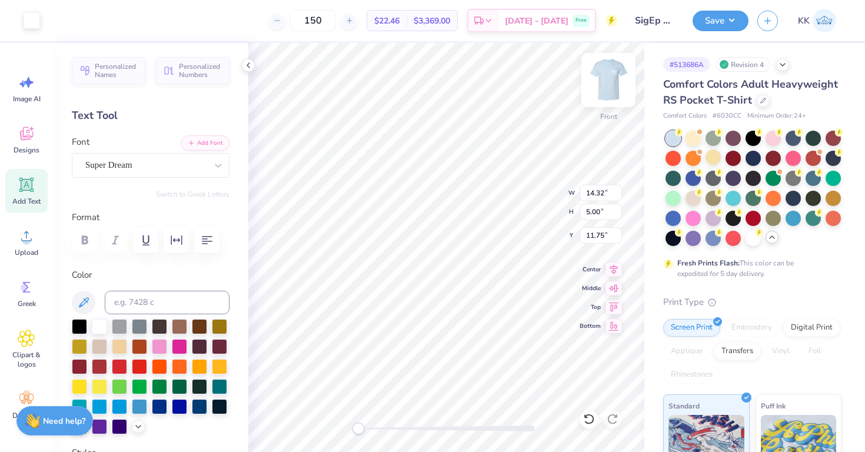
type input "1.63"
type input "0.57"
type input "16.18"
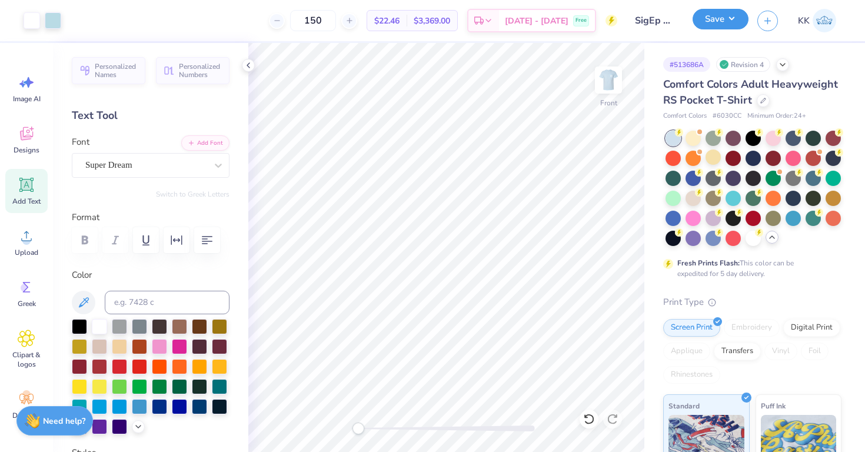
click at [709, 26] on button "Save" at bounding box center [721, 19] width 56 height 21
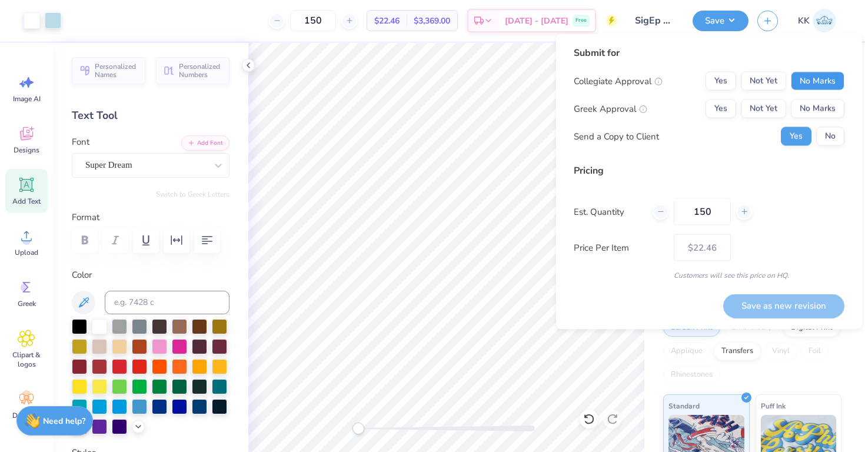
click at [807, 79] on button "No Marks" at bounding box center [818, 81] width 54 height 19
click at [771, 107] on button "Not Yet" at bounding box center [763, 108] width 45 height 19
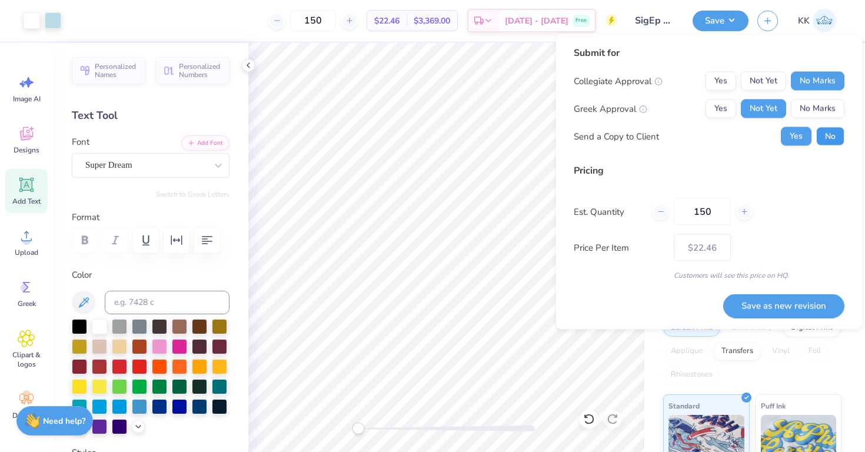
click at [825, 134] on button "No" at bounding box center [831, 136] width 28 height 19
click at [792, 303] on button "Save as new revision" at bounding box center [783, 306] width 121 height 24
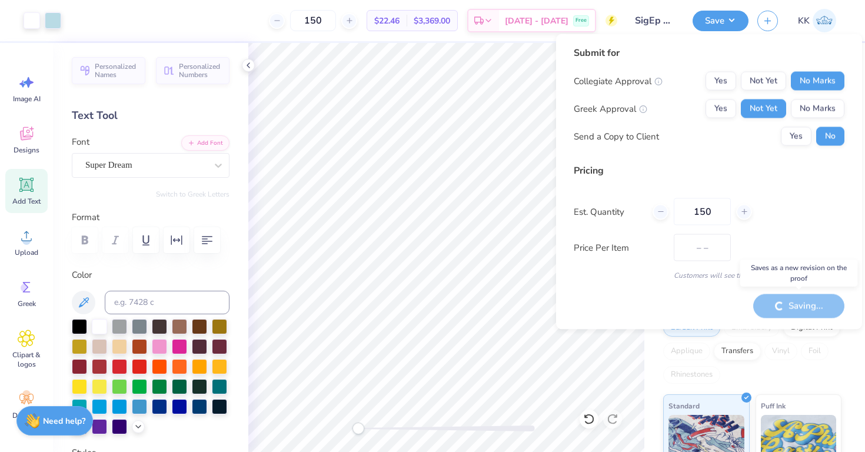
type input "$22.46"
